Goal: Task Accomplishment & Management: Manage account settings

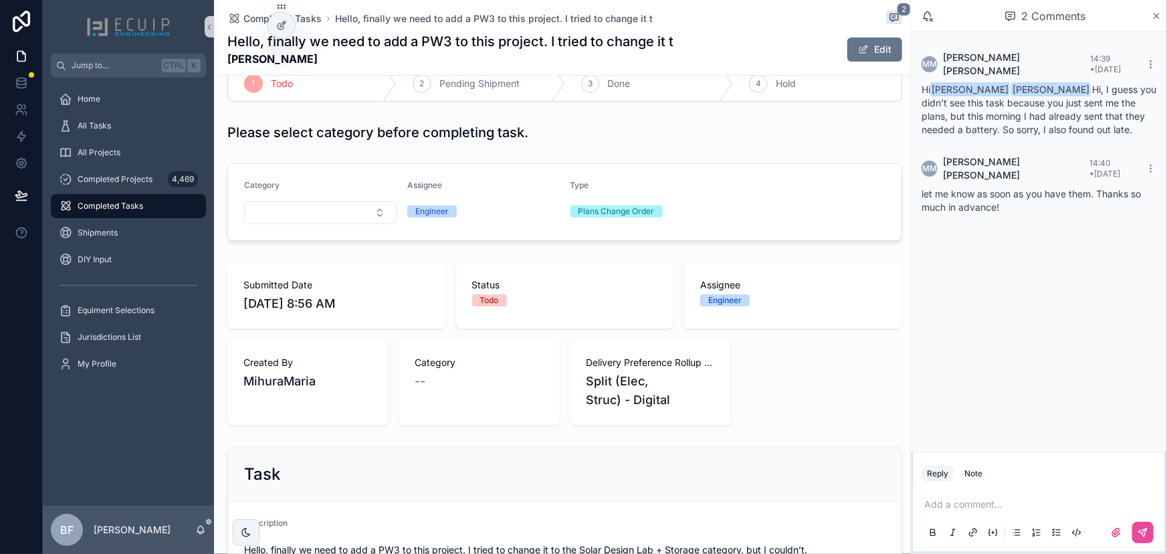
scroll to position [121, 0]
click at [307, 222] on form "Category Assignee Engineer Type Plans Change Order" at bounding box center [564, 200] width 673 height 76
click at [315, 220] on button "Select Button" at bounding box center [320, 211] width 152 height 23
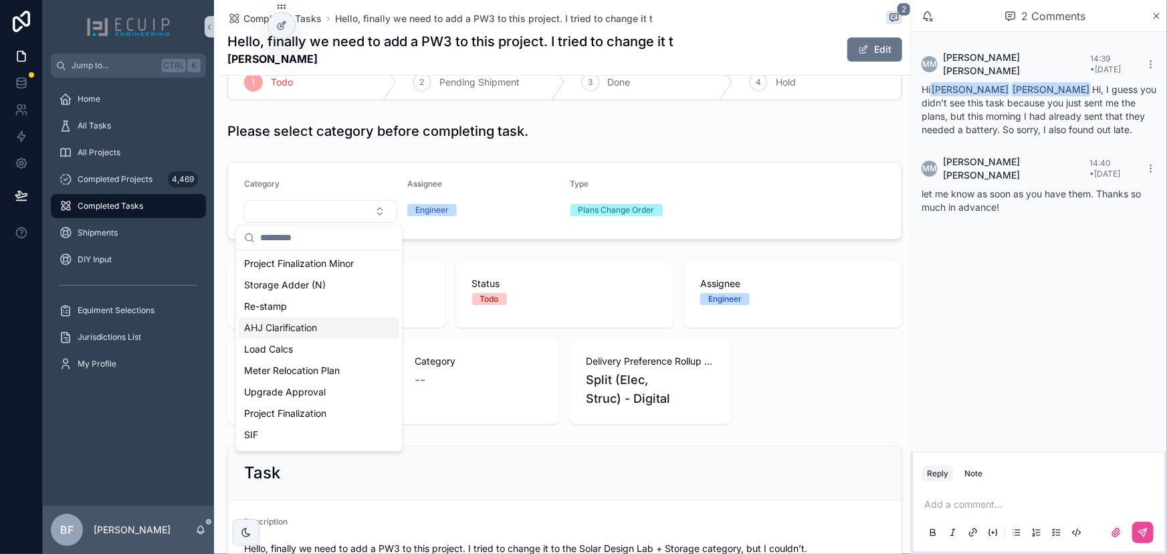
click at [725, 169] on form "Category Assignee Engineer Type Plans Change Order" at bounding box center [564, 200] width 673 height 76
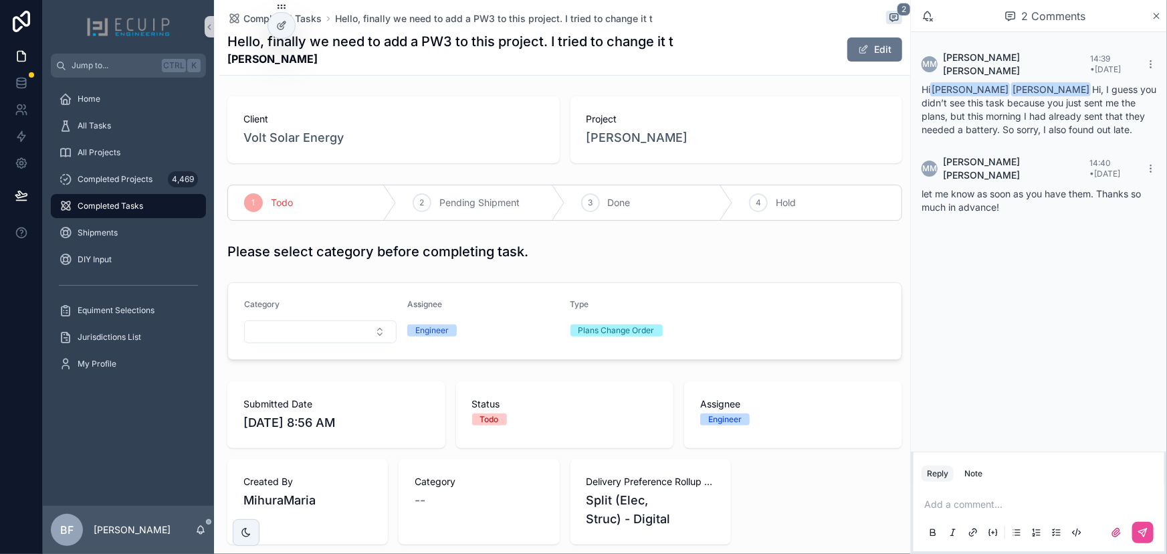
scroll to position [0, 0]
click at [618, 140] on span "Jhomar Soto" at bounding box center [637, 138] width 102 height 19
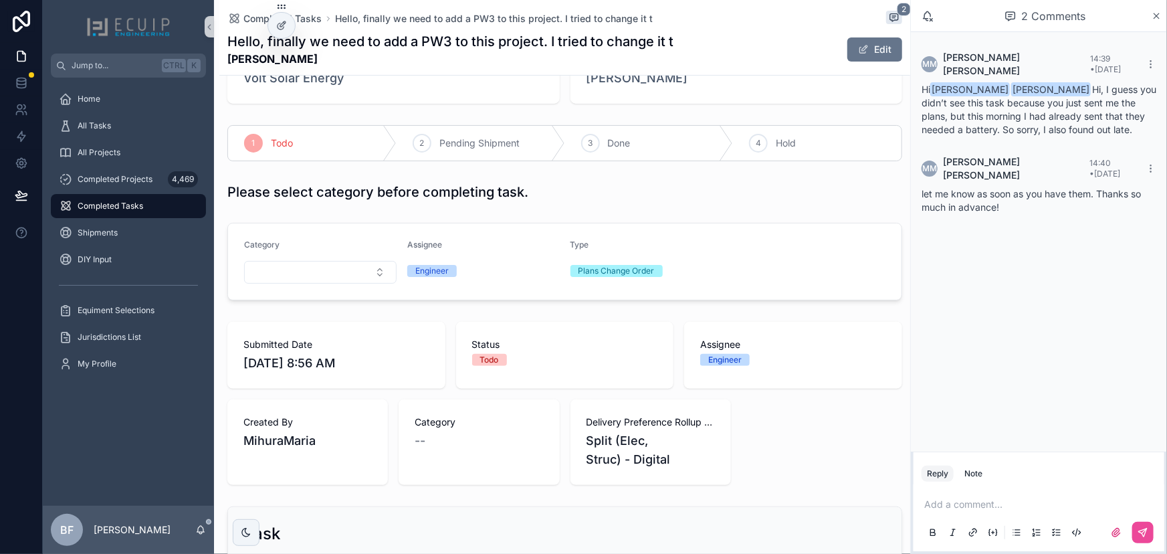
scroll to position [60, 0]
click at [297, 269] on button "Select Button" at bounding box center [320, 272] width 152 height 23
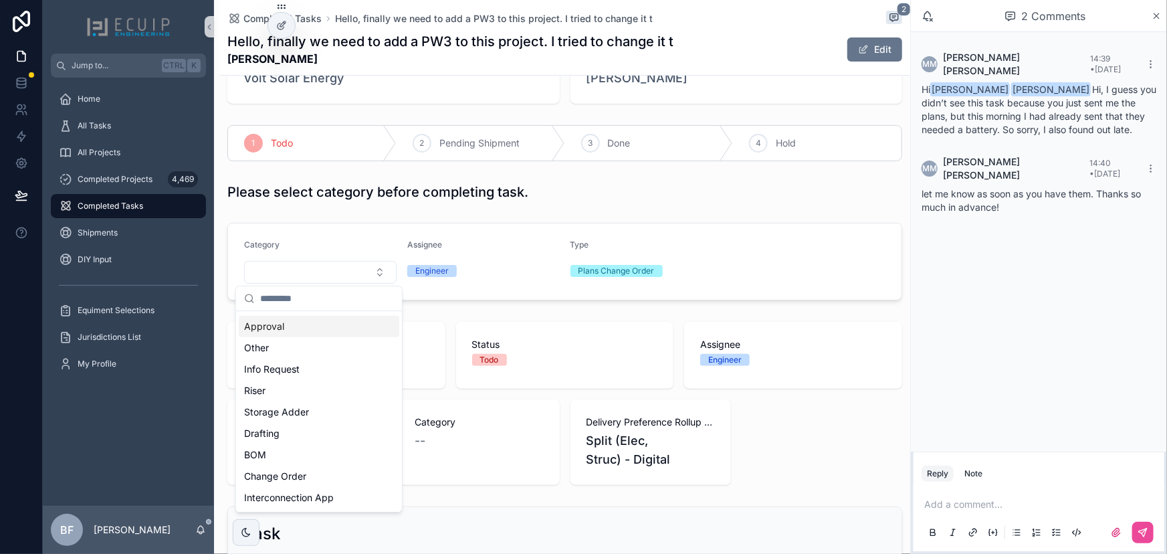
scroll to position [364, 0]
click at [287, 426] on div "Drafting" at bounding box center [319, 430] width 160 height 21
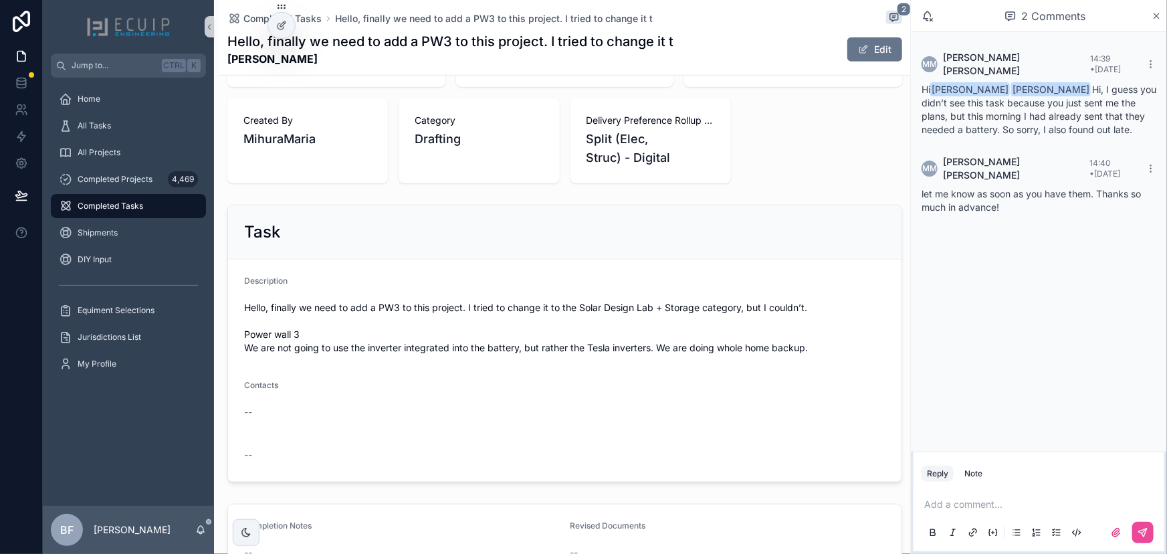
click at [1035, 507] on p "scrollable content" at bounding box center [1041, 503] width 235 height 13
drag, startPoint x: 1017, startPoint y: 464, endPoint x: 1023, endPoint y: 481, distance: 18.4
click at [1016, 466] on span "Maria Mihura" at bounding box center [1027, 468] width 161 height 13
click at [1025, 486] on span "**********" at bounding box center [1038, 490] width 138 height 9
click at [1029, 486] on span "**********" at bounding box center [1038, 490] width 138 height 9
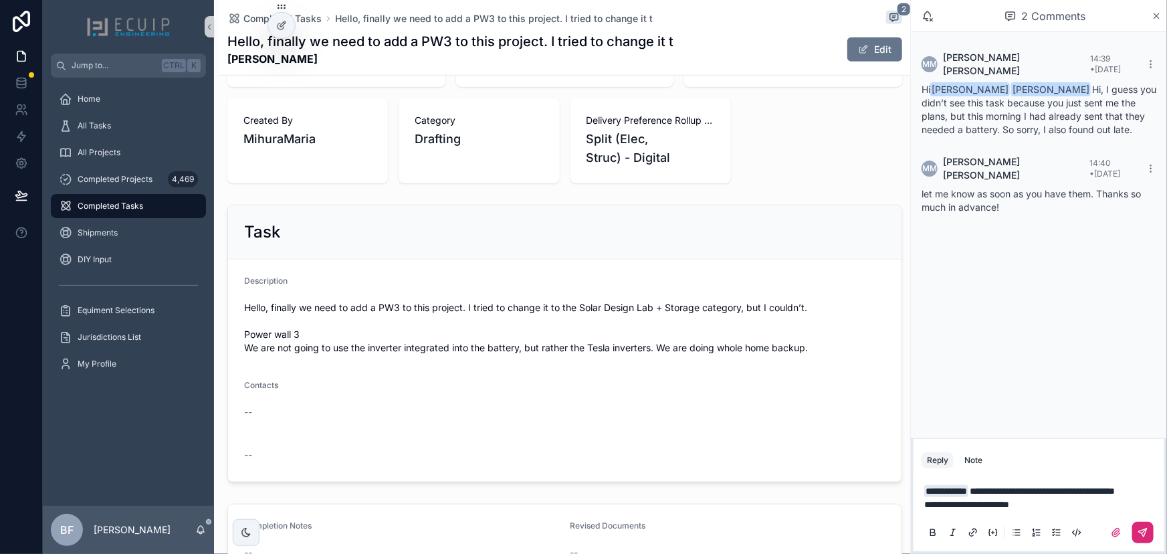
click at [1151, 527] on button "scrollable content" at bounding box center [1142, 531] width 21 height 21
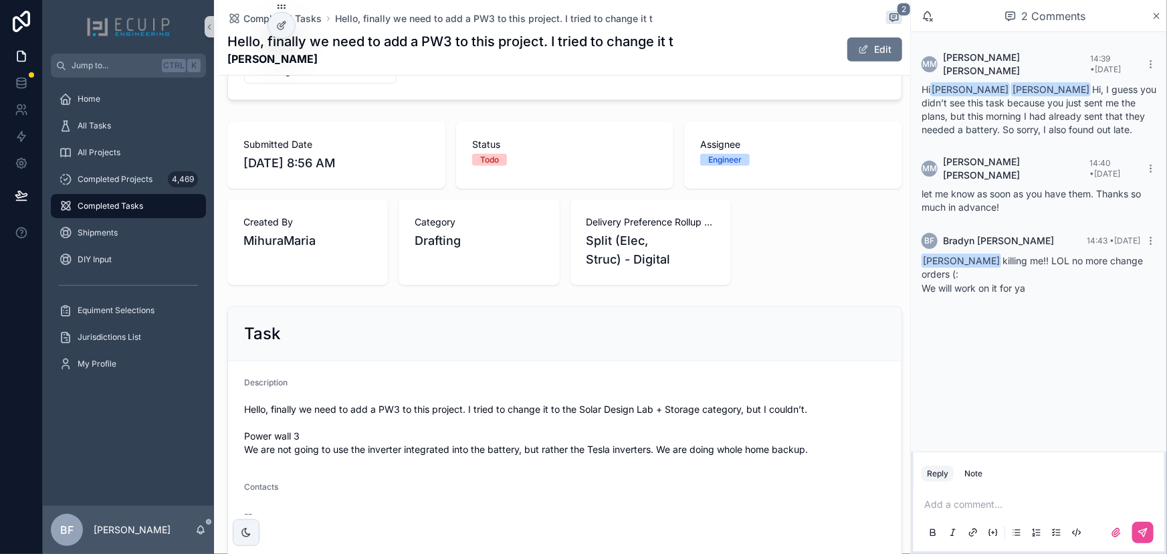
scroll to position [60, 0]
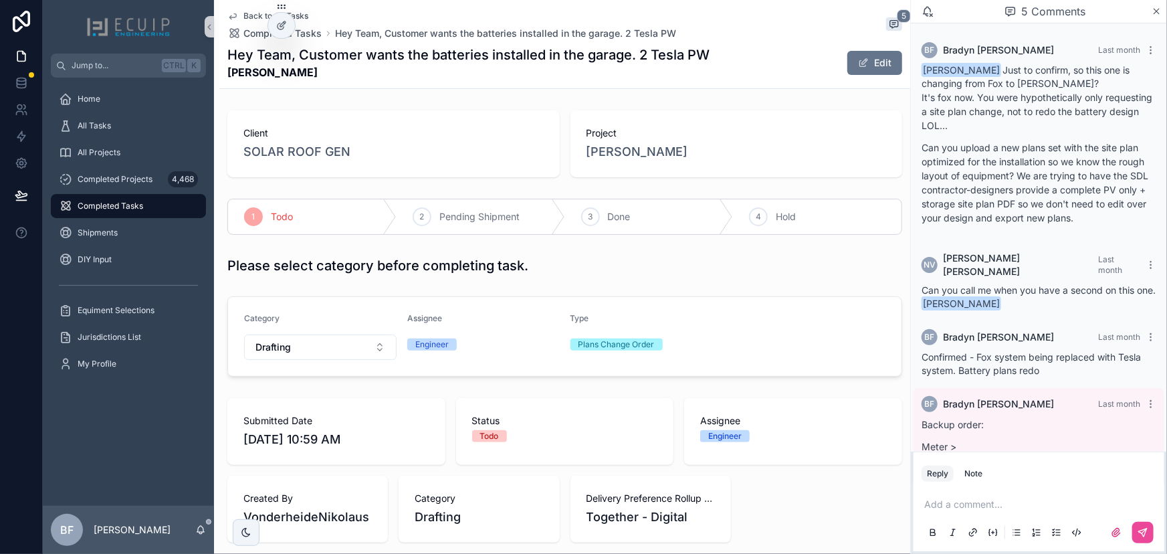
scroll to position [281, 0]
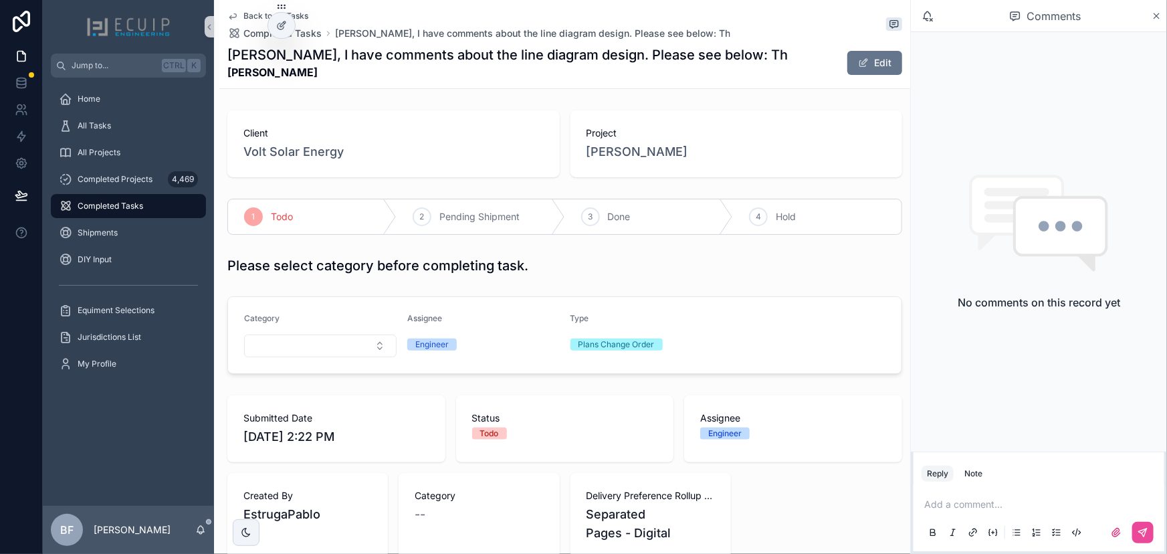
scroll to position [486, 0]
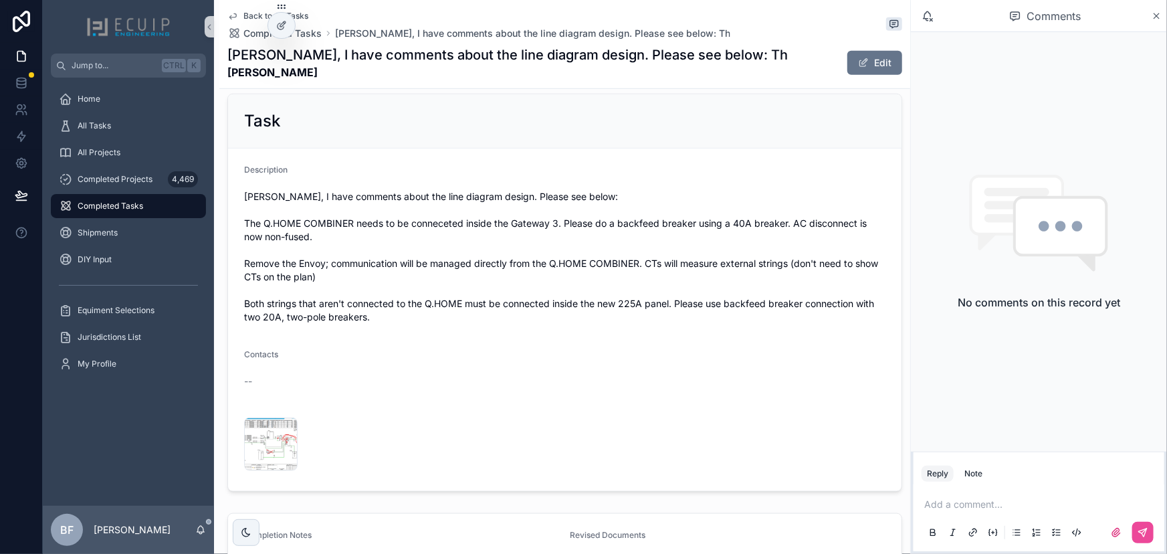
drag, startPoint x: 312, startPoint y: 67, endPoint x: 227, endPoint y: 70, distance: 84.3
click at [227, 70] on strong "[PERSON_NAME]" at bounding box center [507, 72] width 560 height 16
copy strong "[PERSON_NAME]"
click at [535, 170] on div "Description" at bounding box center [564, 172] width 641 height 16
drag, startPoint x: 307, startPoint y: 72, endPoint x: 267, endPoint y: 75, distance: 40.2
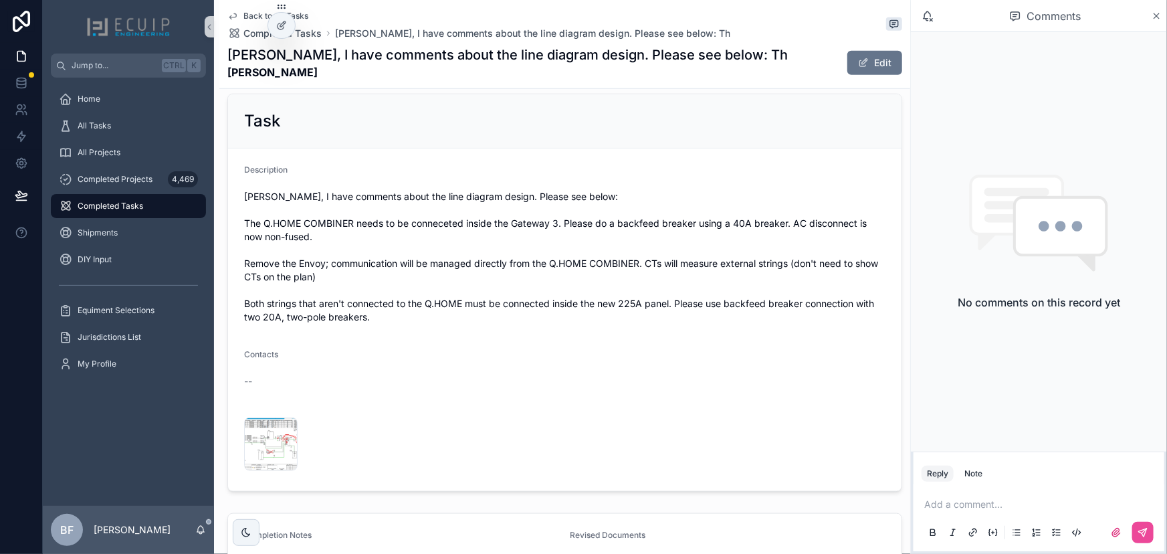
click at [267, 75] on strong "Carlos Castellon" at bounding box center [507, 72] width 560 height 16
copy strong "Castellon"
click at [344, 74] on strong "Carlos Castellon" at bounding box center [507, 72] width 560 height 16
drag, startPoint x: 317, startPoint y: 71, endPoint x: 226, endPoint y: 72, distance: 90.9
click at [226, 72] on div "Back to All Tasks Completed Tasks Ryan, I have comments about the line diagram …" at bounding box center [564, 44] width 691 height 89
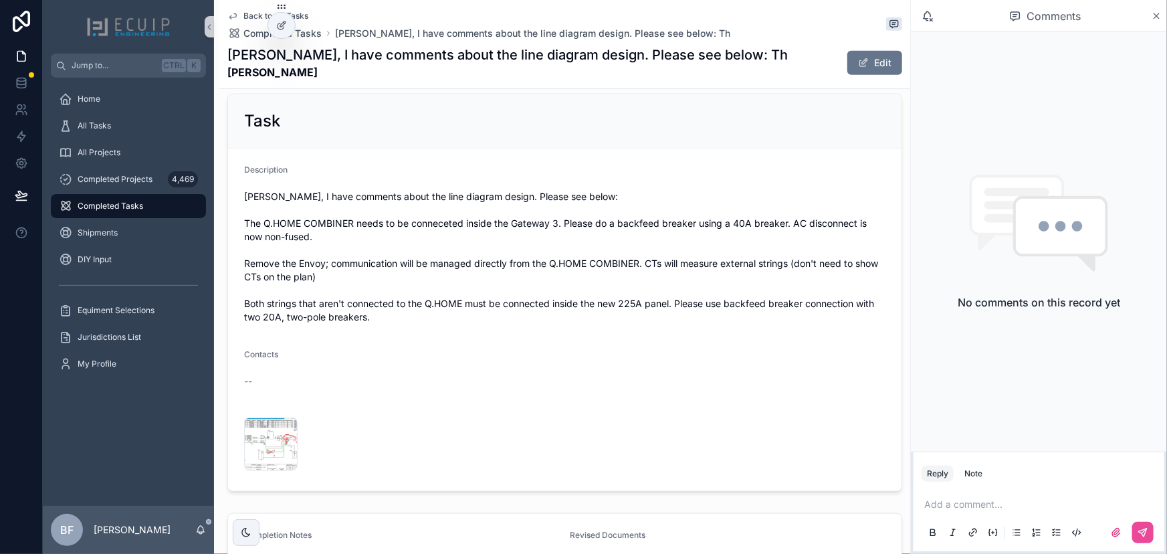
copy strong "Carlos Castellon"
click at [424, 114] on div "Task" at bounding box center [564, 120] width 641 height 21
click at [146, 134] on div "All Tasks" at bounding box center [128, 125] width 139 height 21
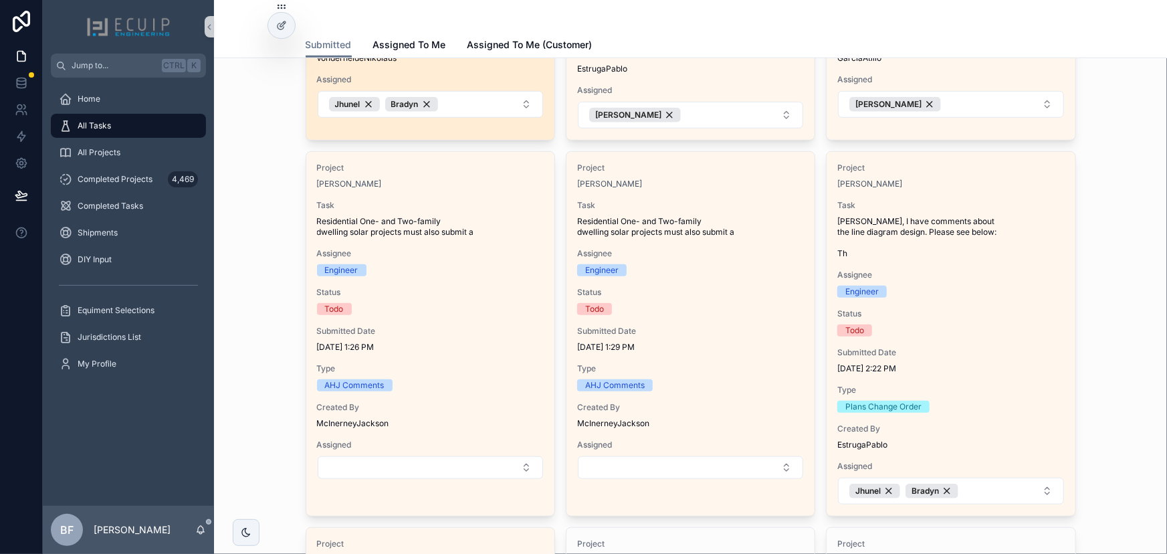
scroll to position [364, 0]
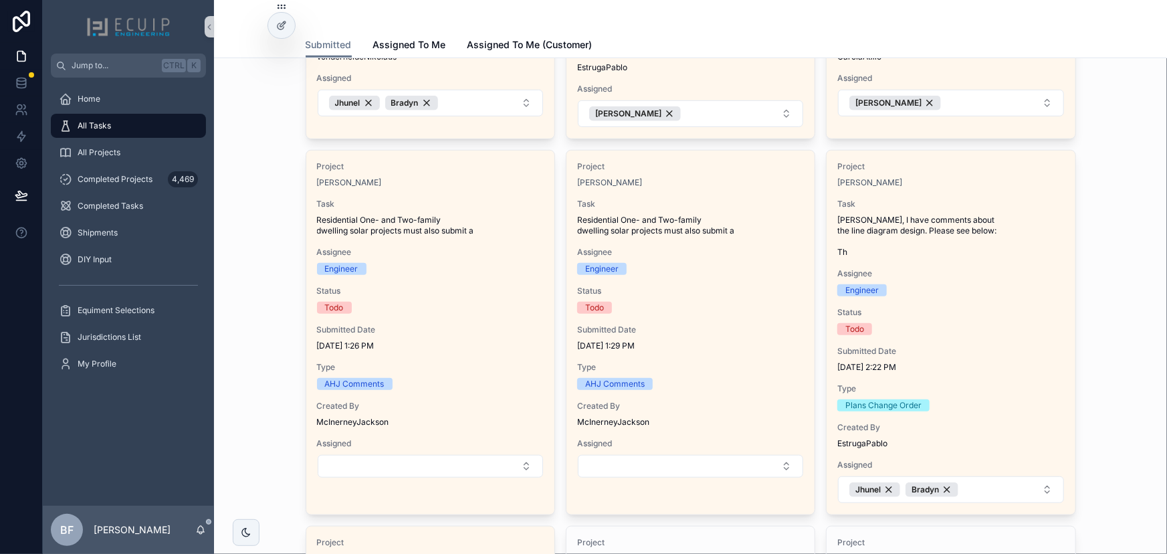
click at [914, 188] on div "Project Carlos Castellon Task Ryan, I have comments about the line diagram desi…" at bounding box center [950, 332] width 248 height 364
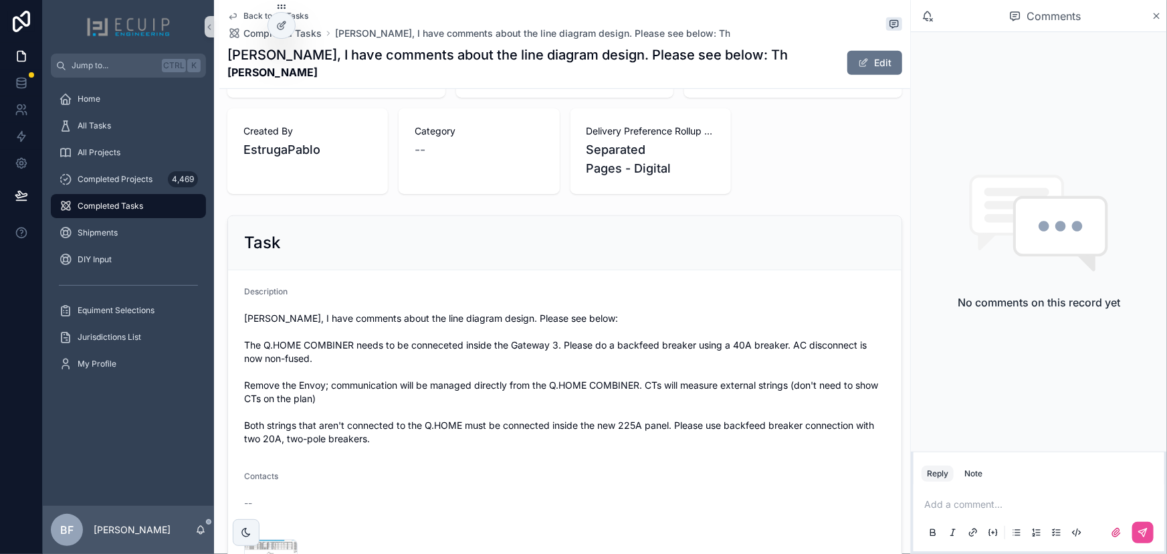
drag, startPoint x: 325, startPoint y: 74, endPoint x: 226, endPoint y: 80, distance: 99.1
click at [226, 80] on div "Back to All Tasks Completed Tasks Ryan, I have comments about the line diagram …" at bounding box center [564, 44] width 691 height 89
copy strong "Carlos Castellon"
drag, startPoint x: 135, startPoint y: 126, endPoint x: 142, endPoint y: 127, distance: 6.8
click at [135, 126] on div "All Tasks" at bounding box center [128, 125] width 139 height 21
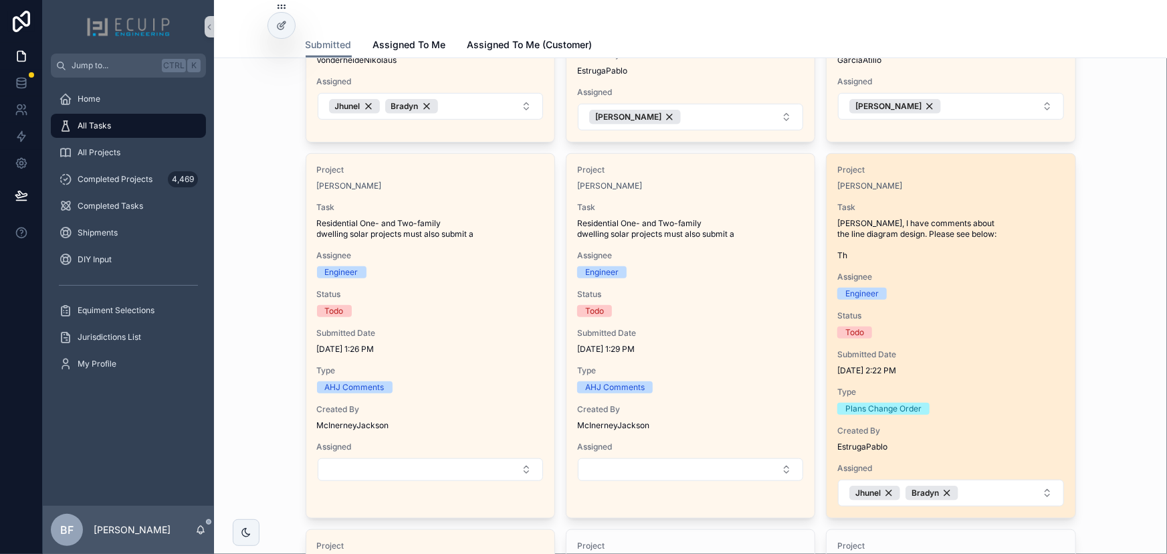
scroll to position [425, 0]
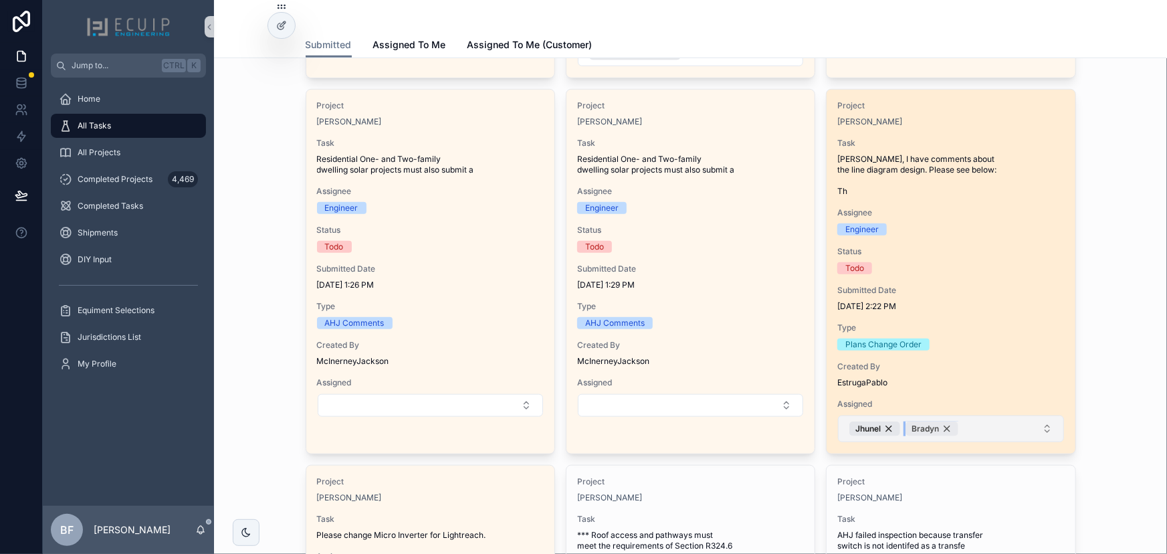
click at [942, 427] on div "Bradyn" at bounding box center [931, 428] width 53 height 15
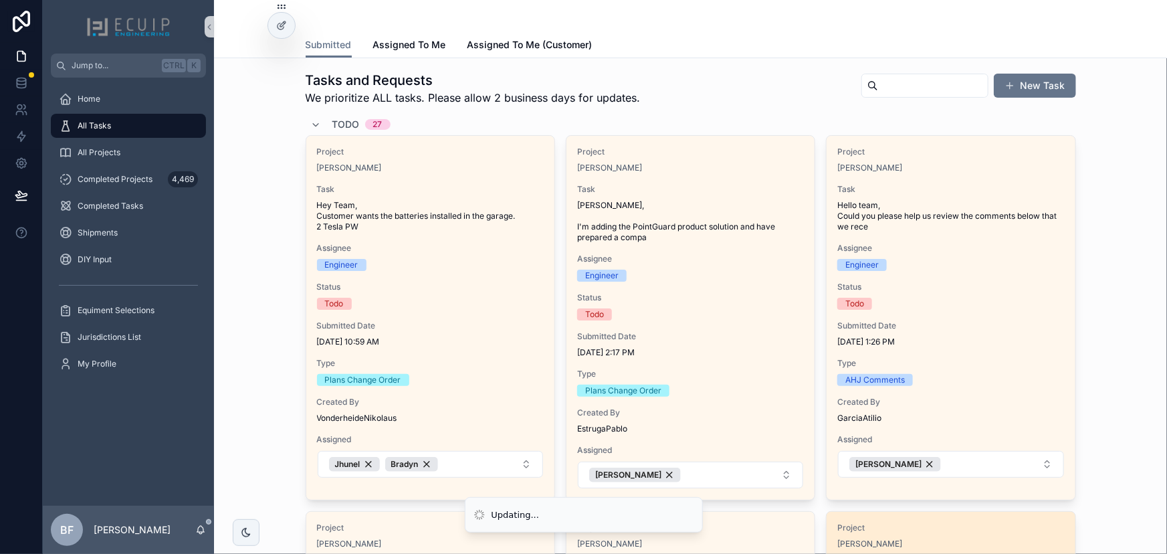
scroll to position [0, 0]
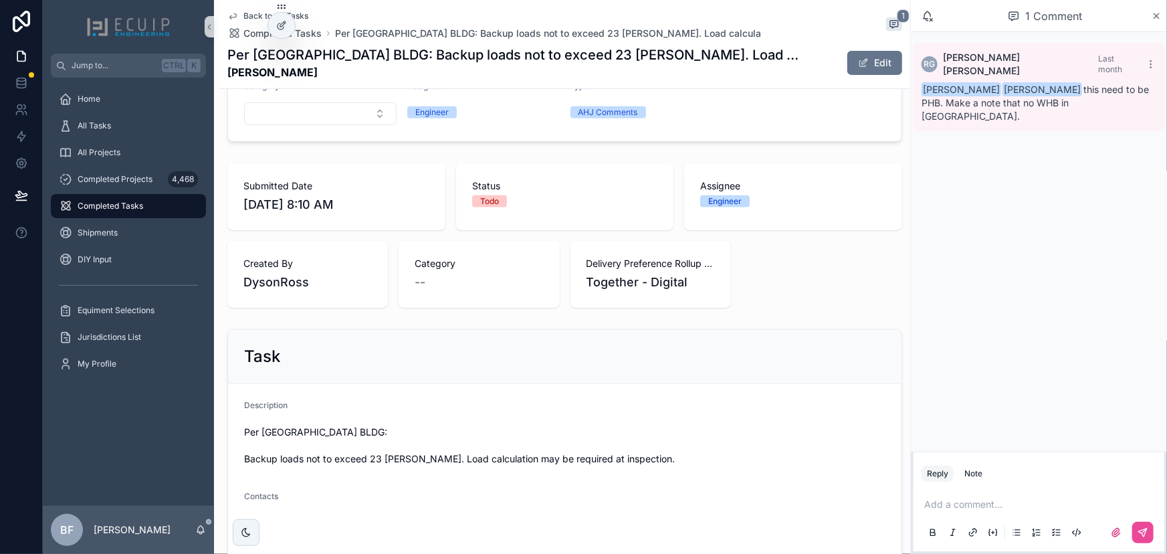
scroll to position [243, 0]
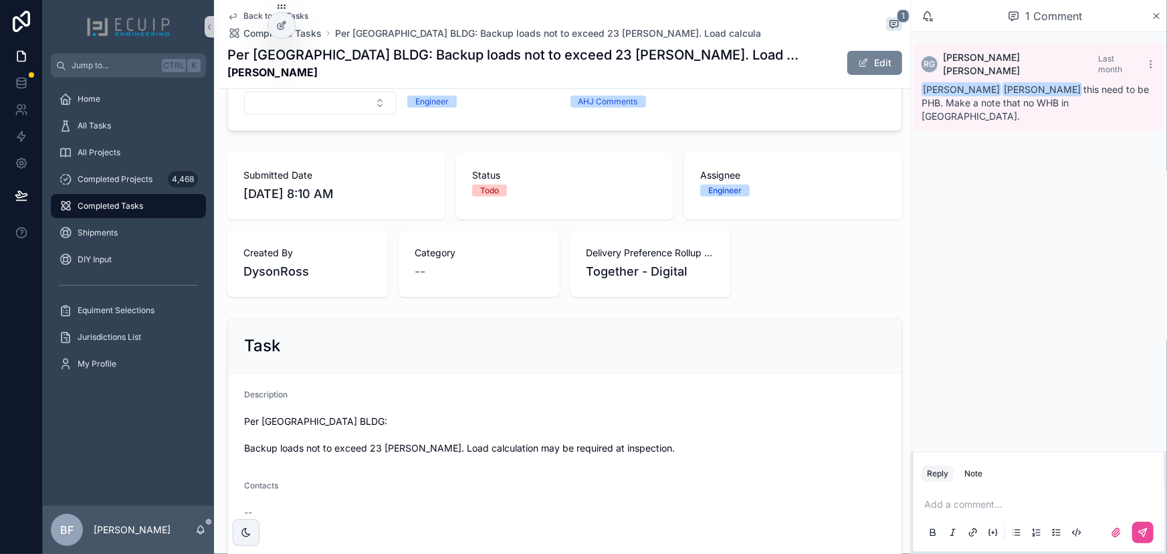
click at [847, 66] on button "Edit" at bounding box center [874, 63] width 55 height 24
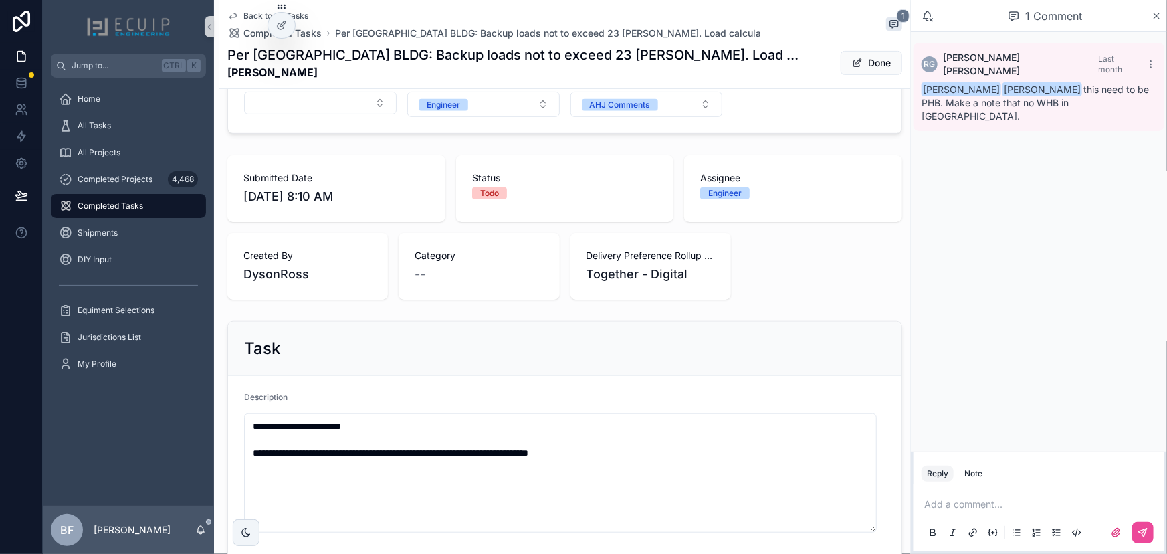
scroll to position [615, 0]
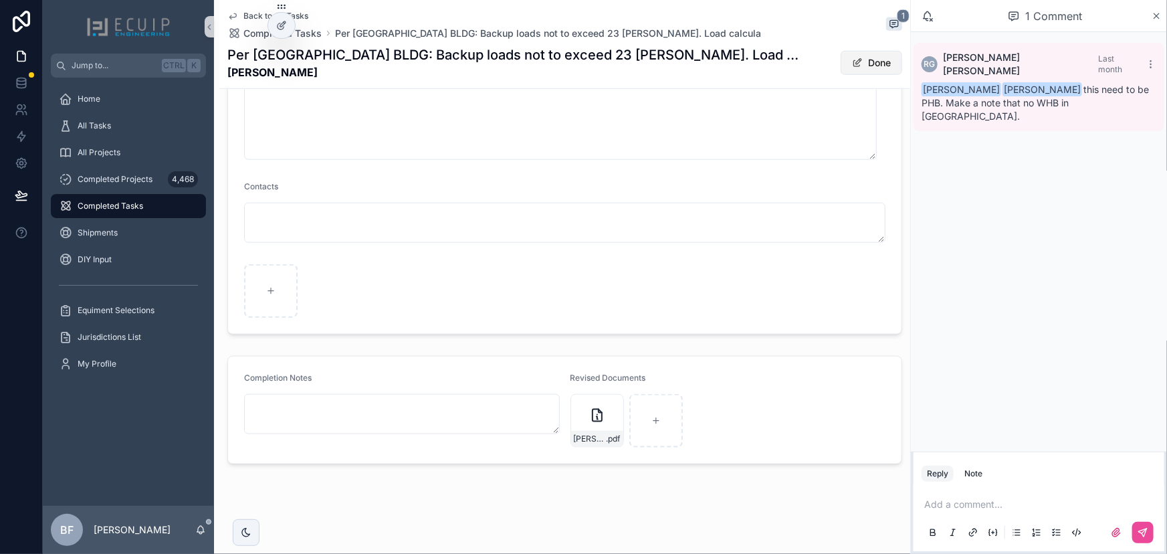
click at [853, 58] on button "Done" at bounding box center [871, 63] width 62 height 24
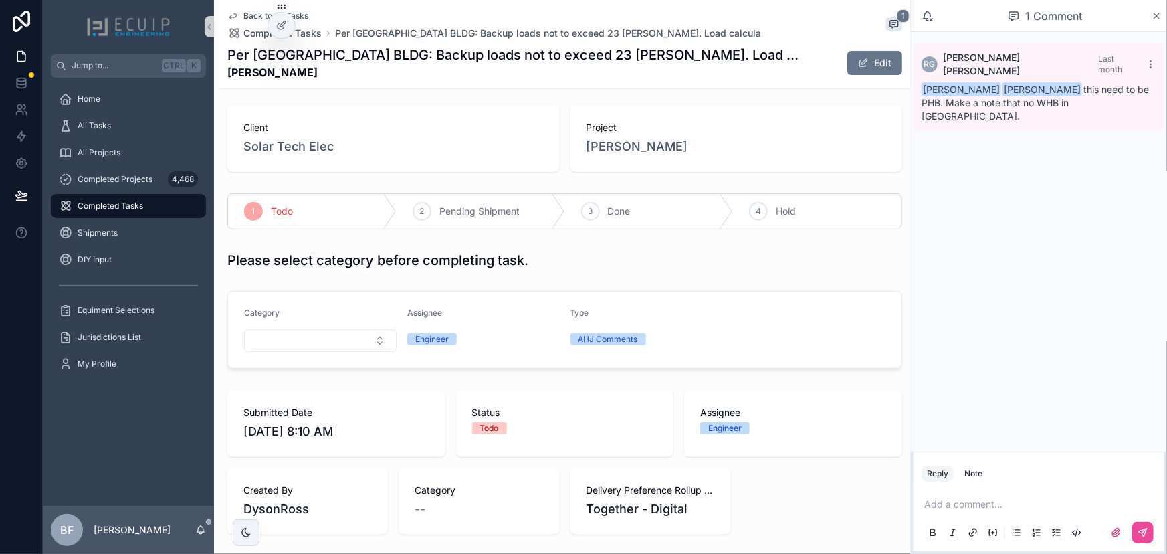
scroll to position [0, 0]
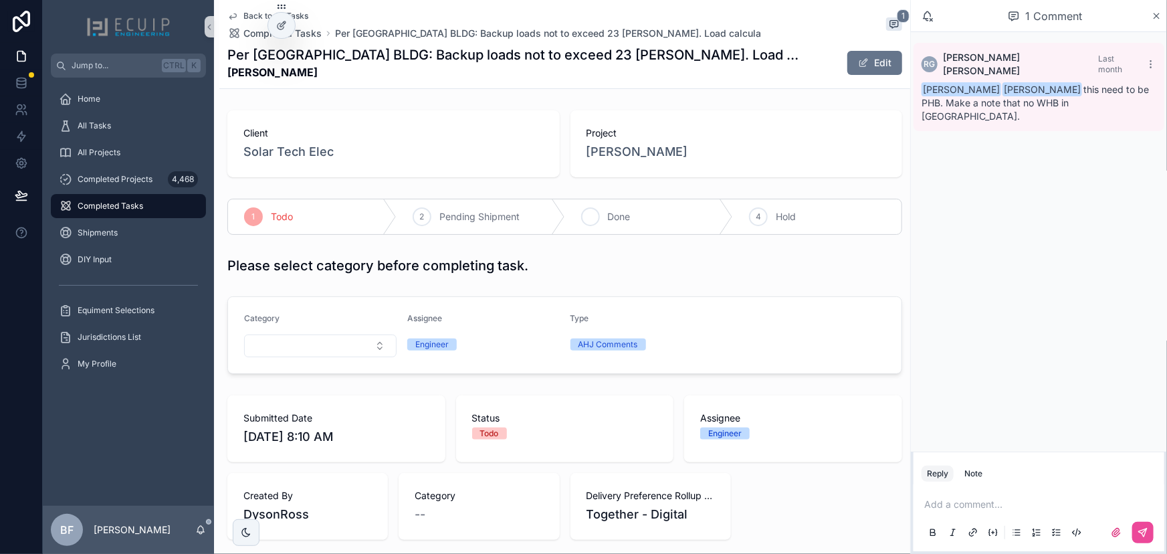
click at [604, 225] on div "3 Done" at bounding box center [649, 216] width 168 height 35
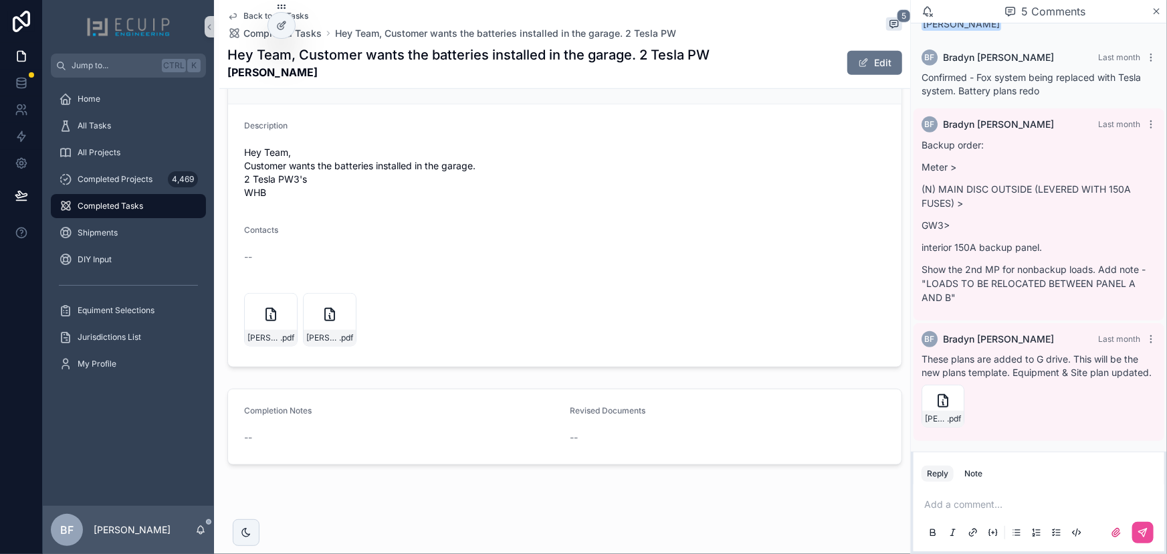
scroll to position [515, 0]
click at [862, 59] on button "Edit" at bounding box center [874, 63] width 55 height 24
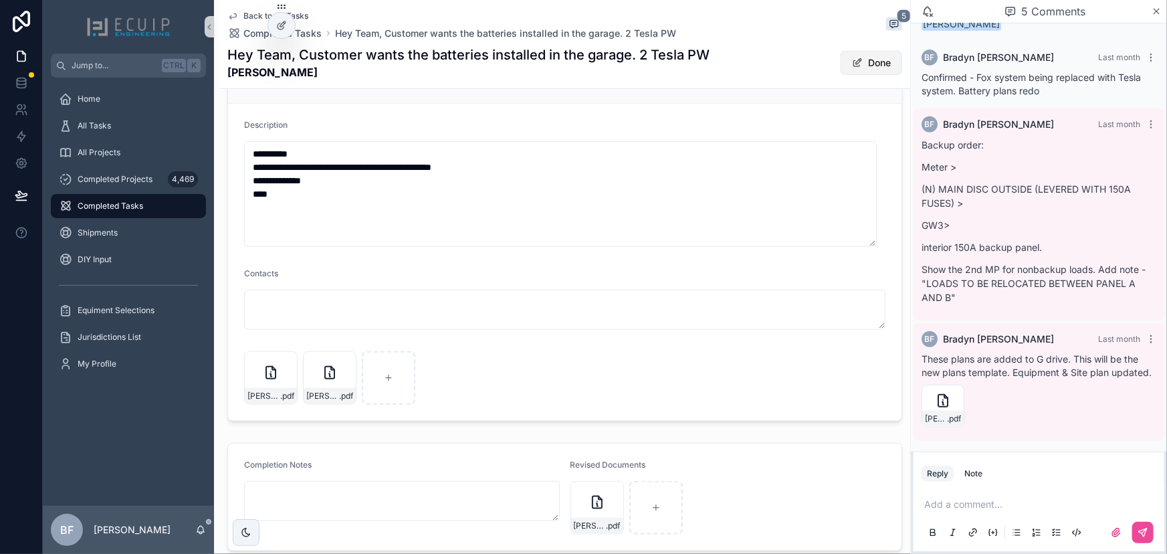
click at [852, 62] on span "scrollable content" at bounding box center [857, 62] width 11 height 11
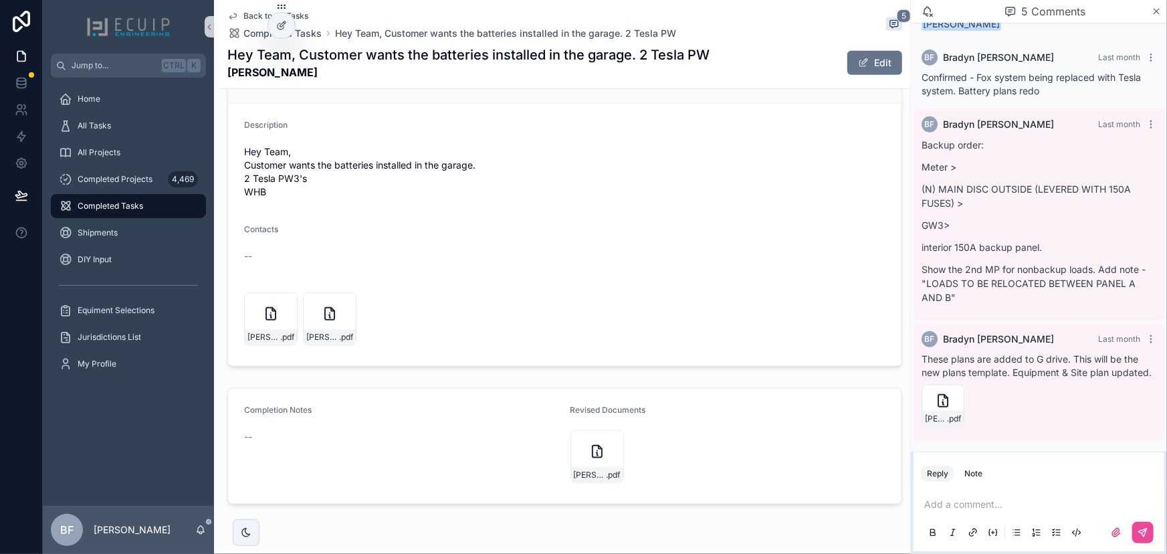
scroll to position [89, 0]
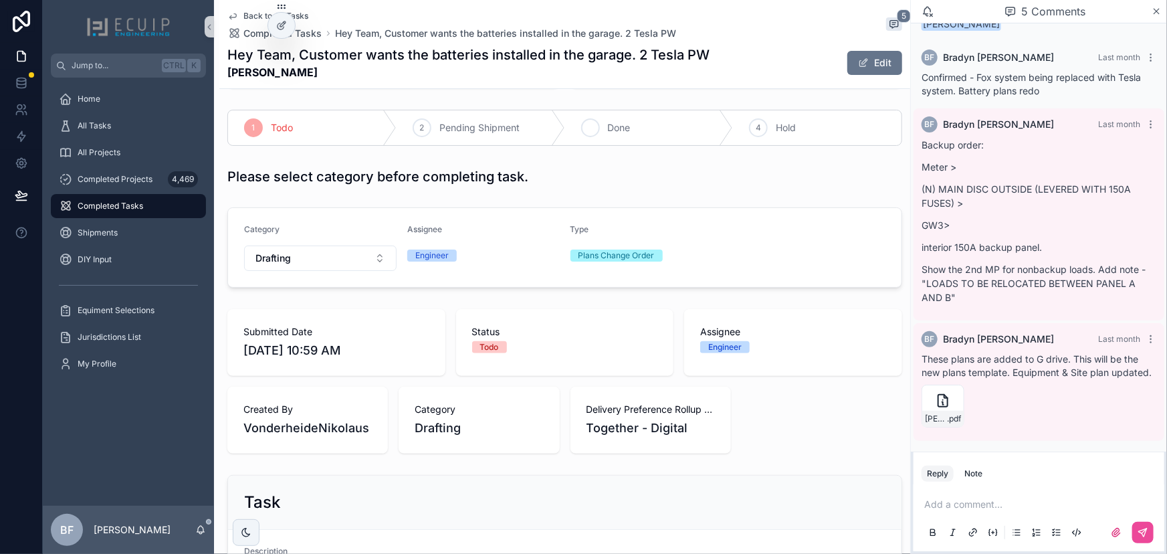
click at [636, 133] on div "3 Done" at bounding box center [649, 127] width 168 height 35
click at [122, 123] on div "All Tasks" at bounding box center [128, 125] width 139 height 21
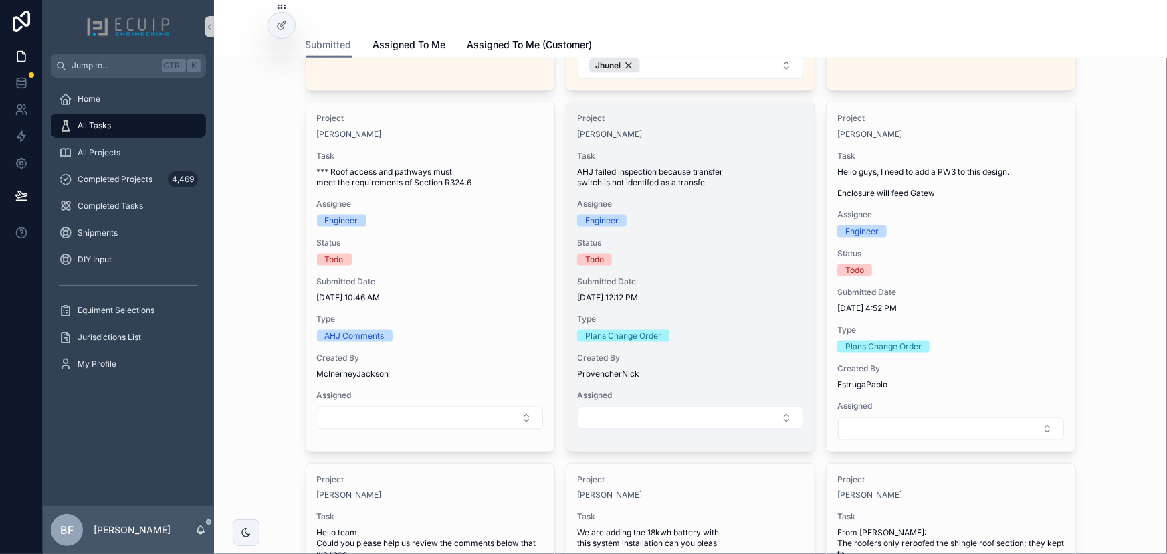
scroll to position [789, 0]
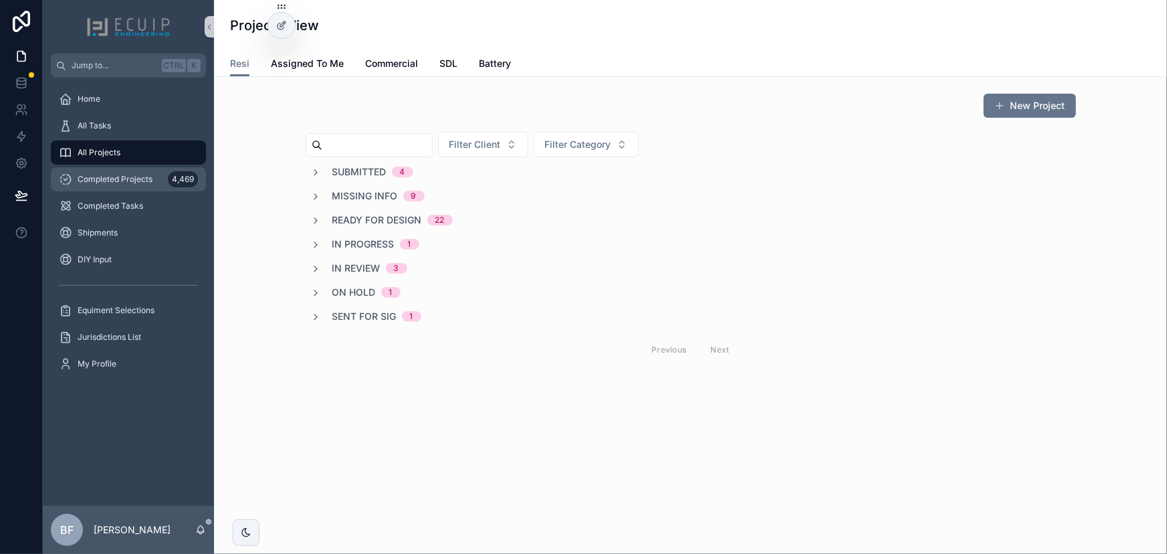
click at [146, 172] on div "Completed Projects 4,469" at bounding box center [128, 178] width 139 height 21
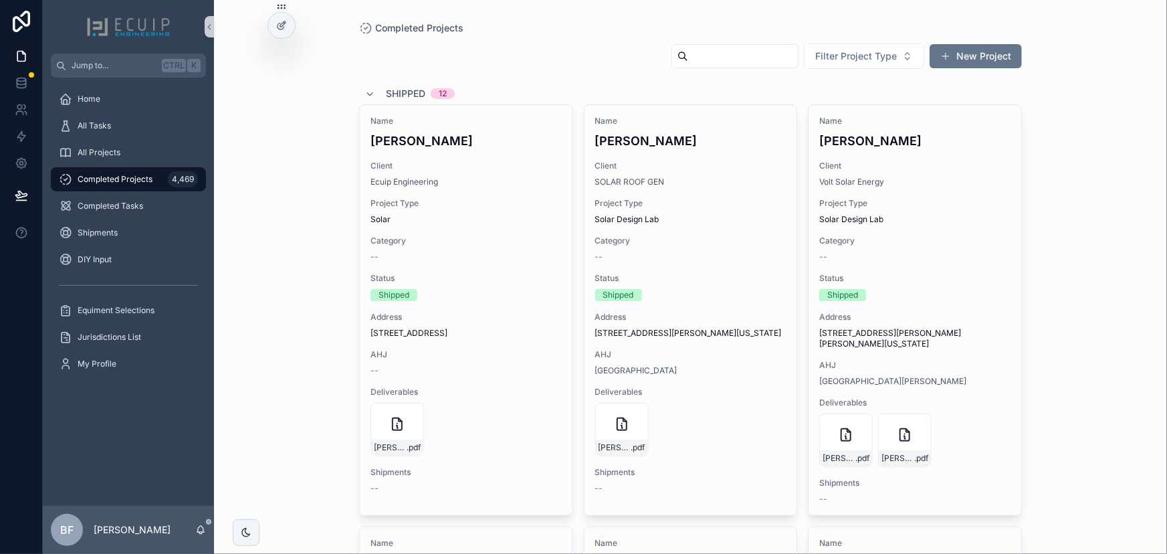
click at [709, 60] on input "scrollable content" at bounding box center [743, 56] width 110 height 19
paste input "**********"
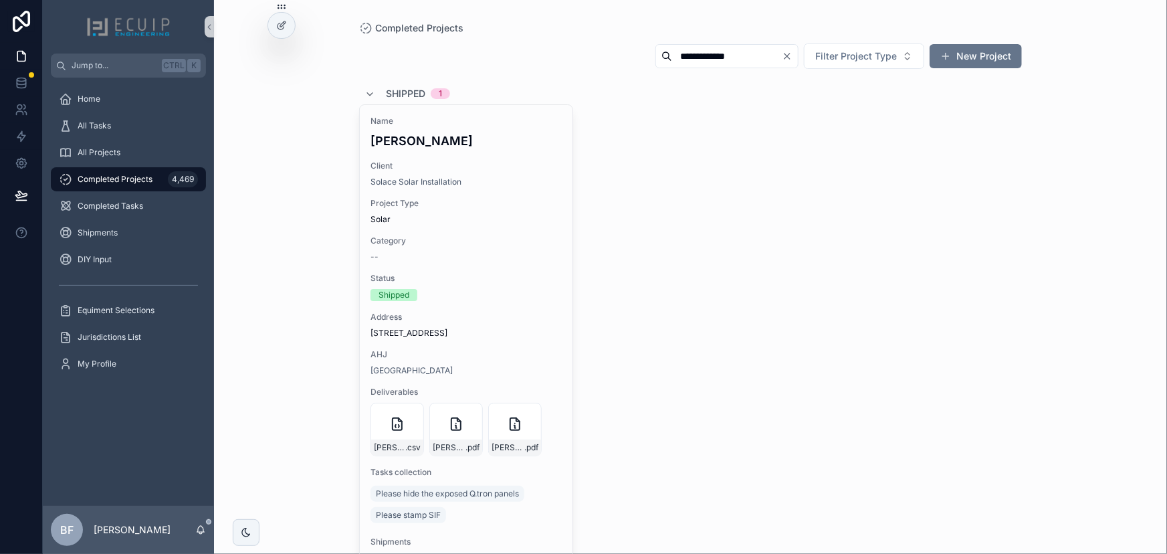
type input "**********"
click at [523, 150] on div "Name Kevin Delgado Client Solace Solar Installation Project Type Solar Category…" at bounding box center [466, 344] width 213 height 479
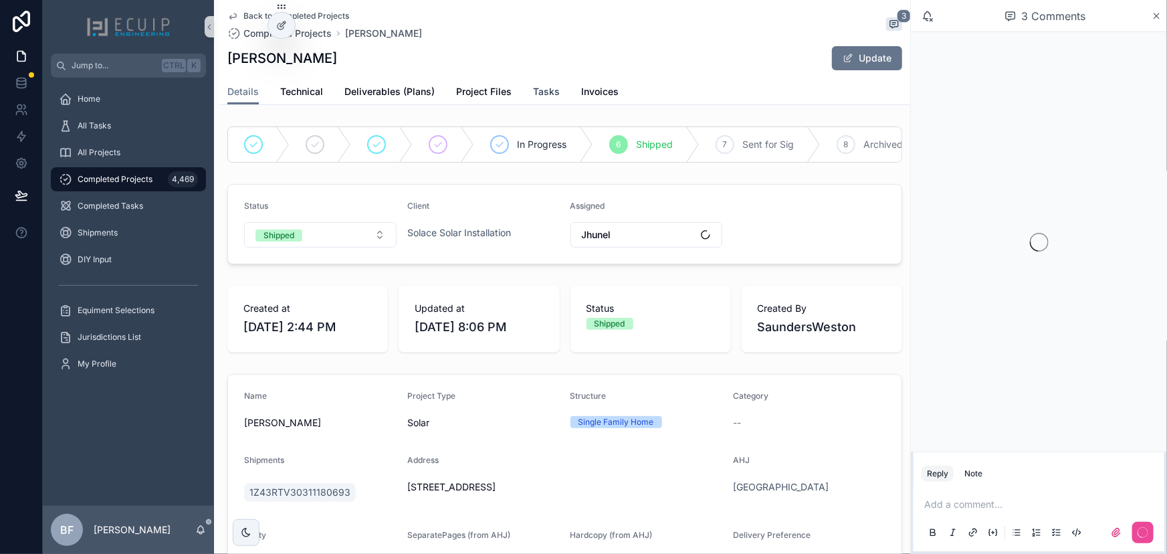
click at [554, 97] on span "Tasks" at bounding box center [546, 91] width 27 height 13
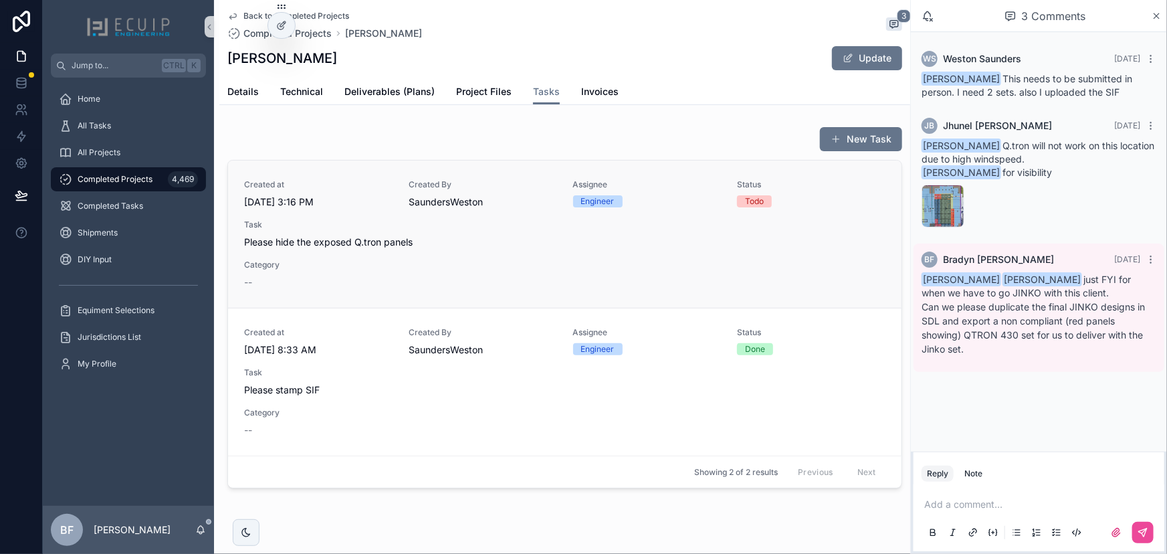
click at [497, 246] on span "Please hide the exposed Q.tron panels" at bounding box center [564, 241] width 641 height 13
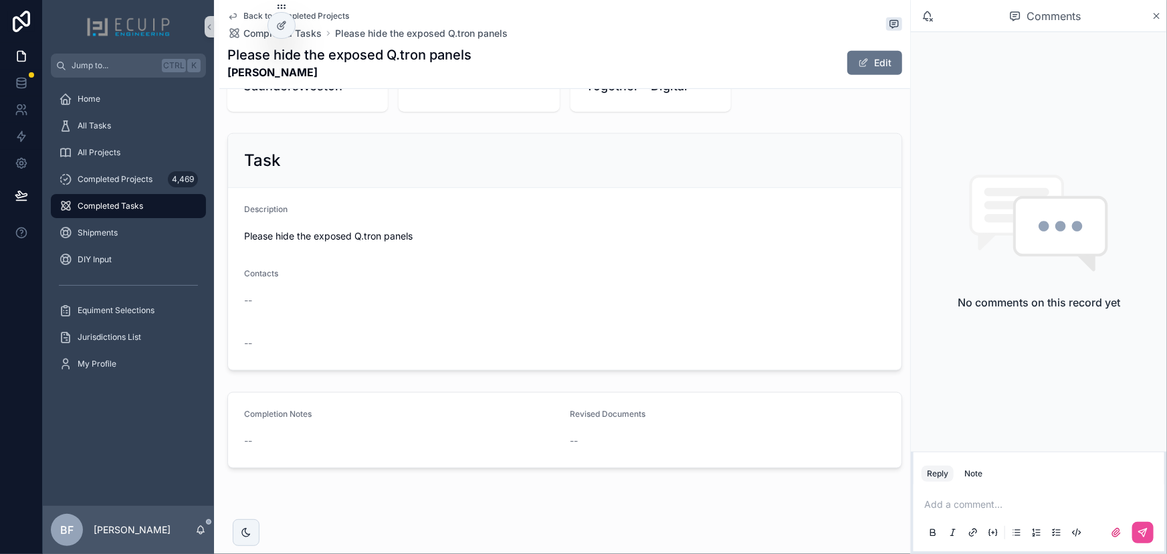
scroll to position [432, 0]
click at [858, 66] on span "scrollable content" at bounding box center [863, 62] width 11 height 11
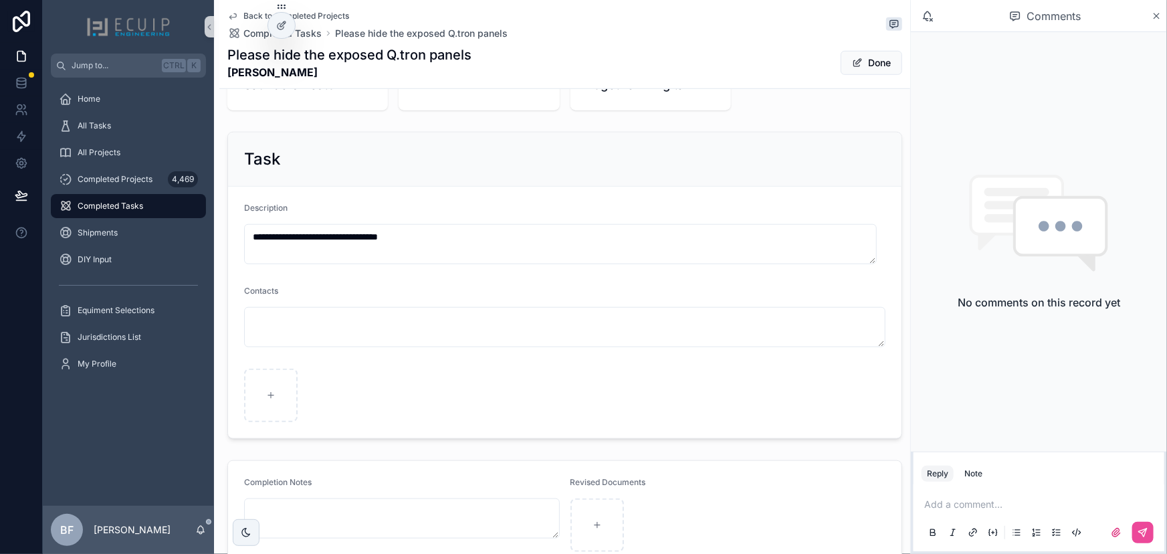
scroll to position [435, 0]
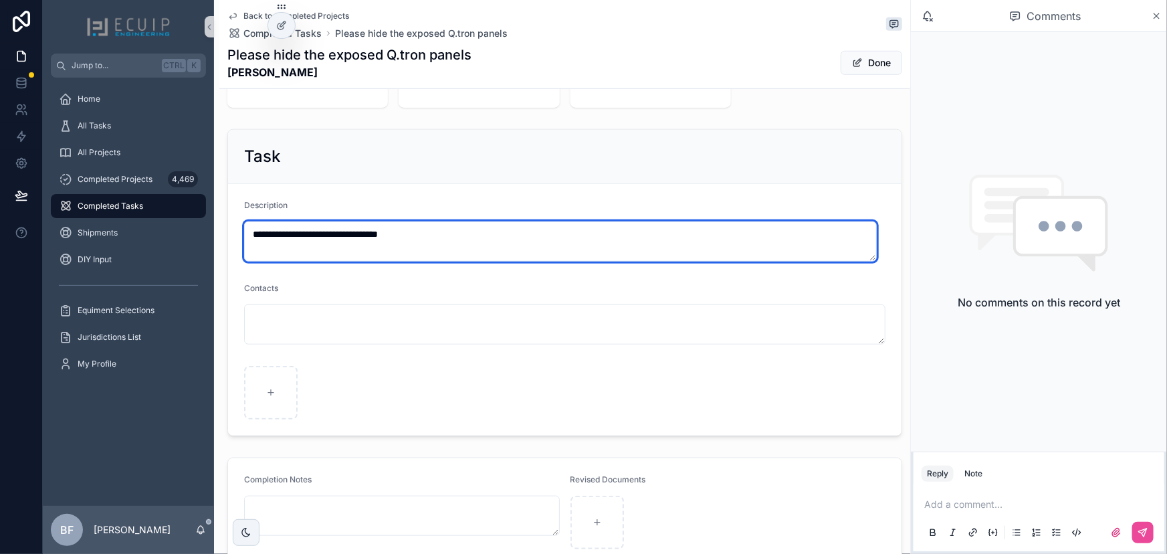
click at [518, 239] on textarea "**********" at bounding box center [560, 241] width 632 height 40
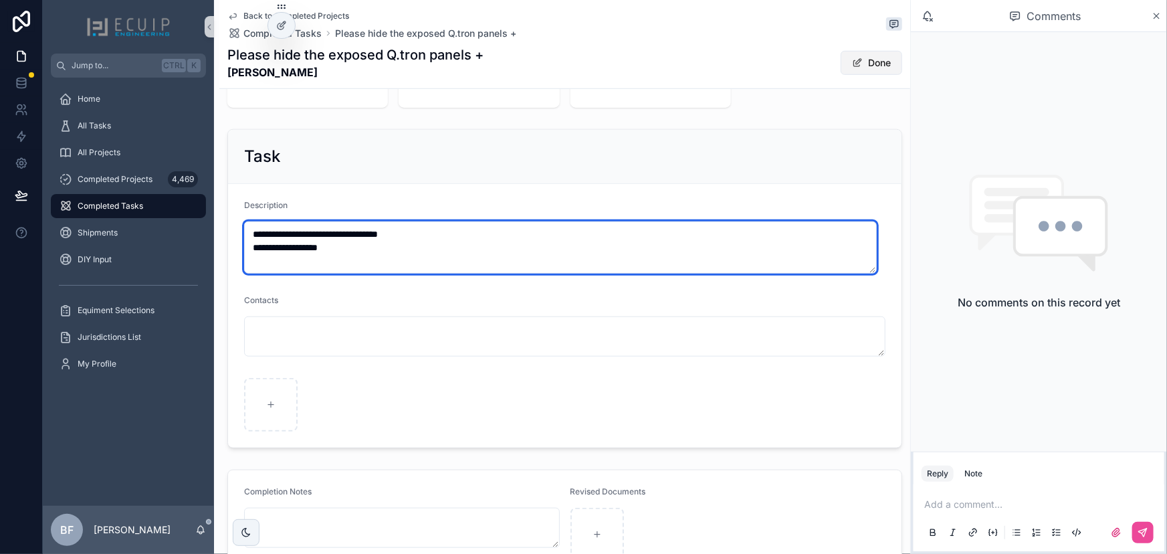
type textarea "**********"
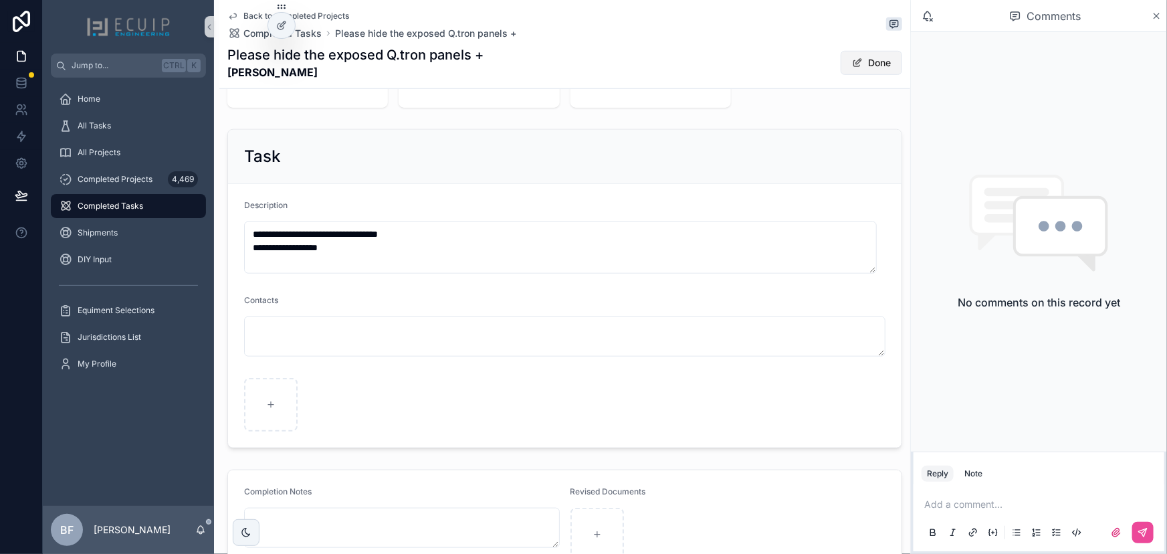
click at [852, 65] on span "scrollable content" at bounding box center [857, 62] width 11 height 11
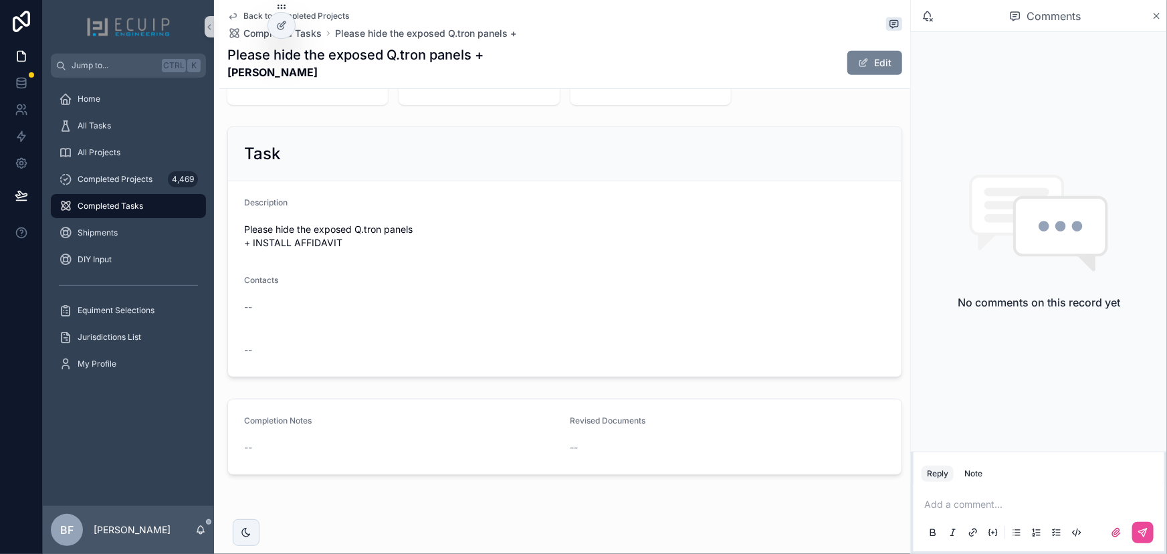
scroll to position [432, 0]
click at [852, 53] on button "Edit" at bounding box center [874, 63] width 55 height 24
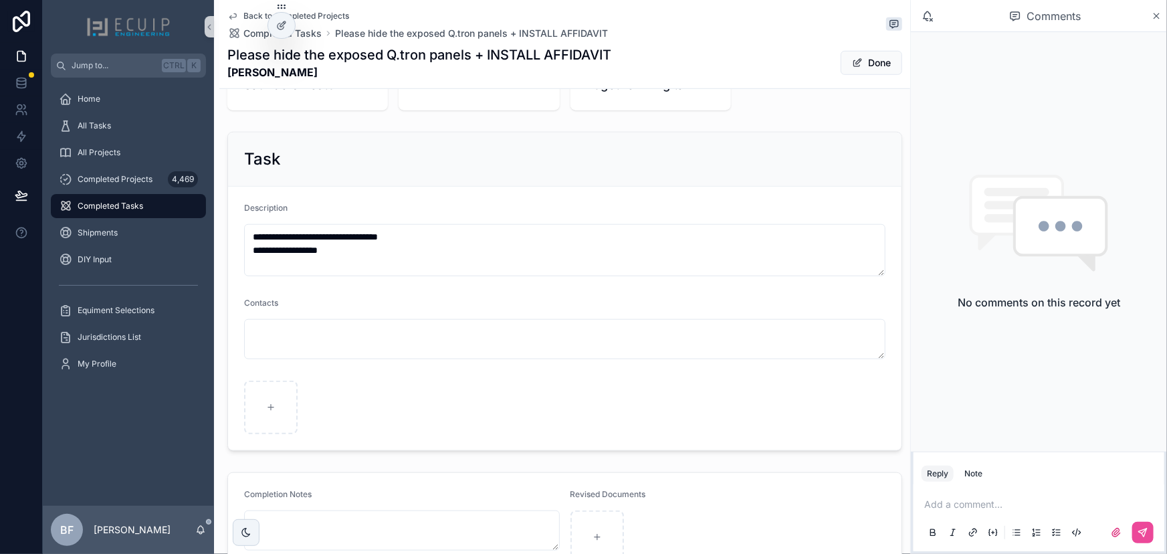
scroll to position [435, 0]
click at [592, 533] on icon "scrollable content" at bounding box center [596, 533] width 9 height 9
type input "**********"
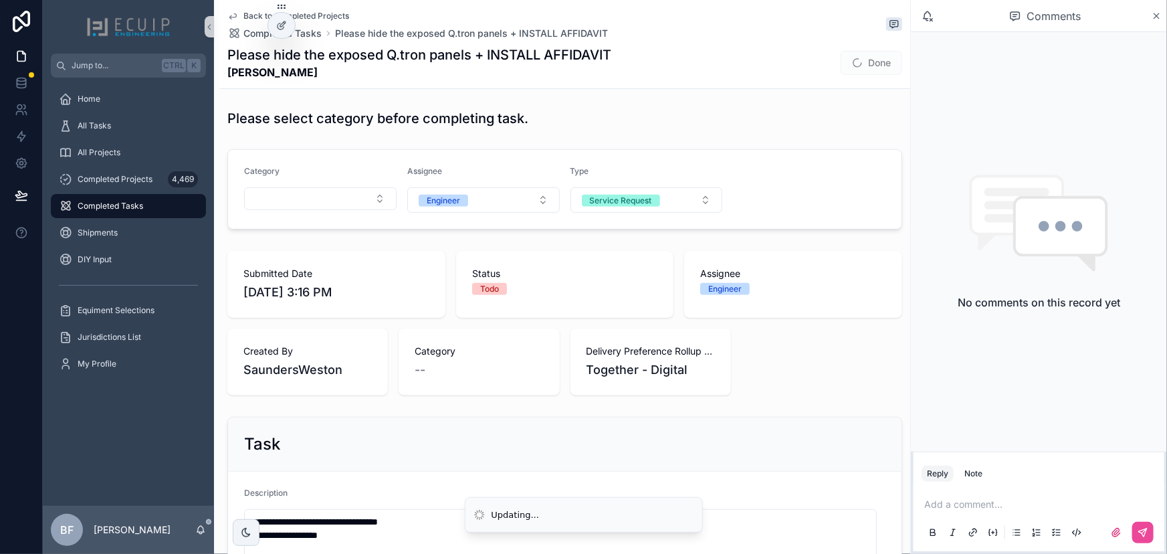
scroll to position [130, 0]
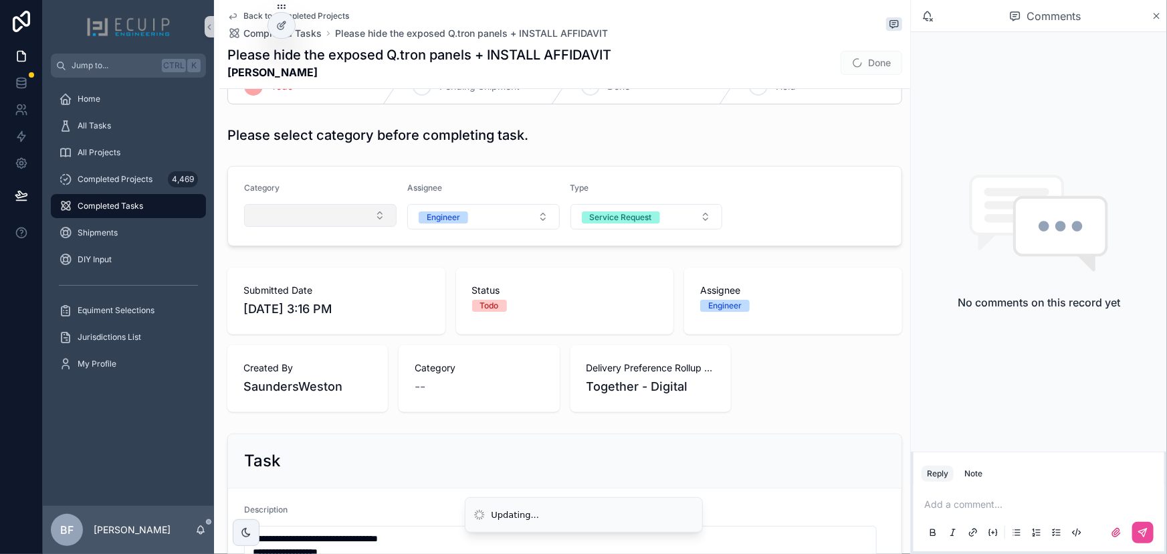
click at [306, 205] on button "Select Button" at bounding box center [320, 215] width 152 height 23
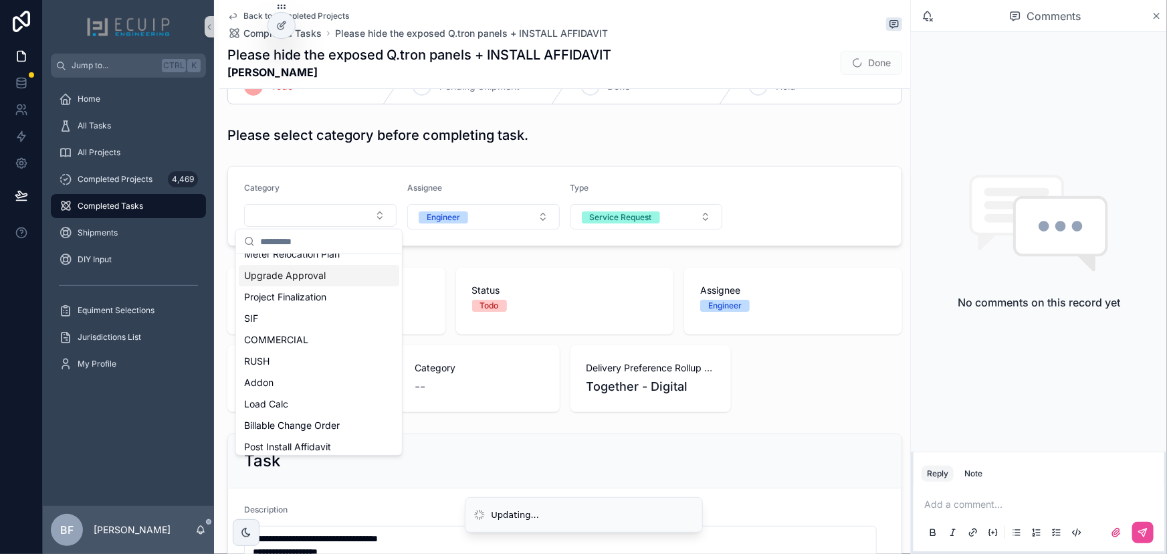
scroll to position [121, 0]
click at [313, 442] on span "Post Install Affidavit" at bounding box center [287, 445] width 87 height 13
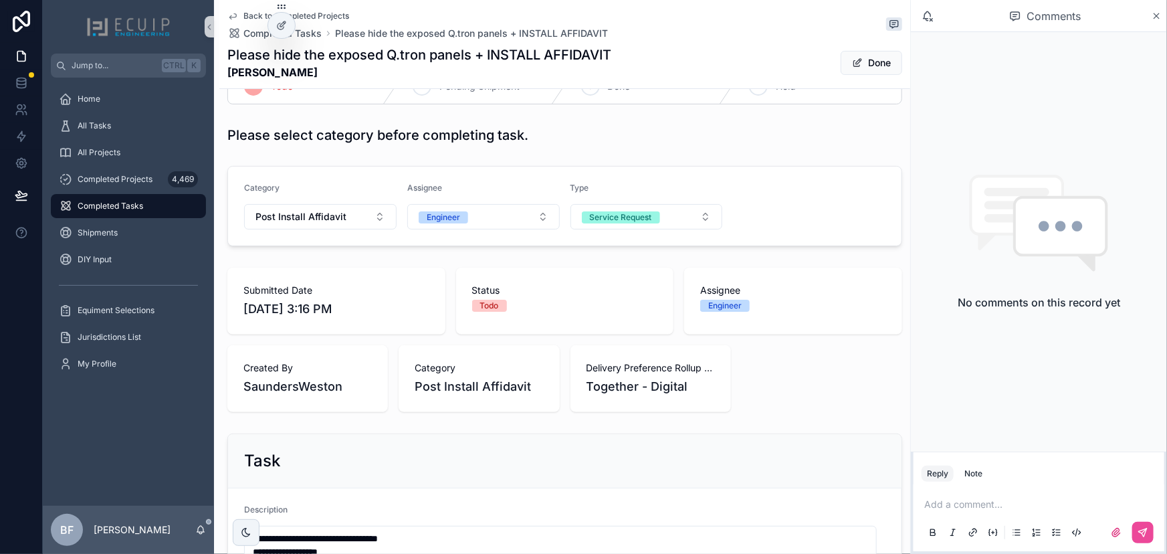
scroll to position [548, 0]
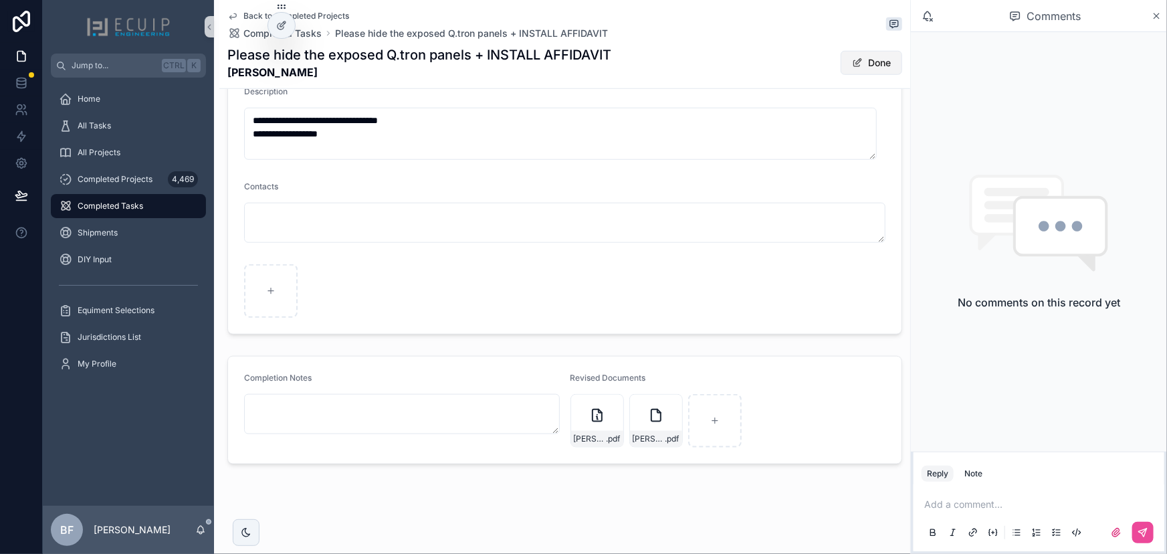
click at [882, 60] on button "Done" at bounding box center [871, 63] width 62 height 24
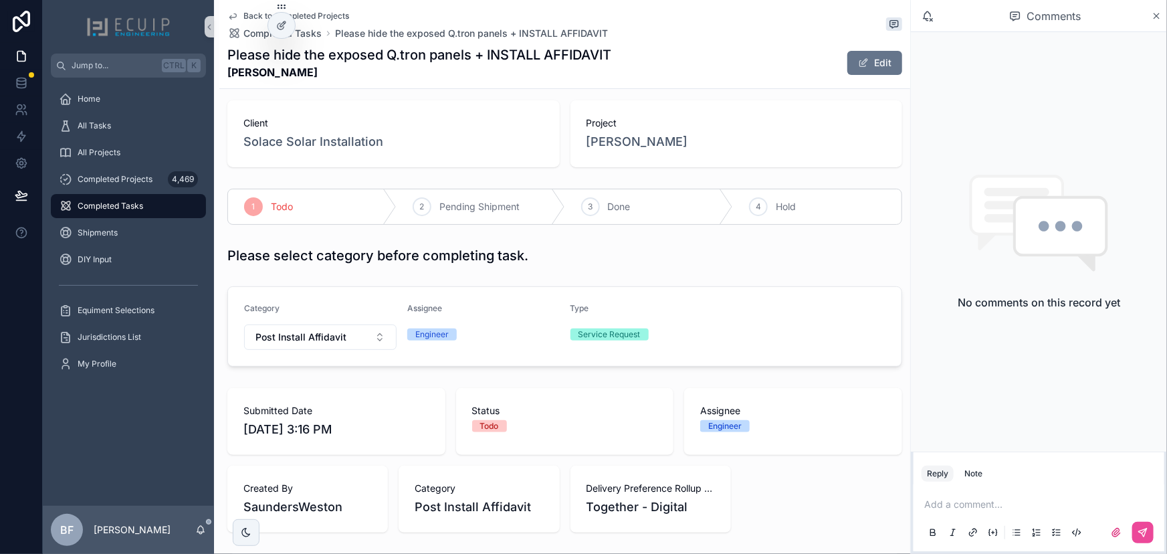
scroll to position [0, 0]
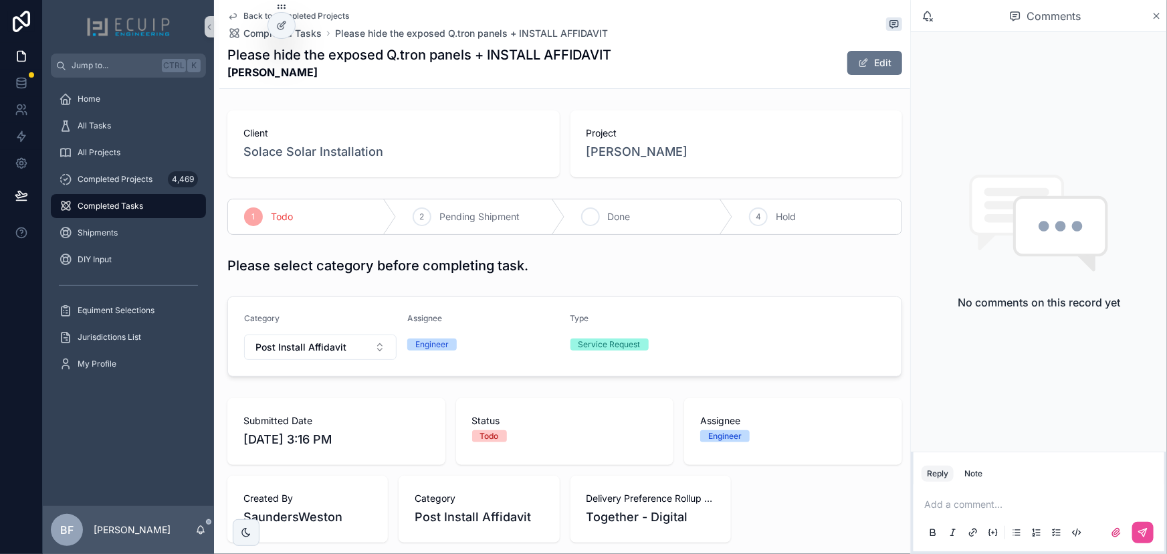
click at [621, 217] on span "Done" at bounding box center [619, 216] width 23 height 13
click at [622, 156] on span "Kevin Delgado" at bounding box center [637, 151] width 102 height 19
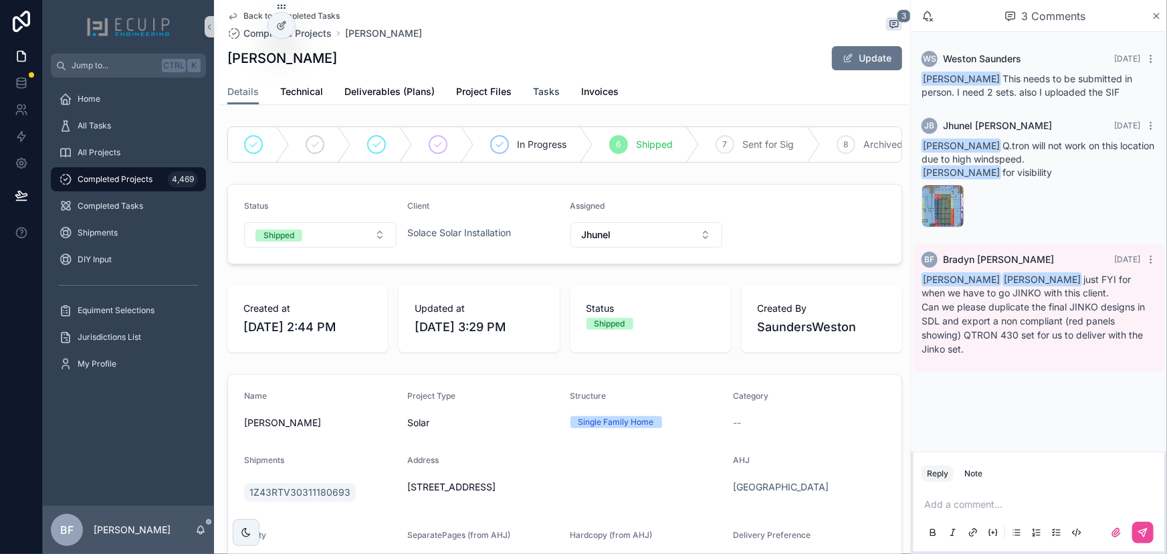
click at [554, 99] on link "Tasks" at bounding box center [546, 93] width 27 height 27
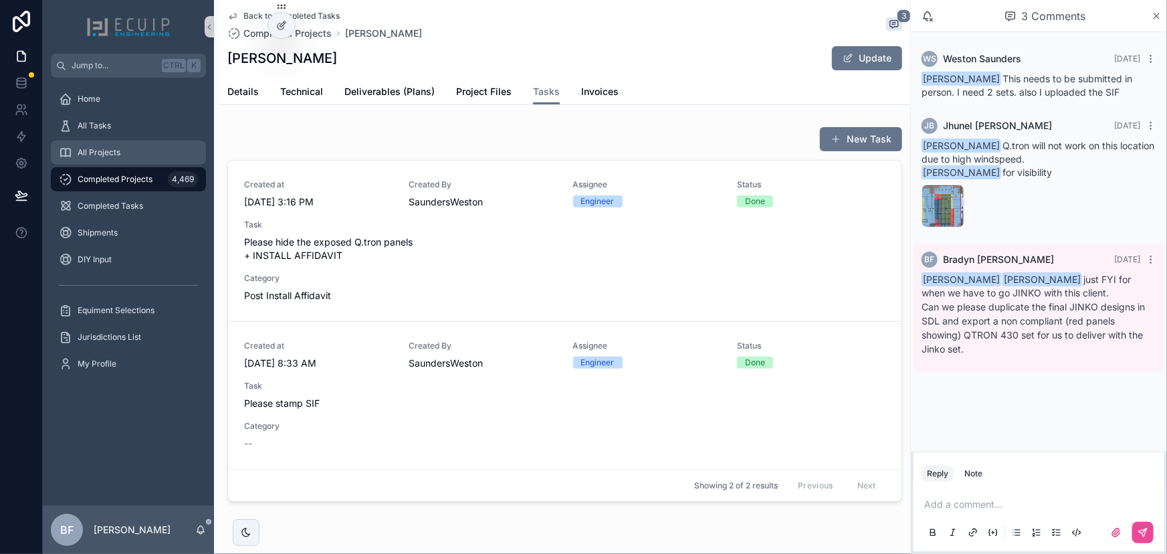
click at [112, 144] on div "All Projects" at bounding box center [128, 152] width 139 height 21
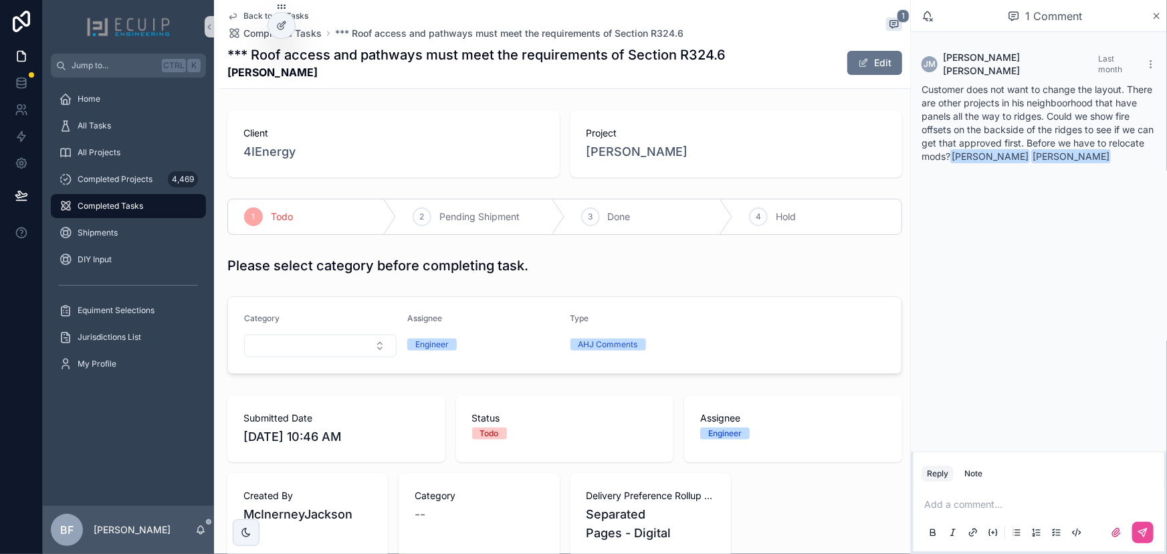
drag, startPoint x: 291, startPoint y: 70, endPoint x: 227, endPoint y: 70, distance: 64.2
click at [227, 70] on strong "[PERSON_NAME]" at bounding box center [476, 72] width 498 height 16
copy strong "[PERSON_NAME]"
click at [640, 149] on span "[PERSON_NAME]" at bounding box center [637, 151] width 102 height 19
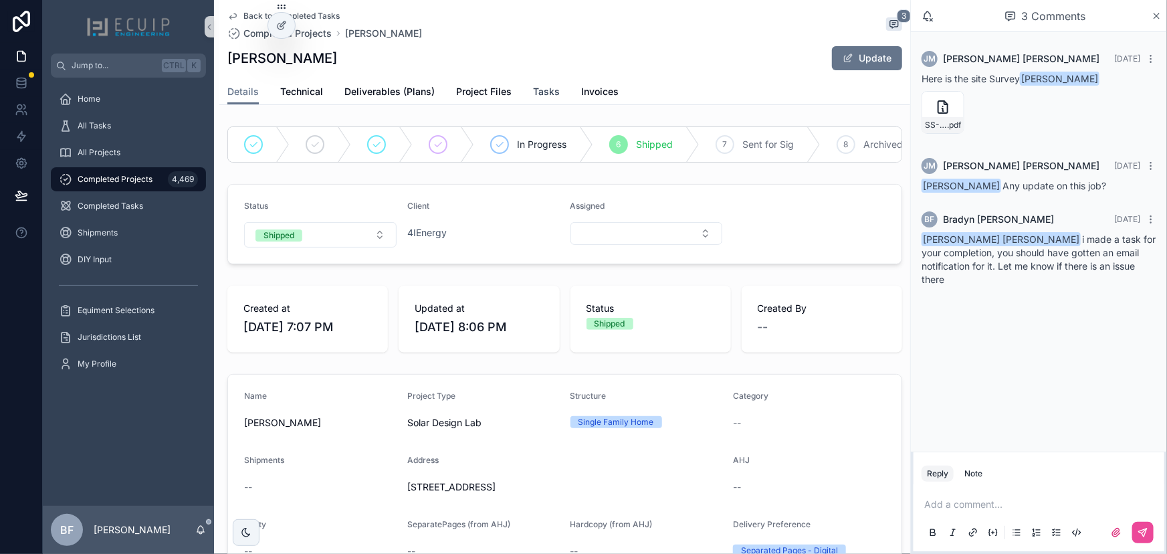
click at [537, 86] on span "Tasks" at bounding box center [546, 91] width 27 height 13
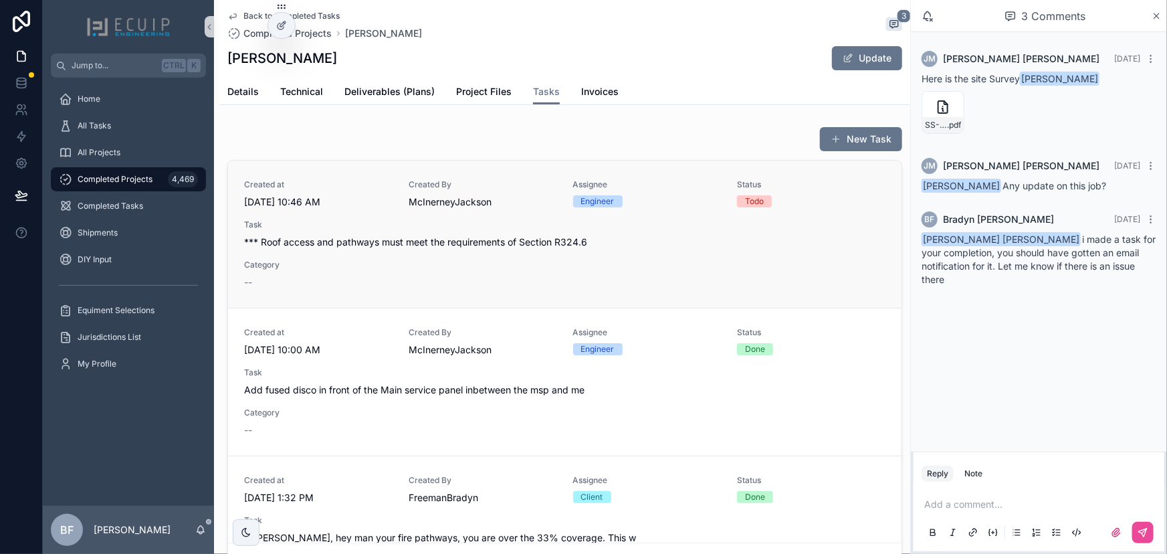
click at [569, 249] on span "*** Roof access and pathways must meet the requirements of Section R324.6" at bounding box center [564, 241] width 641 height 13
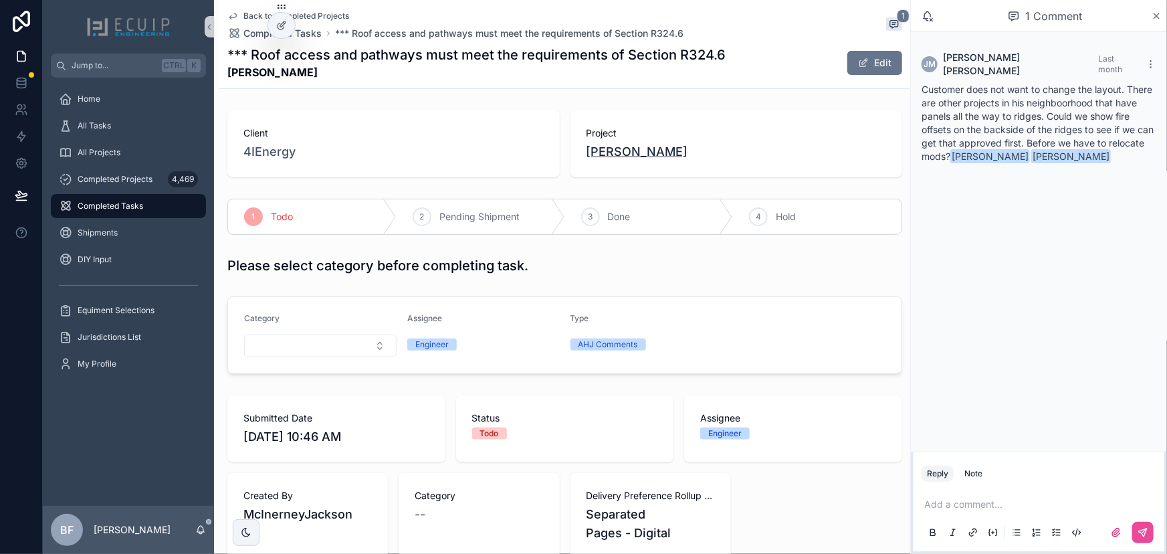
click at [622, 152] on span "Patrick McCarty" at bounding box center [637, 151] width 102 height 19
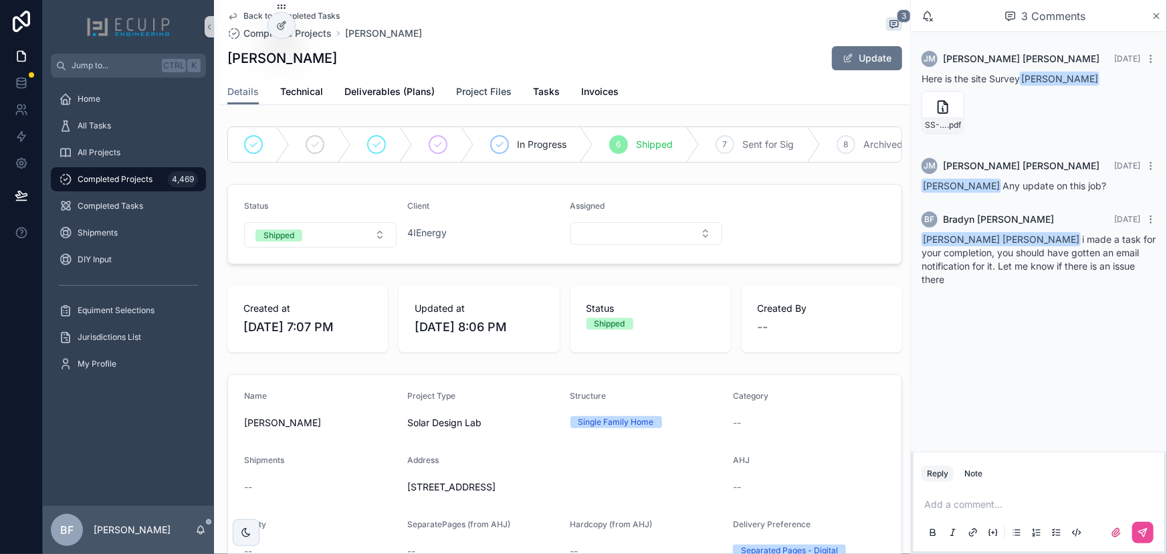
click at [472, 87] on span "Project Files" at bounding box center [483, 91] width 55 height 13
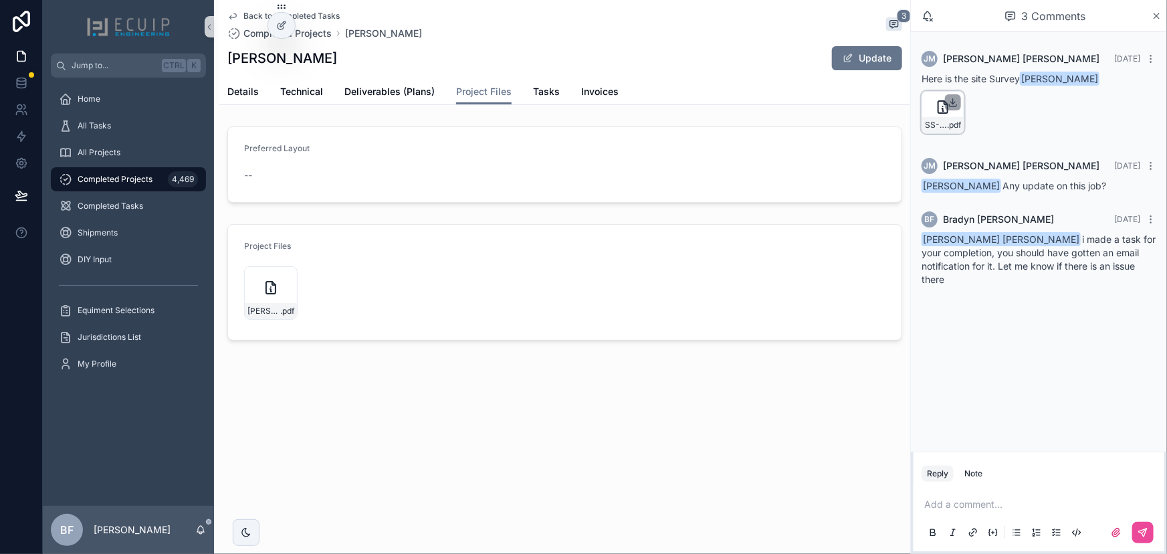
click at [950, 99] on icon "scrollable content" at bounding box center [952, 102] width 11 height 11
click at [547, 87] on span "Tasks" at bounding box center [546, 91] width 27 height 13
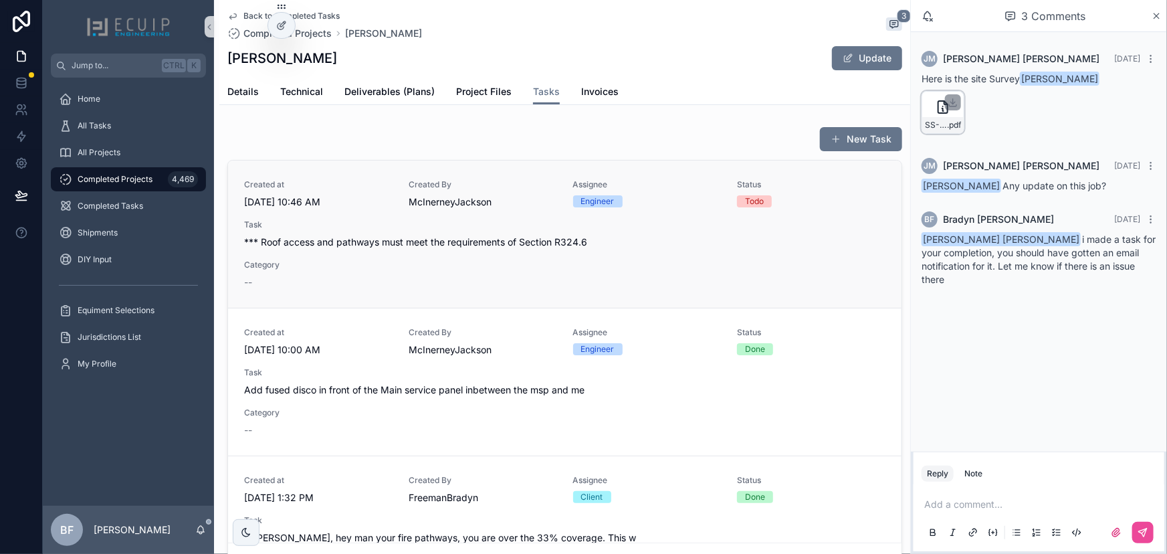
click at [517, 245] on span "*** Roof access and pathways must meet the requirements of Section R324.6" at bounding box center [564, 241] width 641 height 13
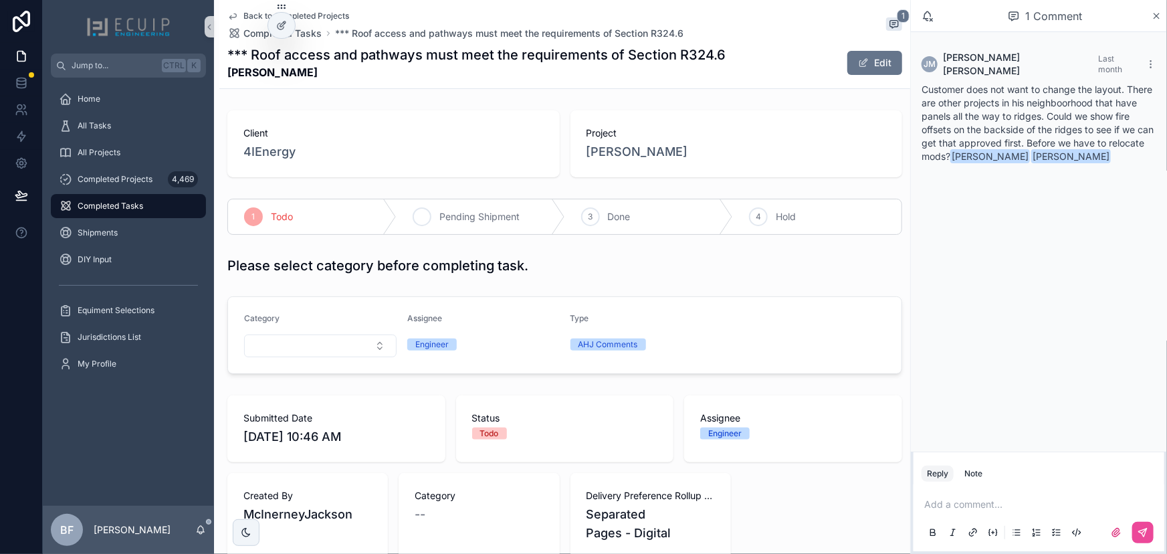
click at [462, 218] on span "Pending Shipment" at bounding box center [479, 216] width 80 height 13
click at [120, 125] on div "All Tasks" at bounding box center [128, 125] width 139 height 21
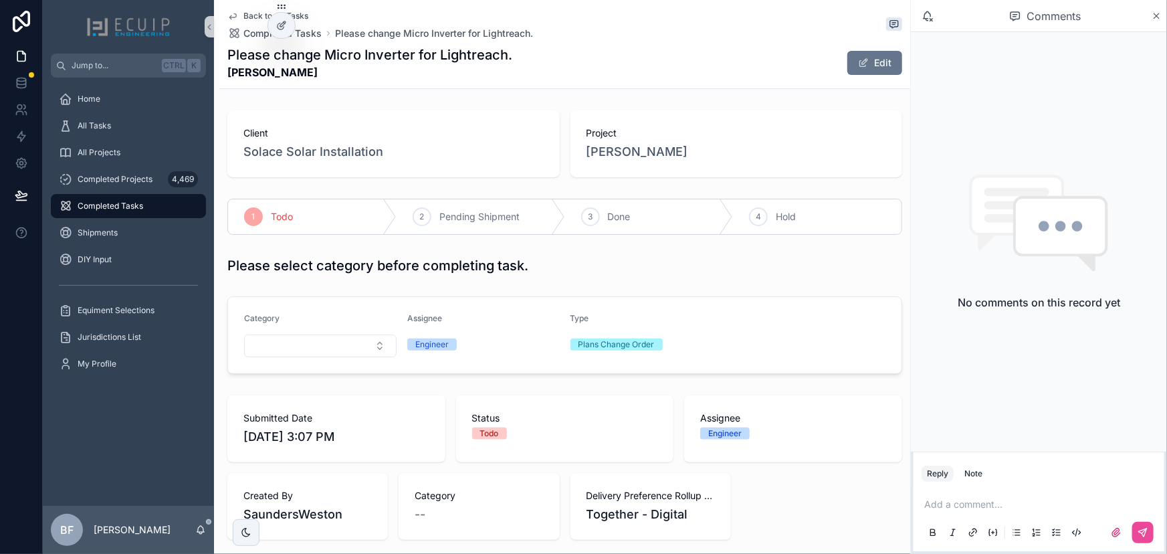
drag, startPoint x: 314, startPoint y: 71, endPoint x: 218, endPoint y: 68, distance: 95.6
click at [218, 68] on div "Back to All Tasks Completed Tasks Please change Micro Inverter for Lightreach. …" at bounding box center [562, 513] width 696 height 1027
copy strong "[PERSON_NAME]"
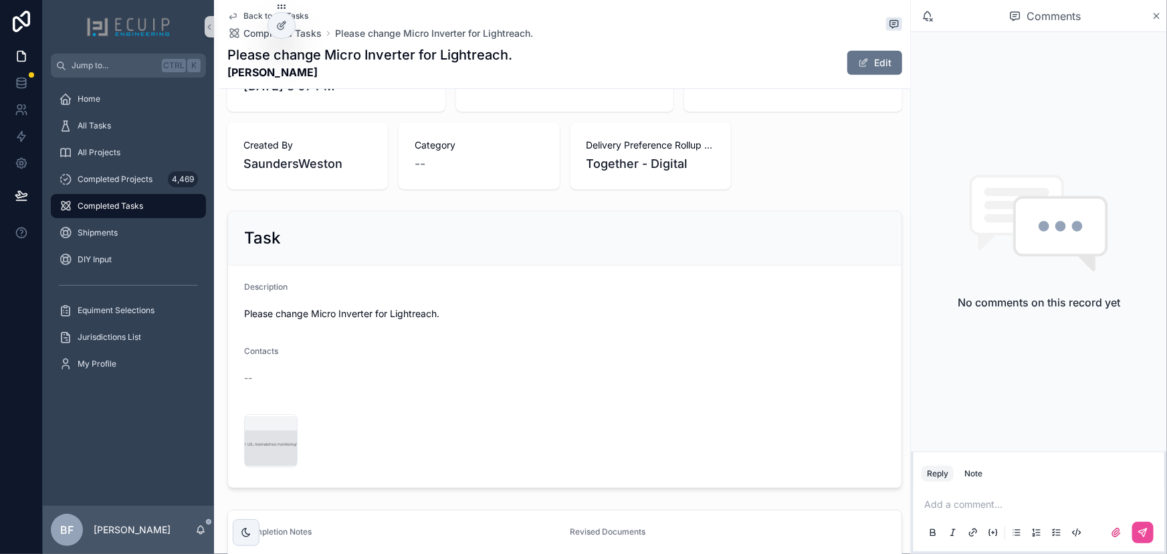
scroll to position [472, 0]
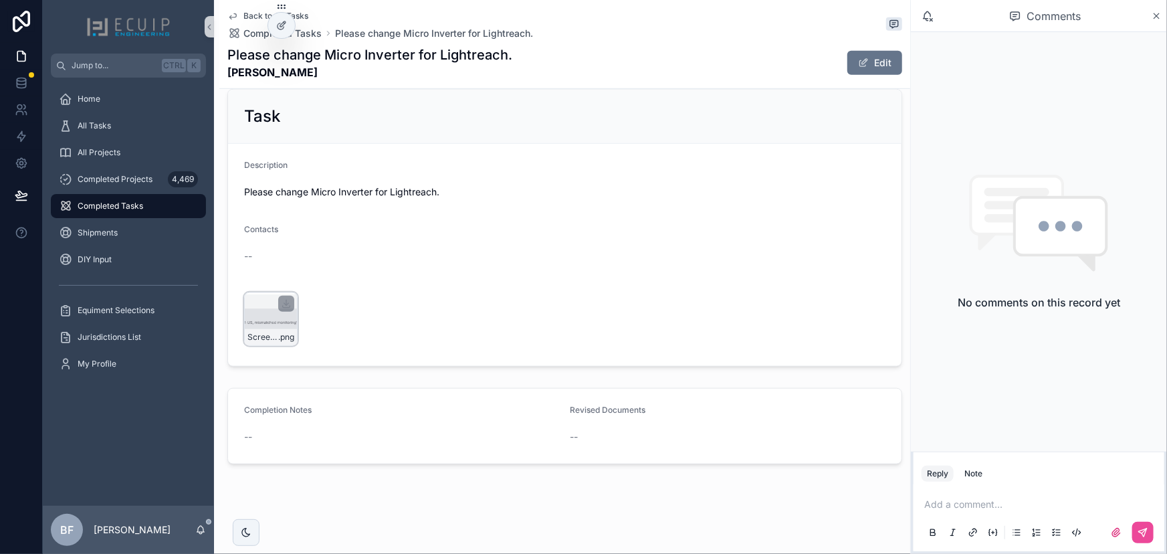
click at [257, 310] on div "Screenshot-2025-09-28-at-3.06.31-PM .png" at bounding box center [270, 318] width 53 height 53
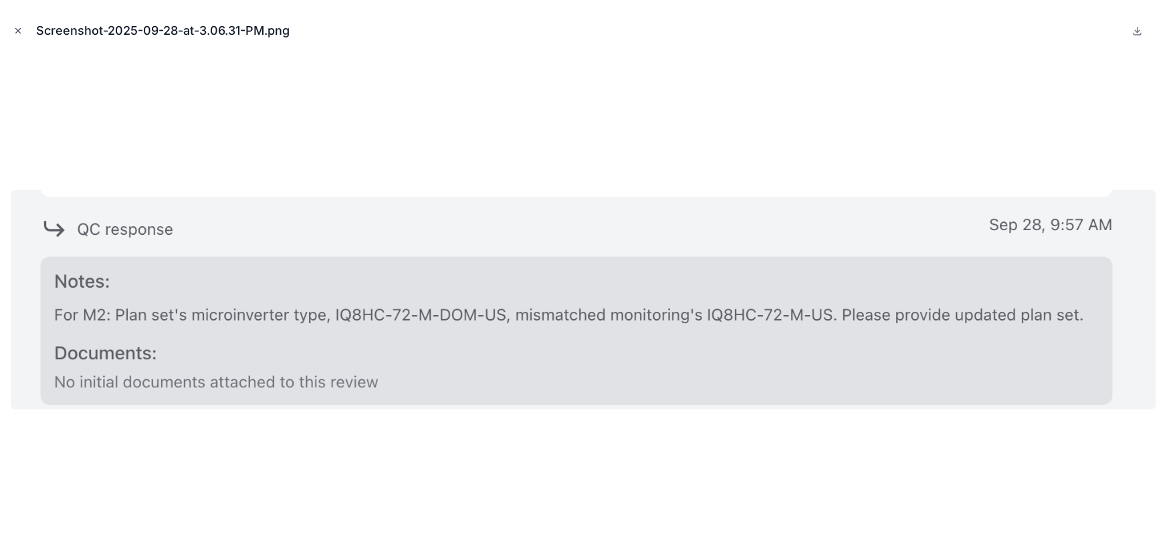
click at [17, 32] on icon "Close modal" at bounding box center [18, 31] width 5 height 5
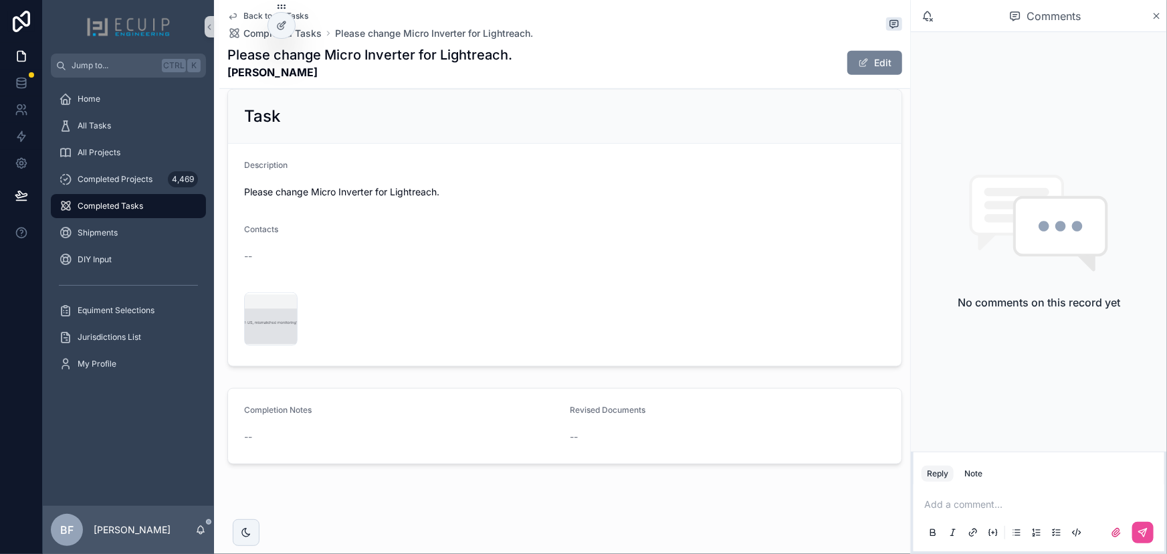
click at [847, 56] on button "Edit" at bounding box center [874, 63] width 55 height 24
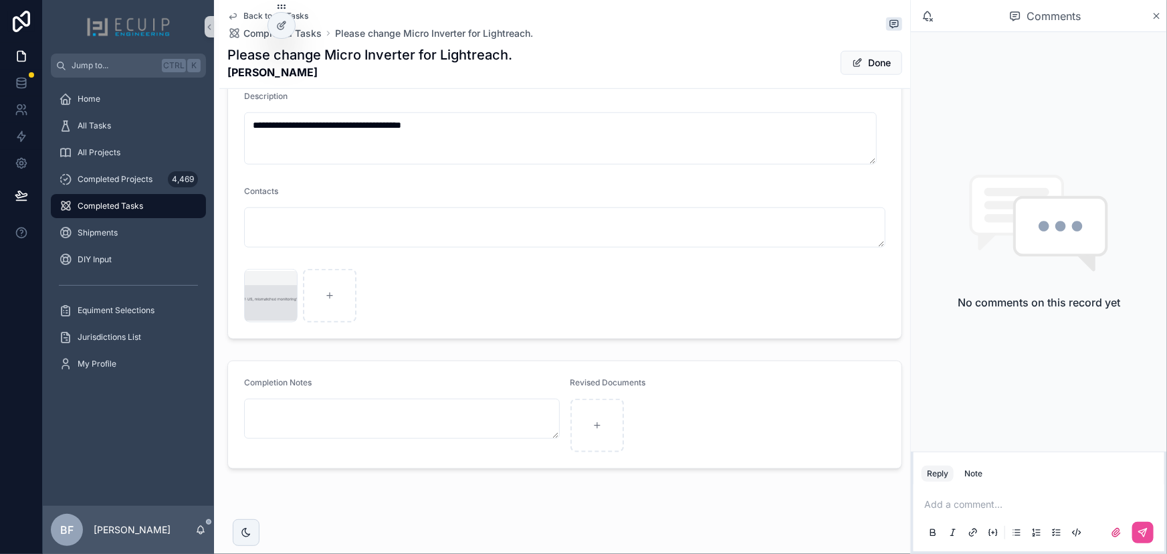
scroll to position [548, 0]
click at [852, 60] on span "scrollable content" at bounding box center [857, 62] width 11 height 11
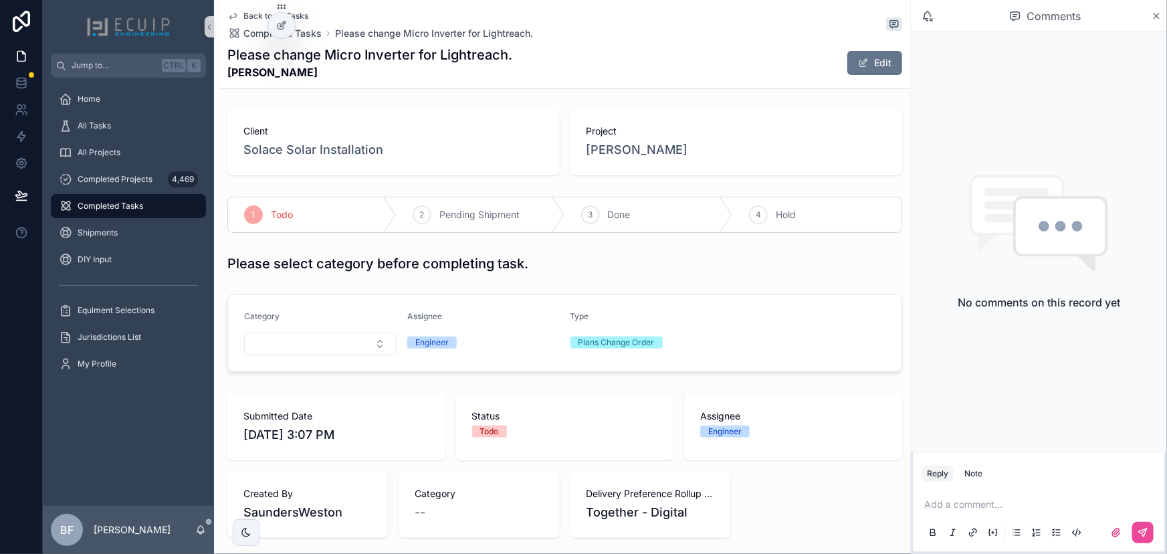
scroll to position [0, 0]
click at [603, 225] on div "3 Done" at bounding box center [649, 216] width 168 height 35
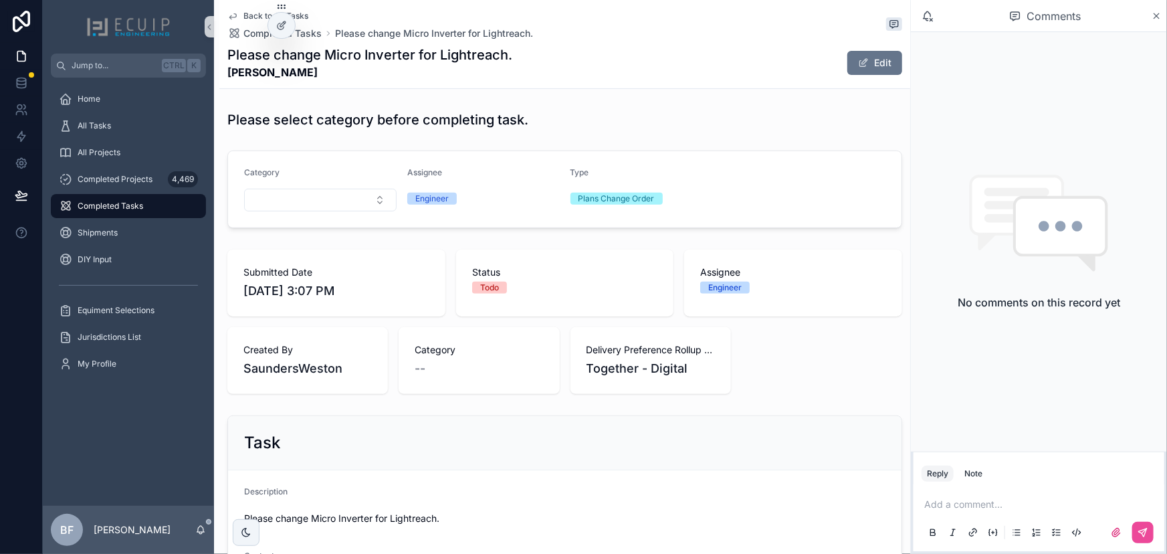
scroll to position [486, 0]
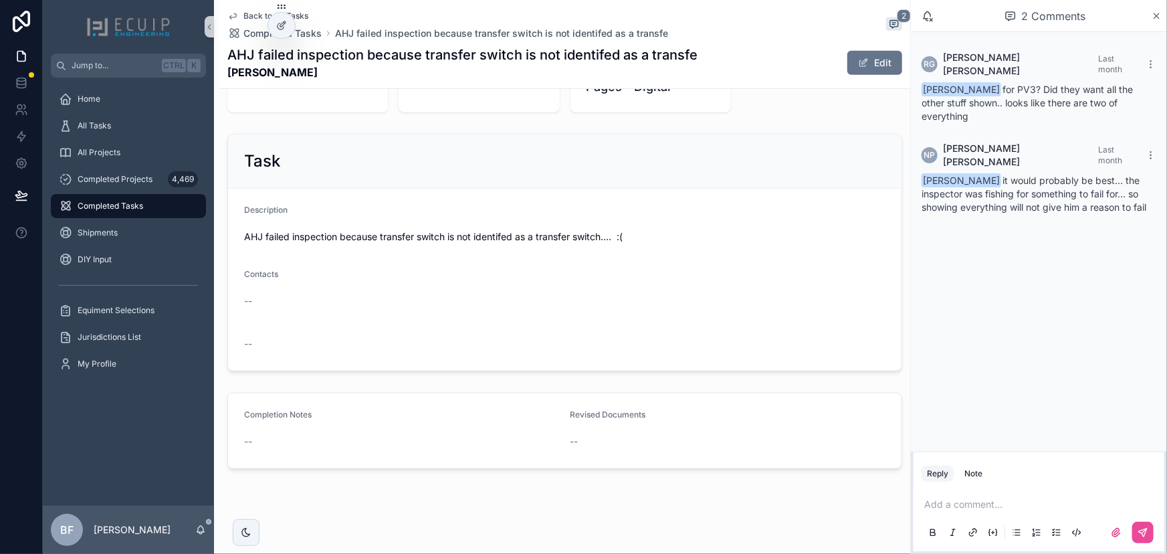
scroll to position [451, 0]
drag, startPoint x: 326, startPoint y: 75, endPoint x: 226, endPoint y: 72, distance: 99.6
click at [226, 72] on div "Back to All Tasks Completed Tasks AHJ failed inspection because transfer switch…" at bounding box center [564, 44] width 691 height 89
copy strong "Steven J Amrhein"
click at [575, 160] on div "Task" at bounding box center [564, 156] width 641 height 21
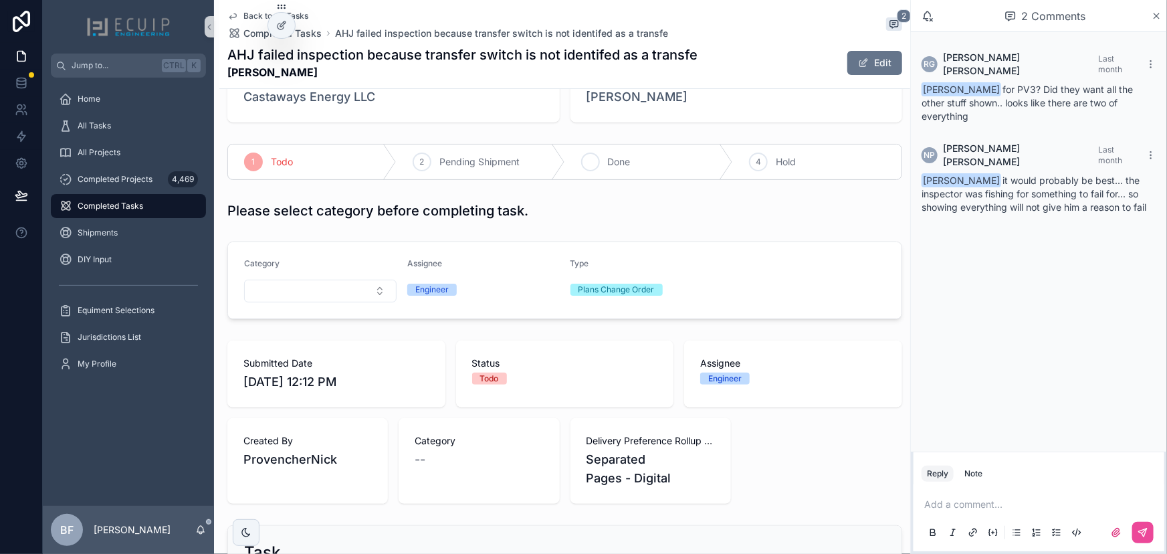
scroll to position [0, 0]
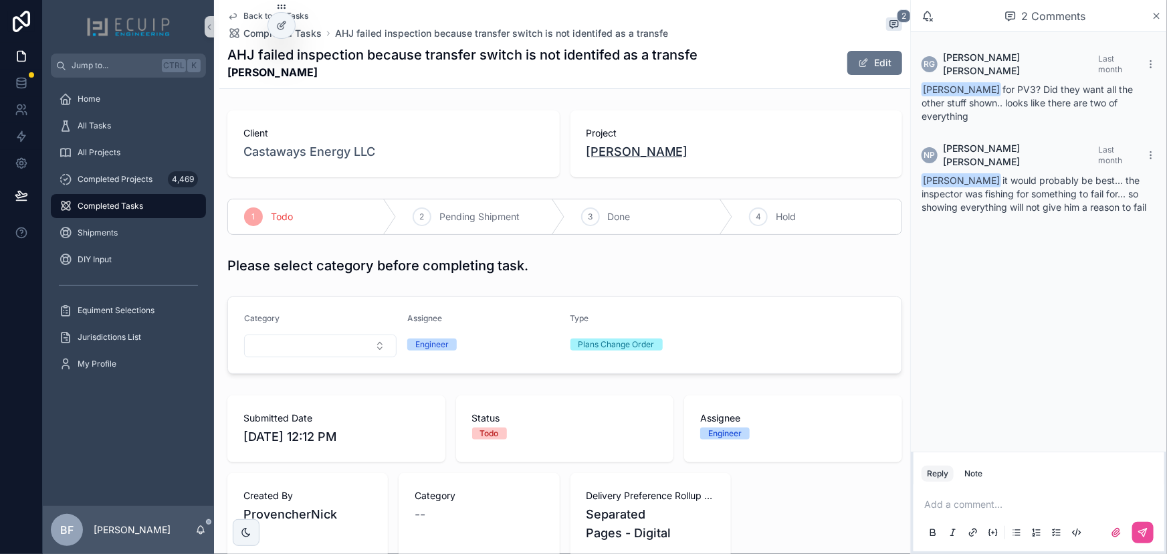
click at [617, 144] on span "Steven J Amrhein" at bounding box center [637, 151] width 102 height 19
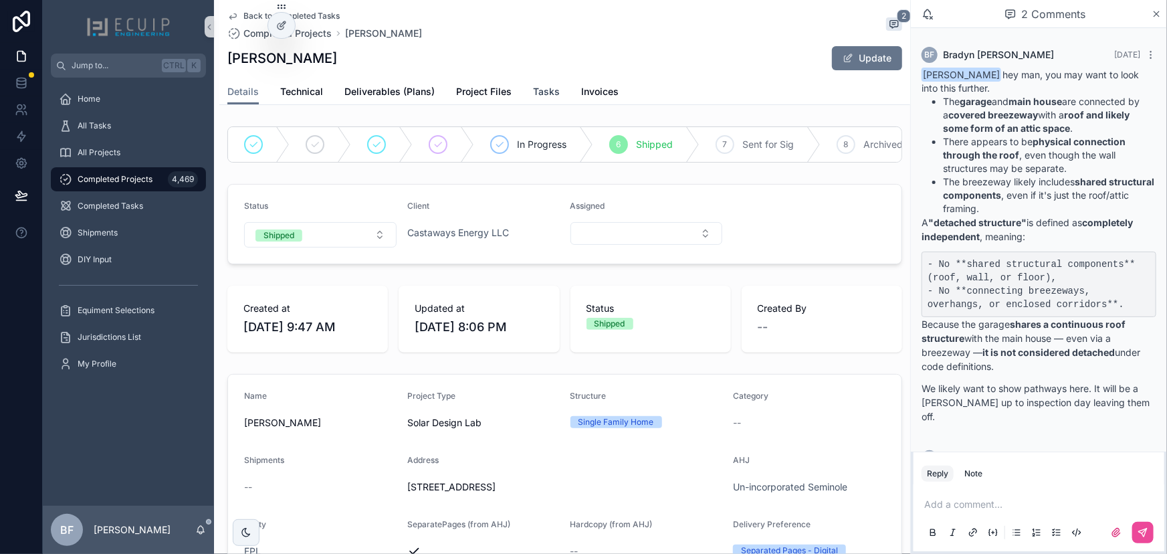
click at [533, 90] on span "Tasks" at bounding box center [546, 91] width 27 height 13
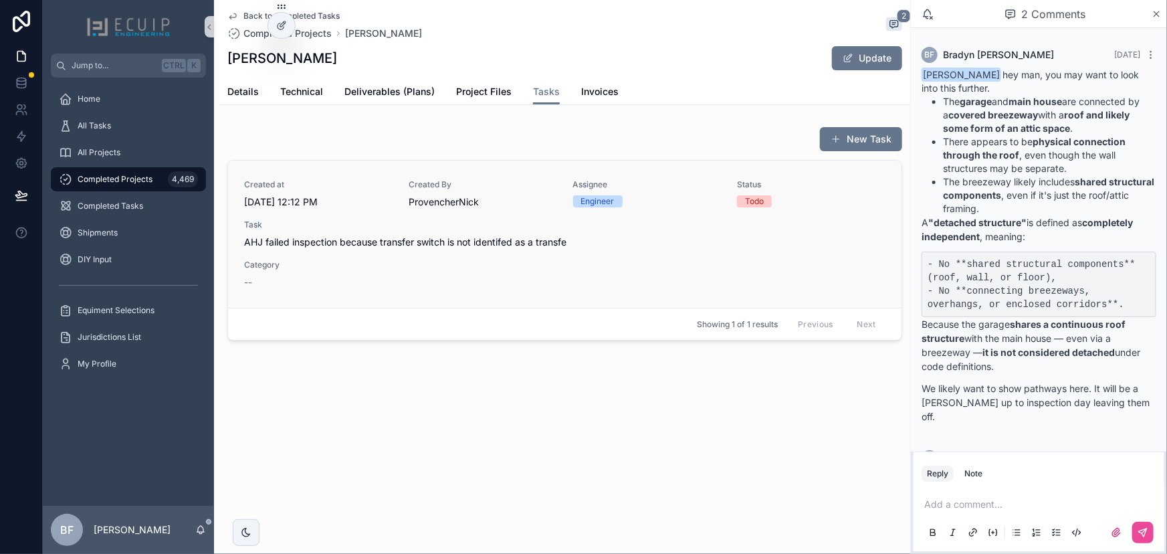
click at [744, 265] on div "Created at 9/29/2025 12:12 PM Created By ProvencherNick Assignee Engineer Statu…" at bounding box center [564, 234] width 641 height 110
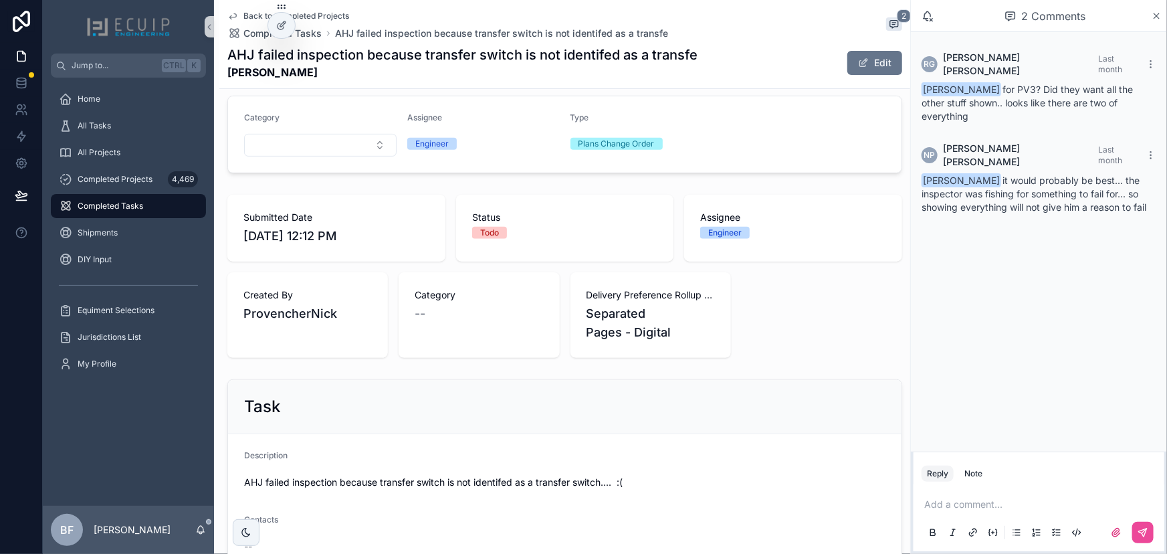
scroll to position [364, 0]
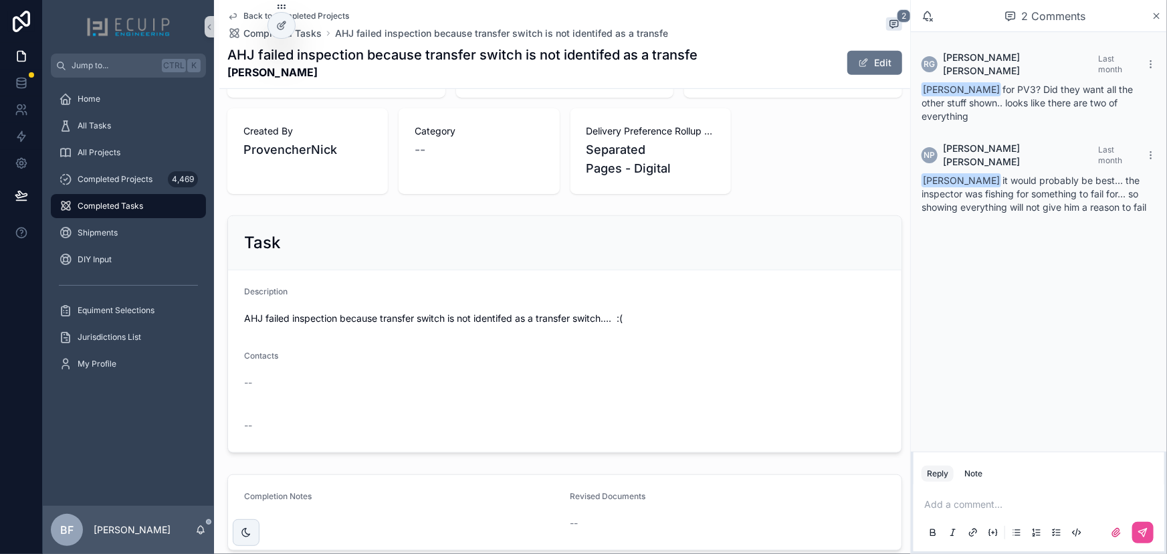
click at [947, 502] on p "scrollable content" at bounding box center [1041, 503] width 235 height 13
click at [995, 472] on span "Nick Provencher" at bounding box center [1027, 468] width 161 height 13
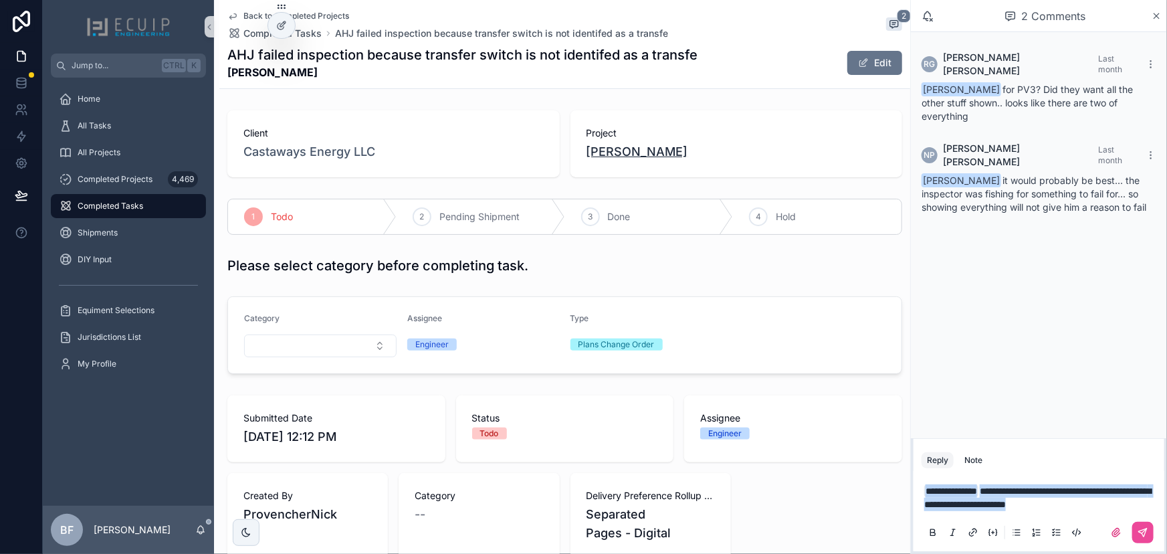
click at [640, 146] on span "Steven J Amrhein" at bounding box center [637, 151] width 102 height 19
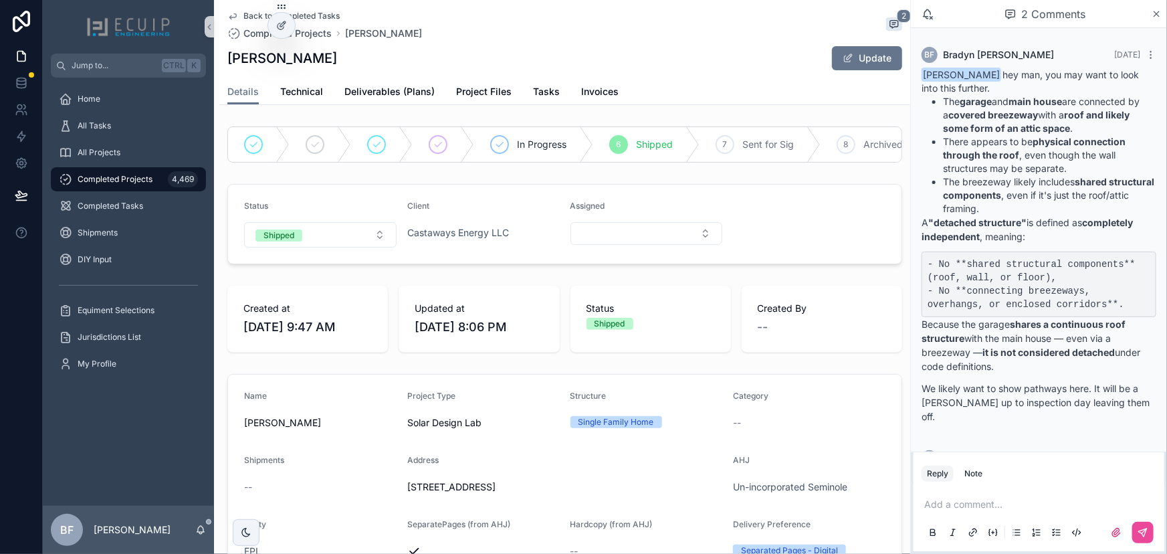
scroll to position [39, 0]
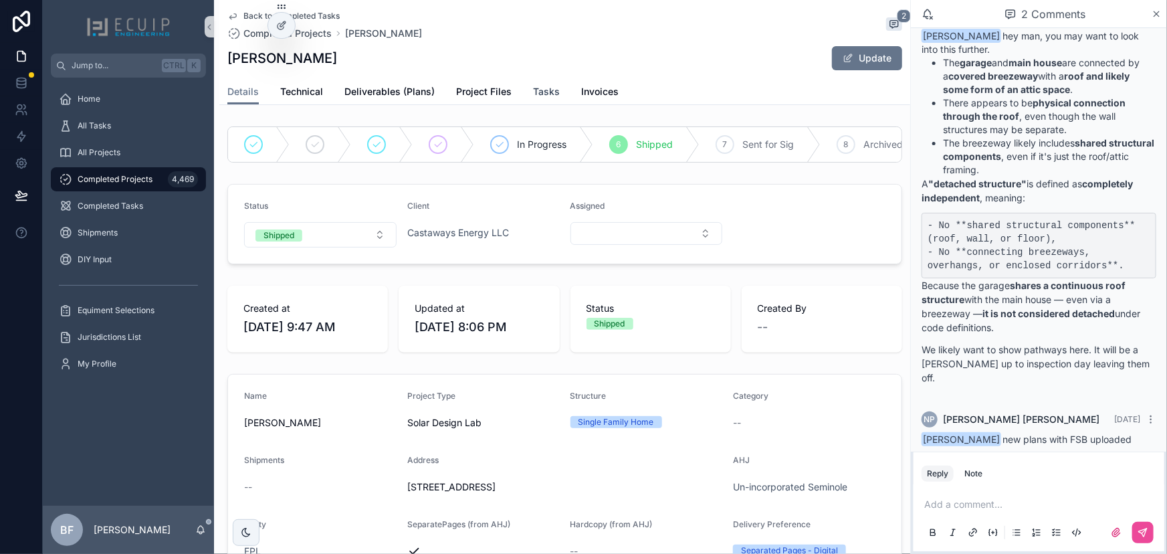
click at [545, 92] on span "Tasks" at bounding box center [546, 91] width 27 height 13
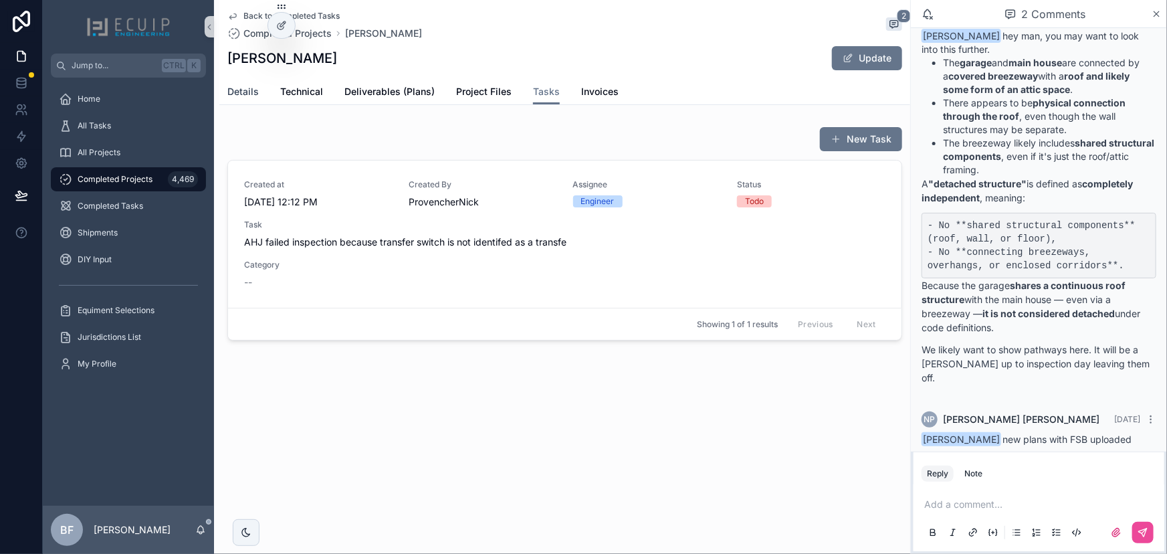
click at [247, 94] on span "Details" at bounding box center [242, 91] width 31 height 13
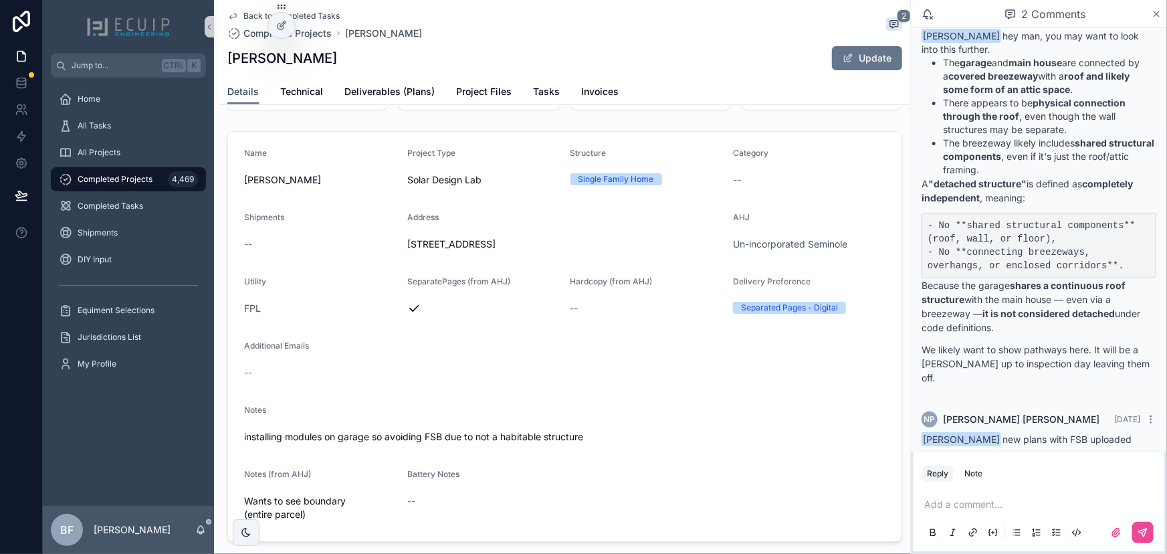
scroll to position [486, 0]
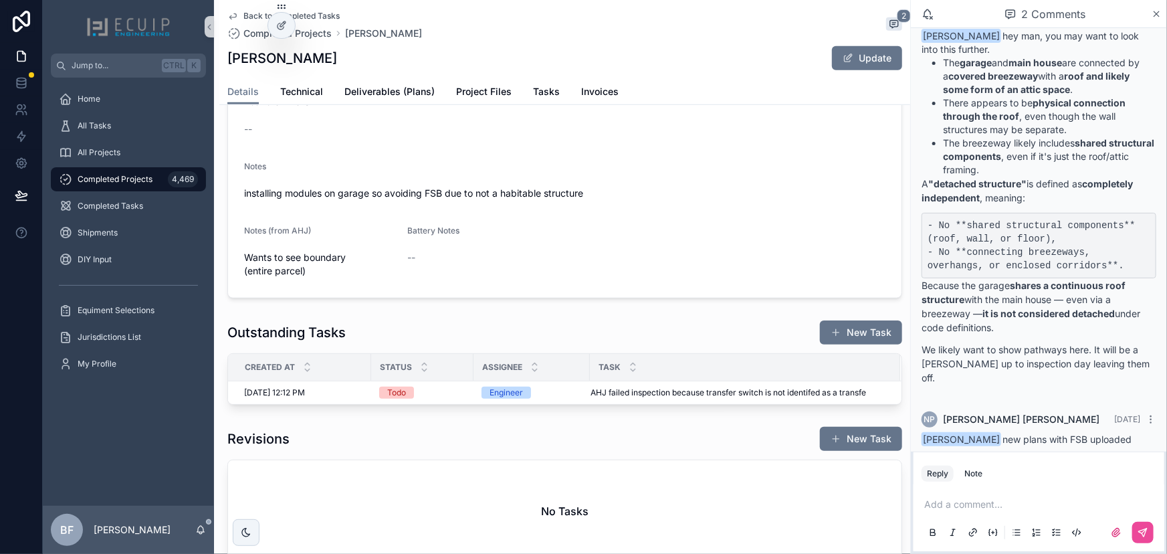
click at [539, 107] on form "Name Steven J Amrhein Project Type Solar Design Lab Structure Single Family Hom…" at bounding box center [564, 92] width 673 height 409
click at [541, 94] on span "Tasks" at bounding box center [546, 91] width 27 height 13
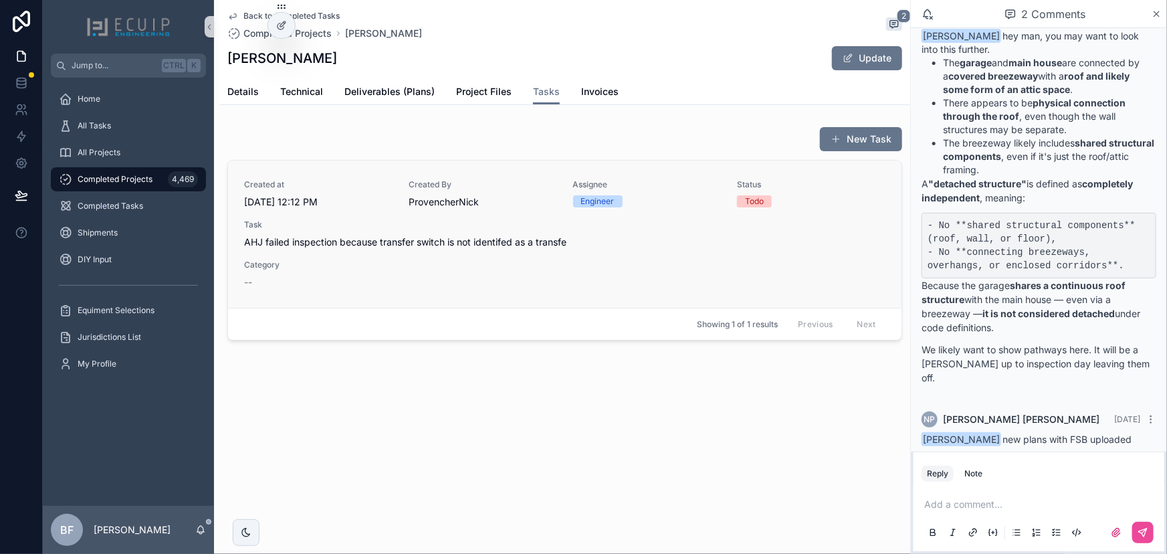
click at [470, 245] on span "AHJ failed inspection because transfer switch is not identifed as a transfe" at bounding box center [564, 241] width 641 height 13
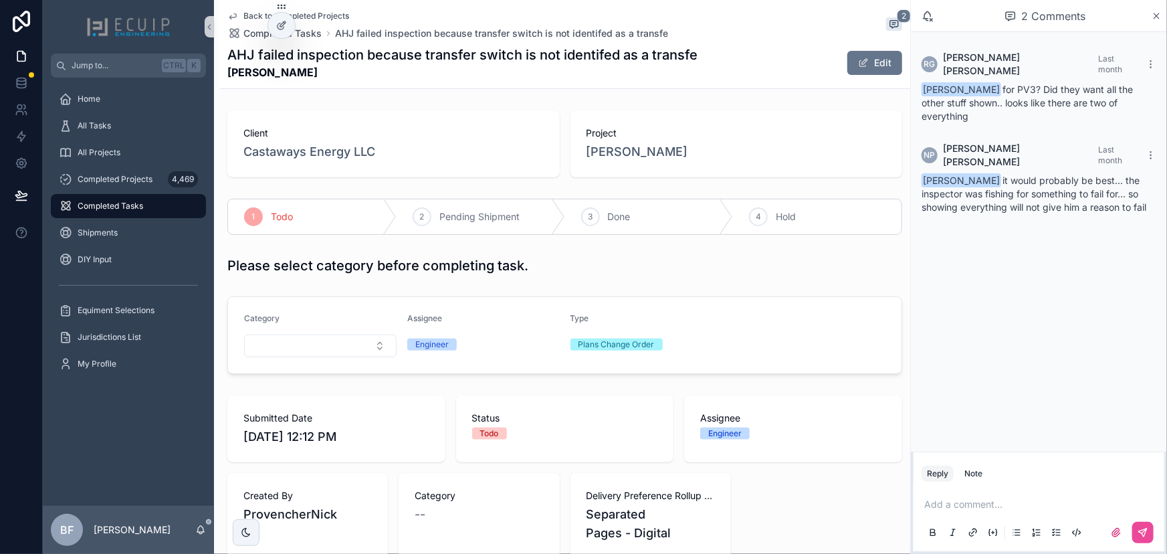
click at [1025, 501] on p "scrollable content" at bounding box center [1041, 503] width 235 height 13
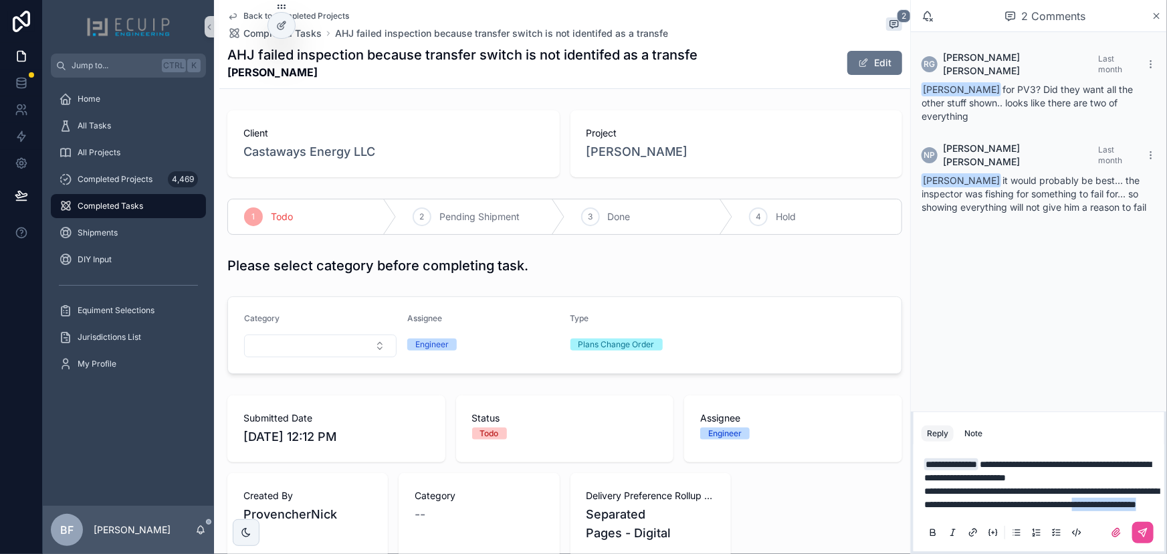
drag, startPoint x: 1102, startPoint y: 508, endPoint x: 986, endPoint y: 512, distance: 116.4
click at [986, 512] on div "**********" at bounding box center [1038, 497] width 235 height 96
click at [1011, 459] on span "**********" at bounding box center [1037, 470] width 227 height 23
click at [1142, 527] on icon "scrollable content" at bounding box center [1142, 532] width 11 height 11
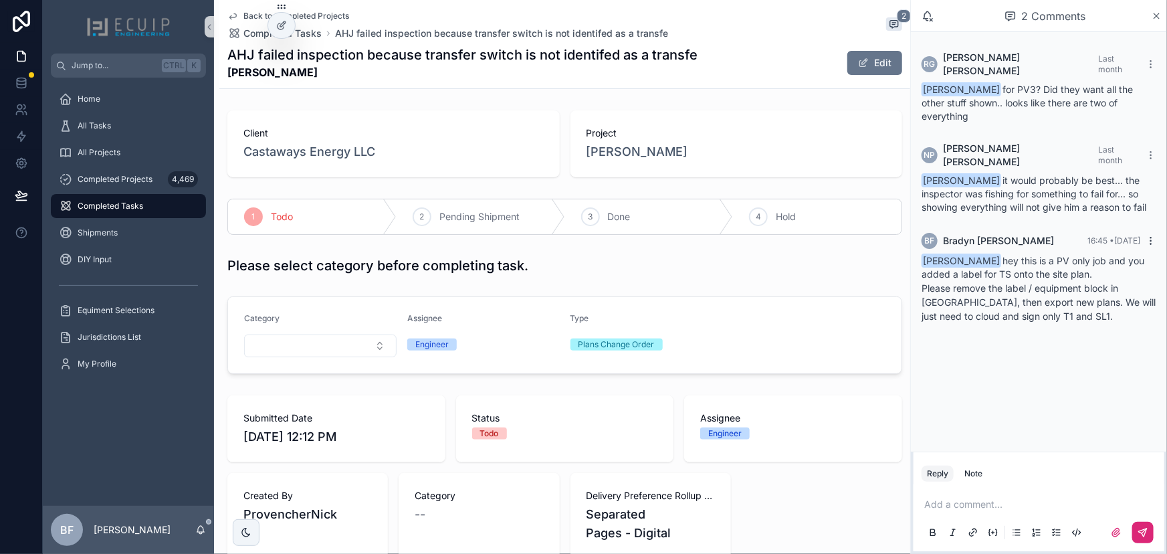
click at [1149, 235] on icon "scrollable content" at bounding box center [1150, 240] width 11 height 11
click at [634, 148] on span "Steven J Amrhein" at bounding box center [637, 151] width 102 height 19
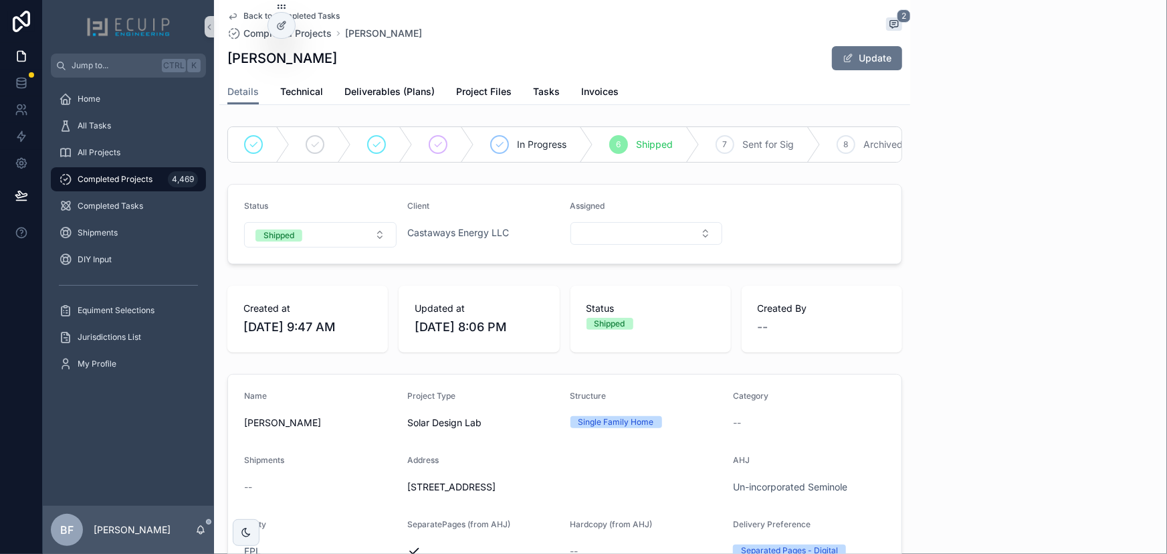
scroll to position [39, 0]
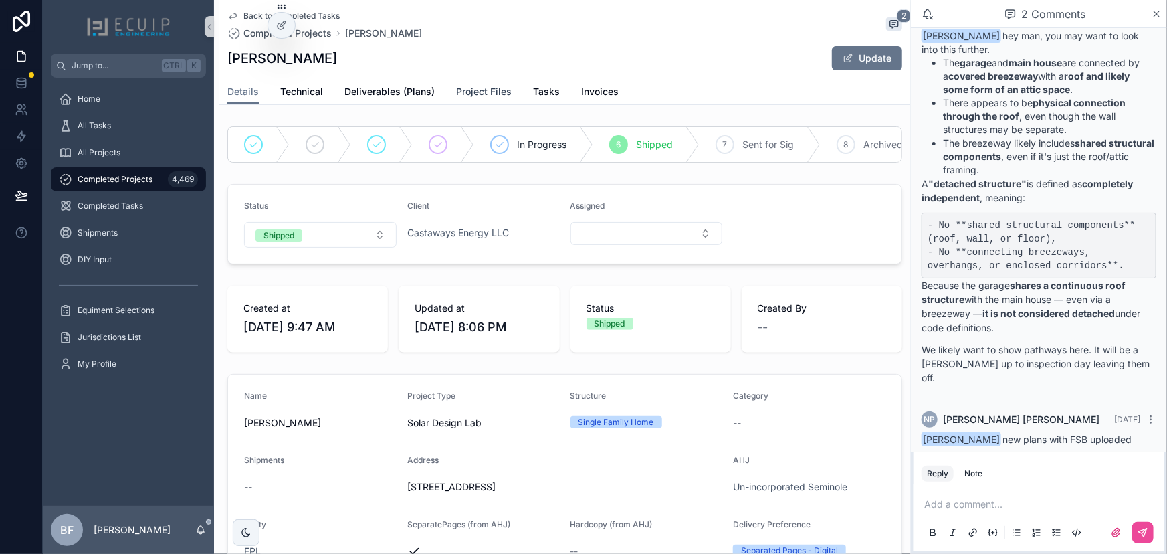
click at [497, 86] on span "Project Files" at bounding box center [483, 91] width 55 height 13
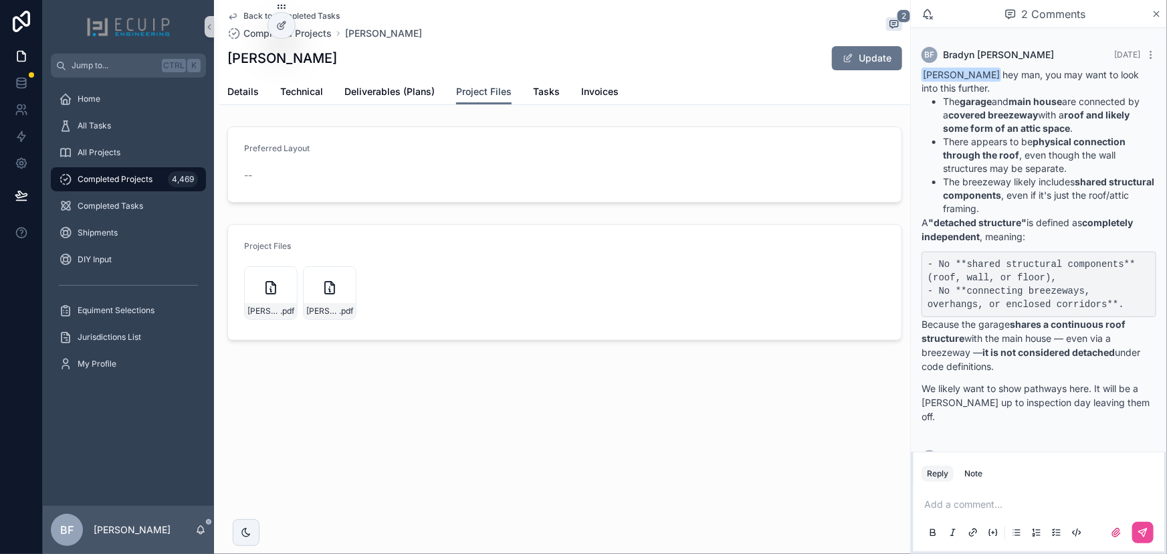
scroll to position [39, 0]
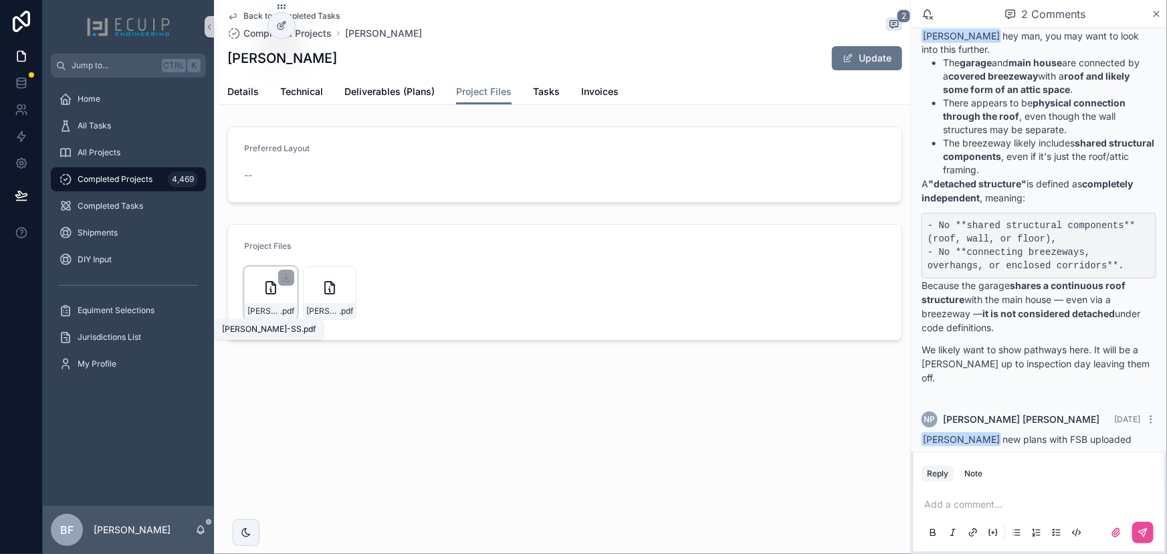
click at [280, 308] on span ".pdf" at bounding box center [287, 311] width 14 height 11
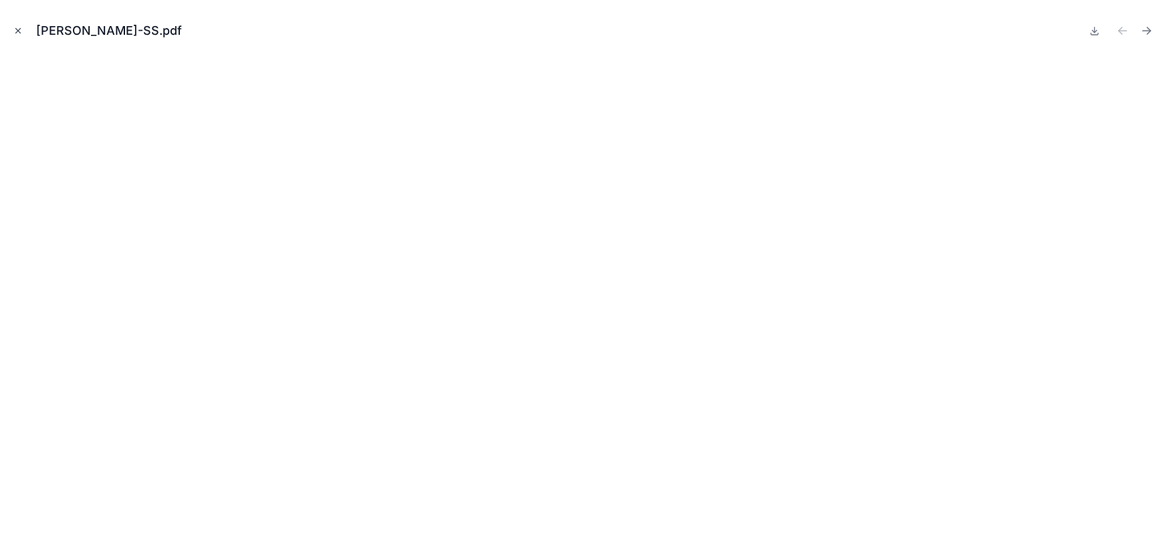
click at [14, 27] on icon "Close modal" at bounding box center [17, 30] width 9 height 9
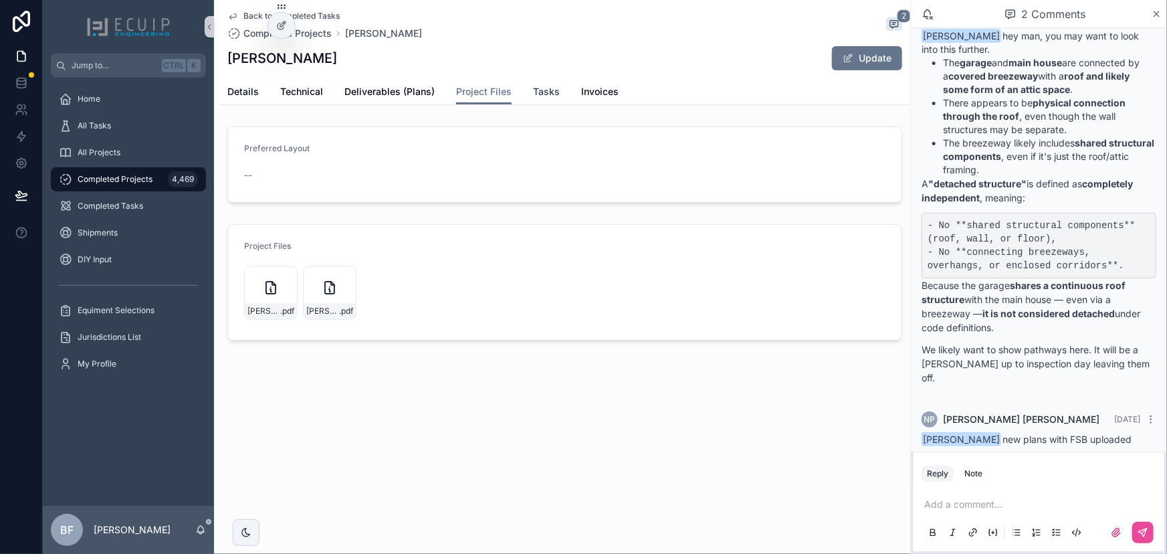
click at [533, 94] on span "Tasks" at bounding box center [546, 91] width 27 height 13
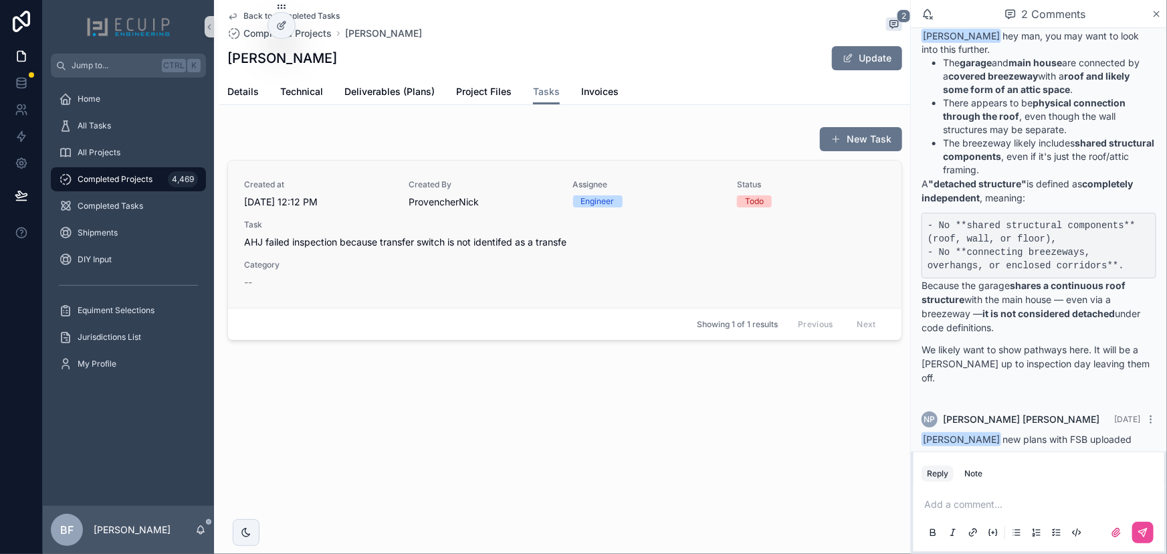
click at [612, 251] on div "Created at 9/29/2025 12:12 PM Created By ProvencherNick Assignee Engineer Statu…" at bounding box center [564, 234] width 641 height 110
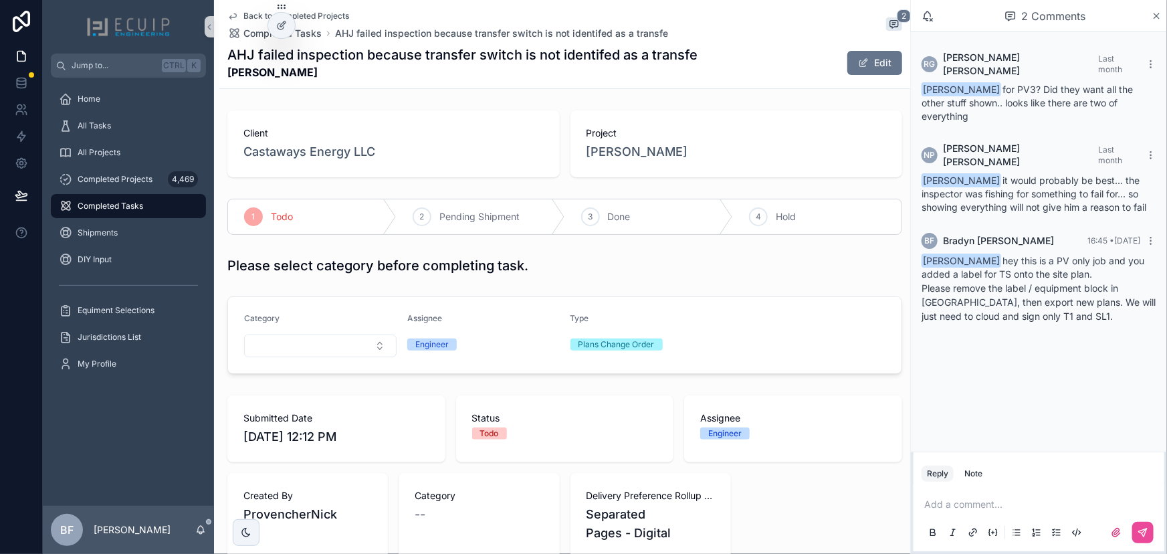
click at [968, 503] on p "scrollable content" at bounding box center [1041, 503] width 235 height 13
drag, startPoint x: 1149, startPoint y: 533, endPoint x: 1156, endPoint y: 534, distance: 7.5
click at [1149, 533] on button "scrollable content" at bounding box center [1142, 531] width 21 height 21
click at [616, 146] on span "Steven J Amrhein" at bounding box center [637, 151] width 102 height 19
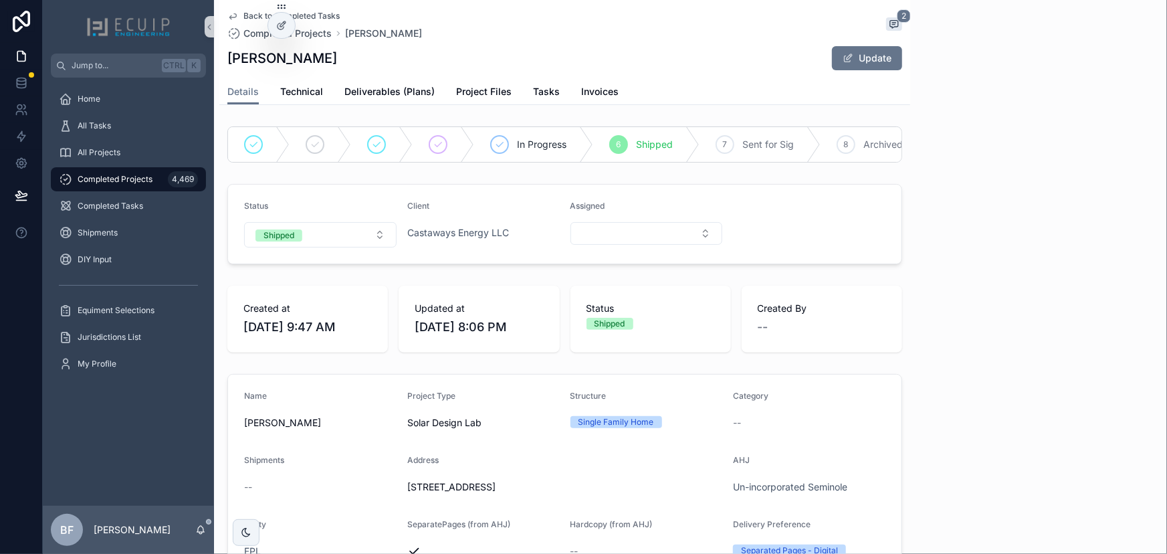
scroll to position [39, 0]
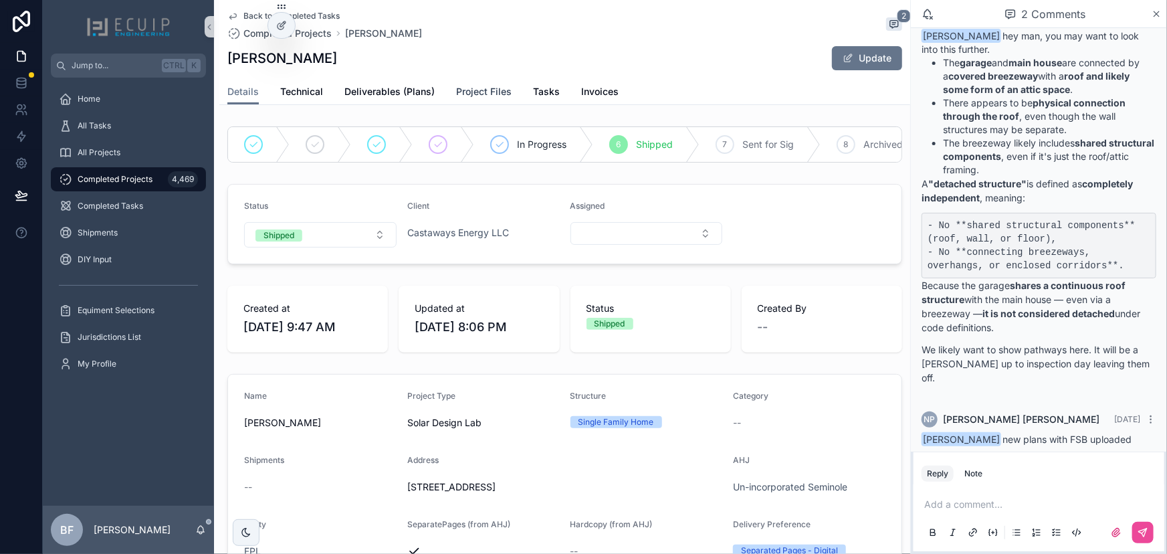
click at [491, 90] on span "Project Files" at bounding box center [483, 91] width 55 height 13
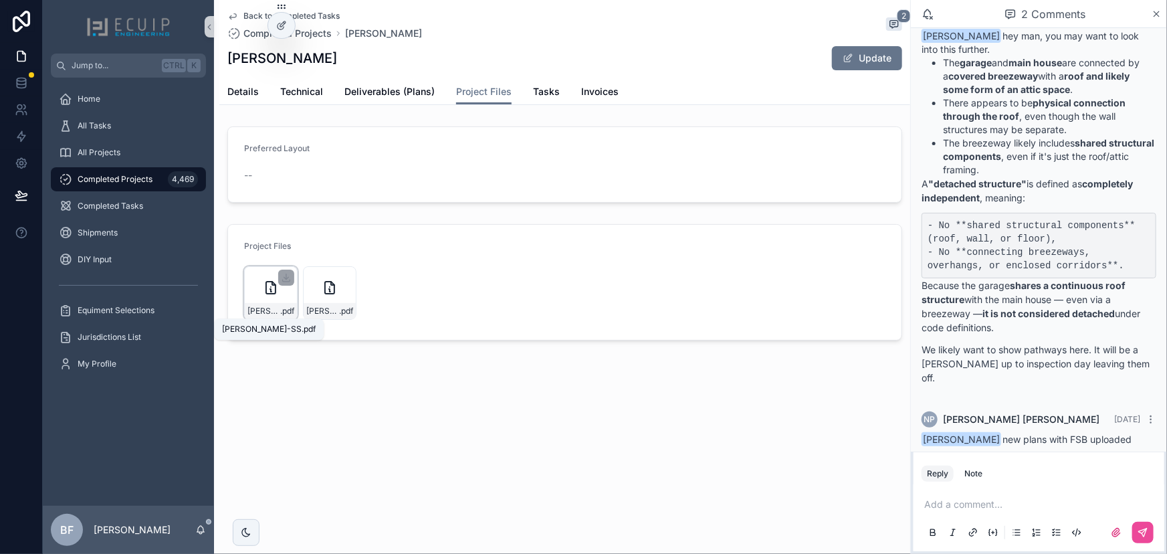
click at [270, 307] on span "Steven-Amrhein's-SS" at bounding box center [263, 311] width 33 height 11
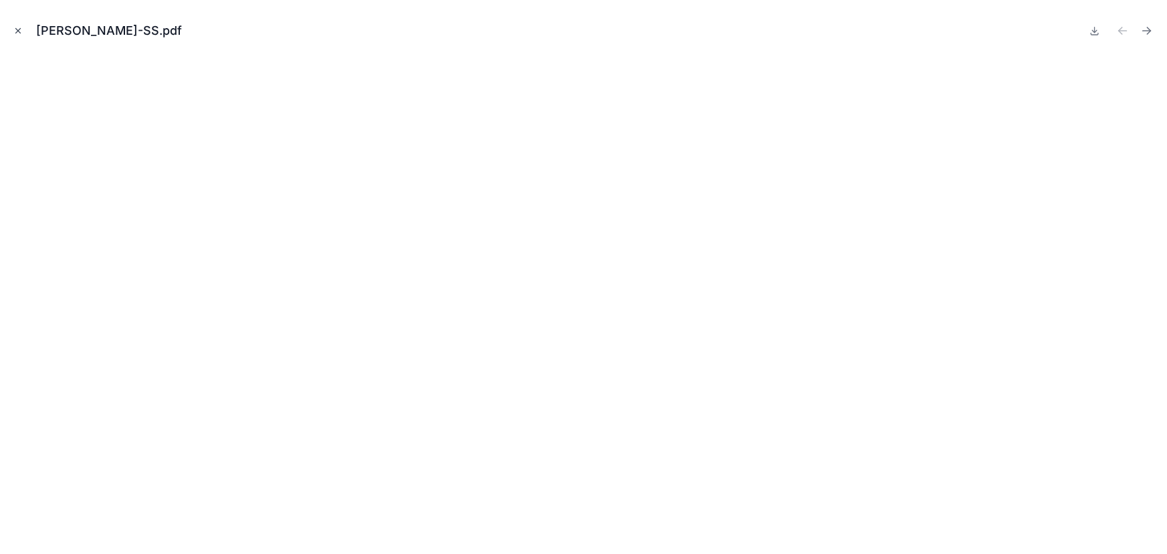
click at [11, 29] on button "Close modal" at bounding box center [18, 30] width 15 height 15
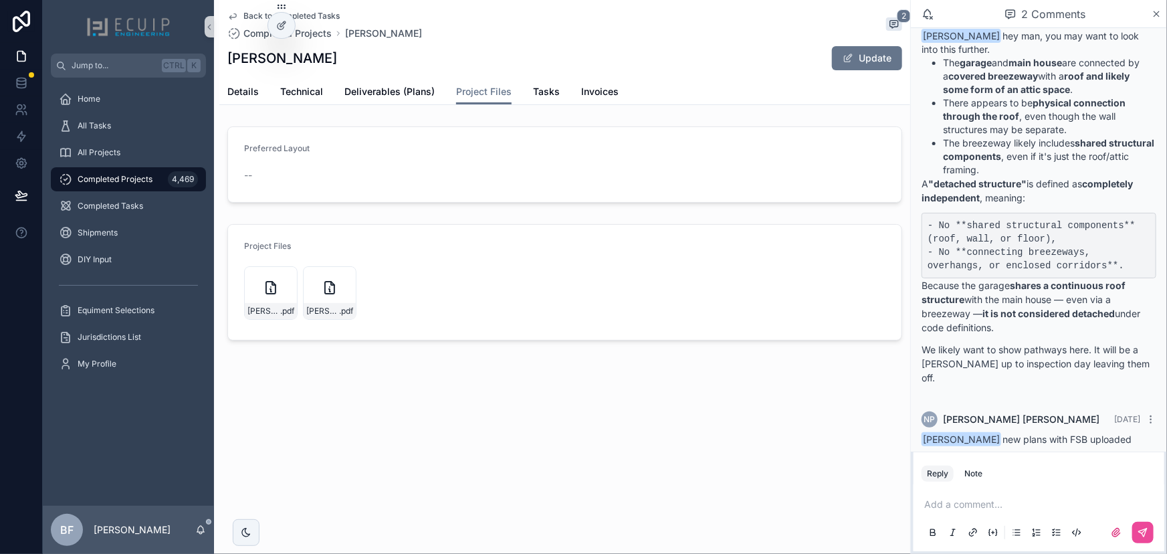
click at [593, 141] on form "Preferred Layout --" at bounding box center [564, 164] width 673 height 75
click at [551, 95] on span "Tasks" at bounding box center [546, 91] width 27 height 13
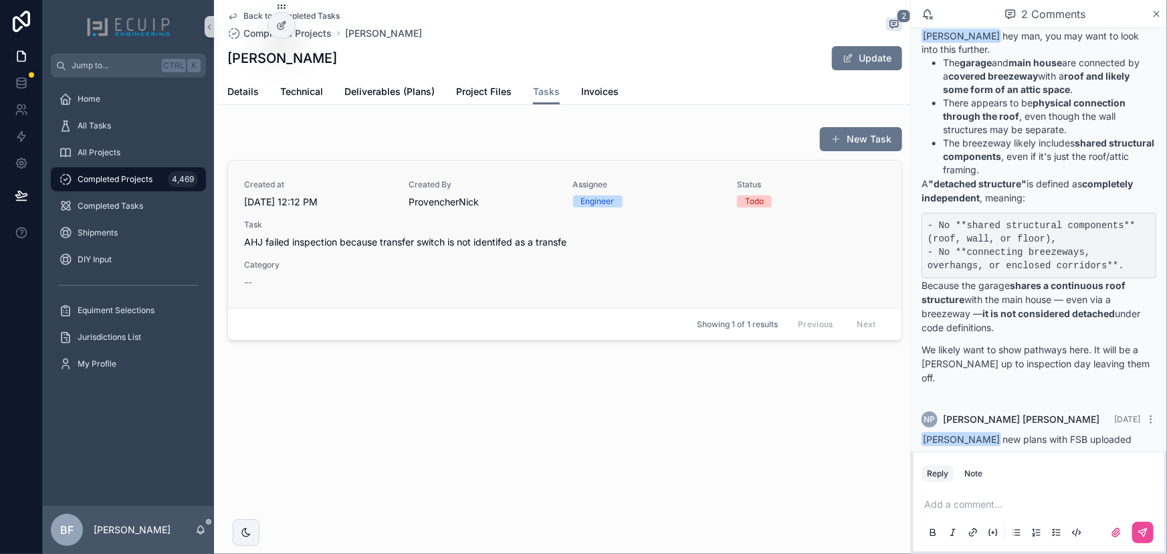
click at [508, 255] on div "Created at 9/29/2025 12:12 PM Created By ProvencherNick Assignee Engineer Statu…" at bounding box center [564, 234] width 641 height 110
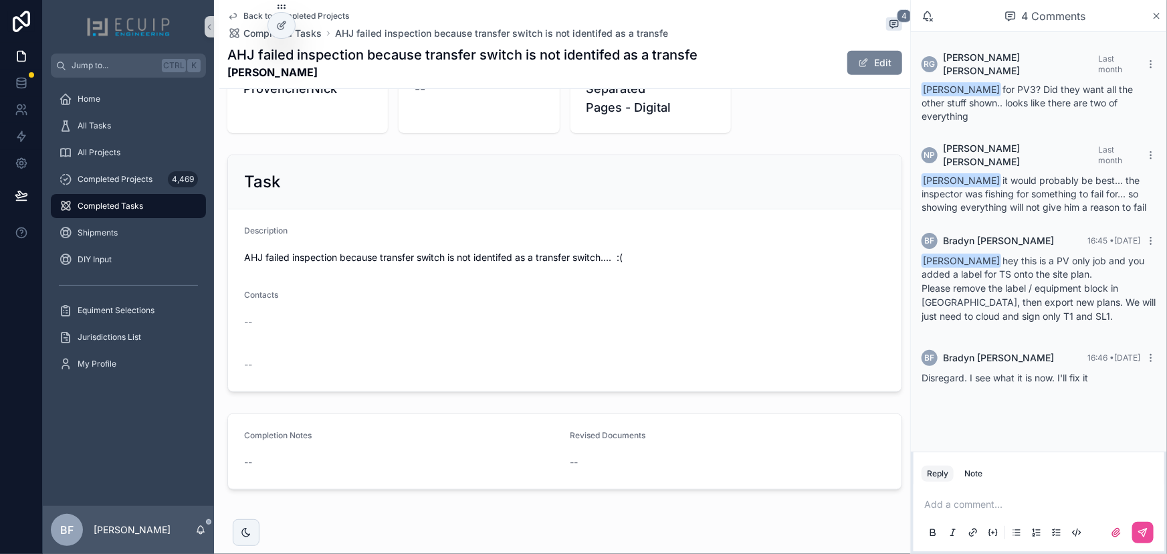
click at [890, 71] on button "Edit" at bounding box center [874, 63] width 55 height 24
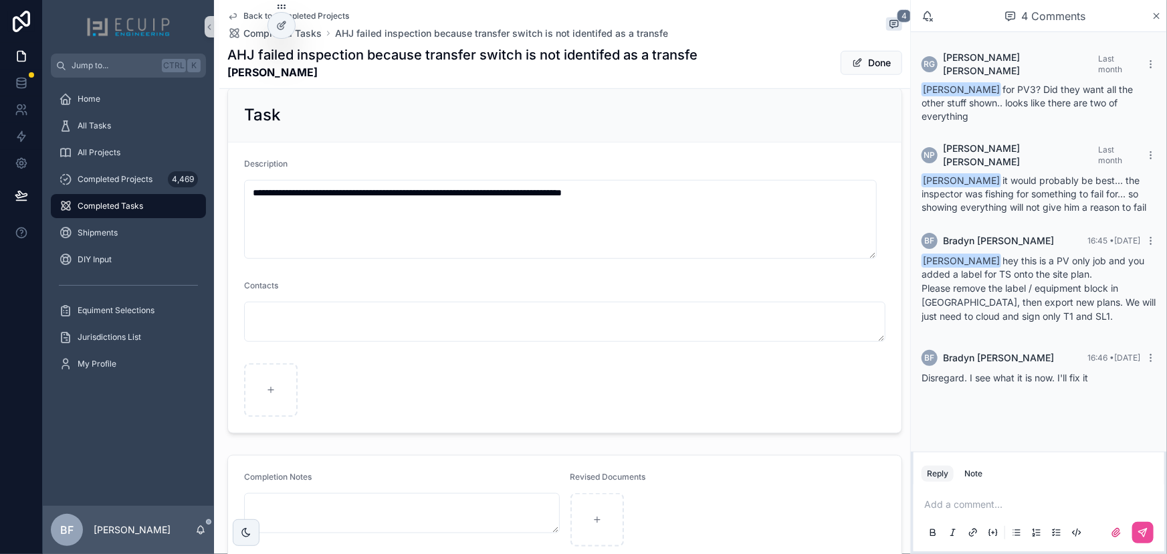
scroll to position [594, 0]
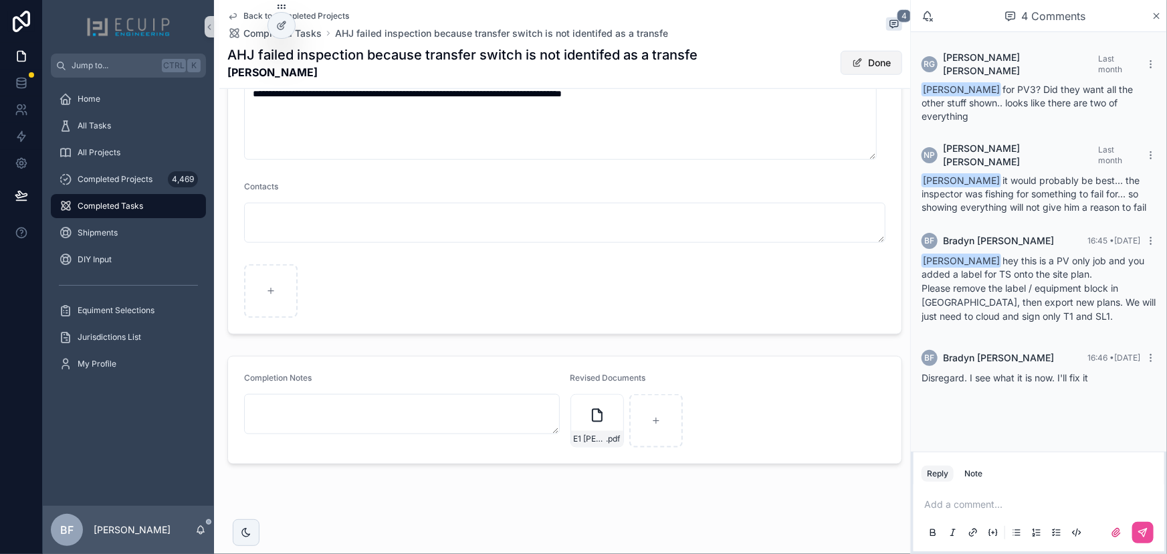
click at [859, 62] on button "Done" at bounding box center [871, 63] width 62 height 24
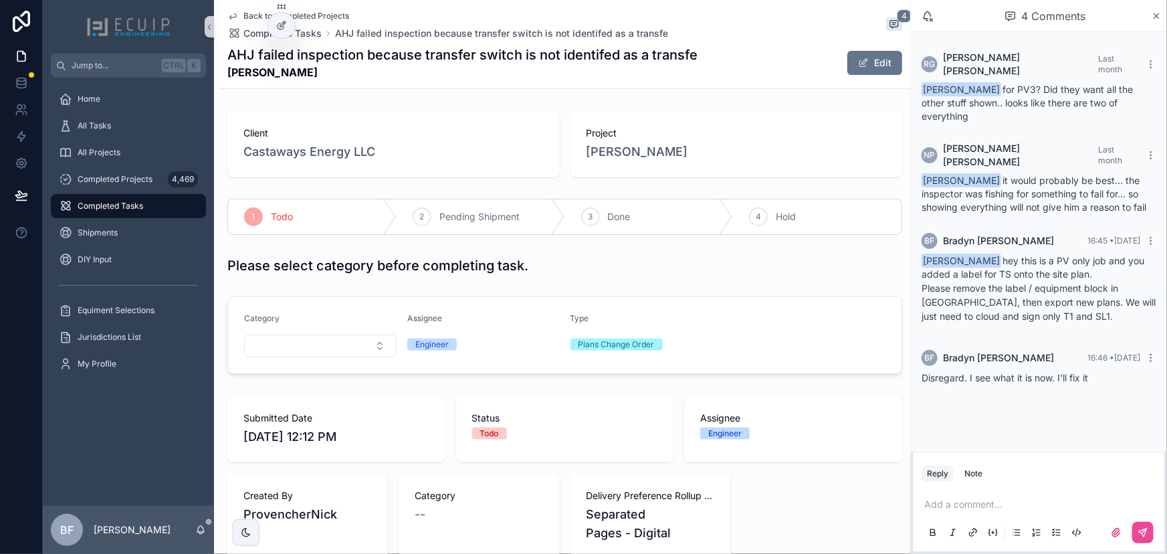
scroll to position [0, 0]
drag, startPoint x: 606, startPoint y: 220, endPoint x: 732, endPoint y: 369, distance: 195.4
click at [608, 220] on span "Done" at bounding box center [619, 216] width 23 height 13
click at [1048, 512] on div "Add a comment..." at bounding box center [1038, 517] width 235 height 56
click at [1057, 509] on p "scrollable content" at bounding box center [1041, 503] width 235 height 13
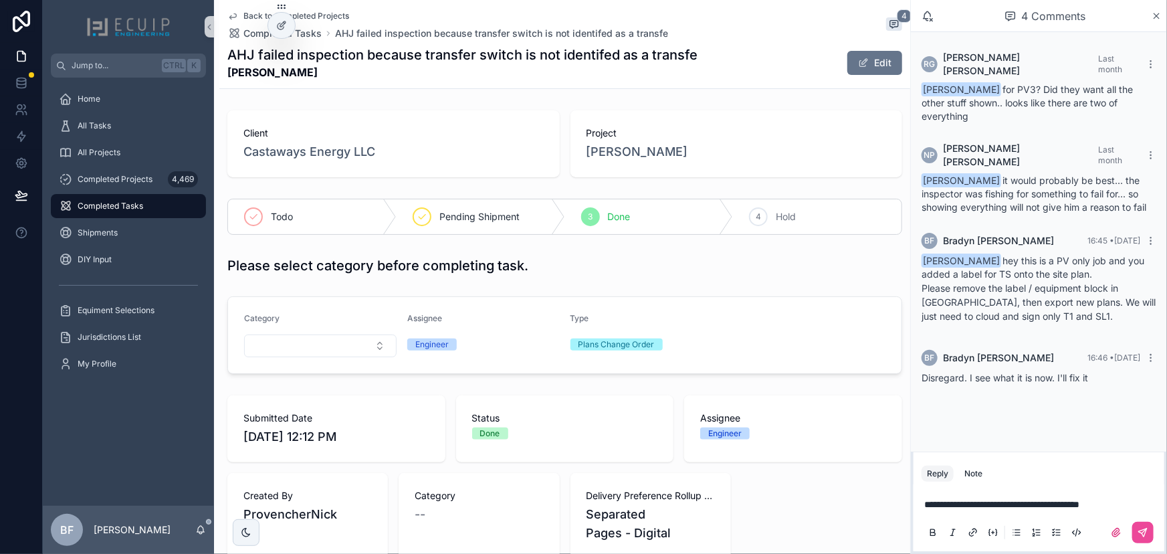
click at [1007, 503] on span "**********" at bounding box center [1001, 503] width 155 height 9
click at [1148, 534] on icon "scrollable content" at bounding box center [1142, 532] width 11 height 11
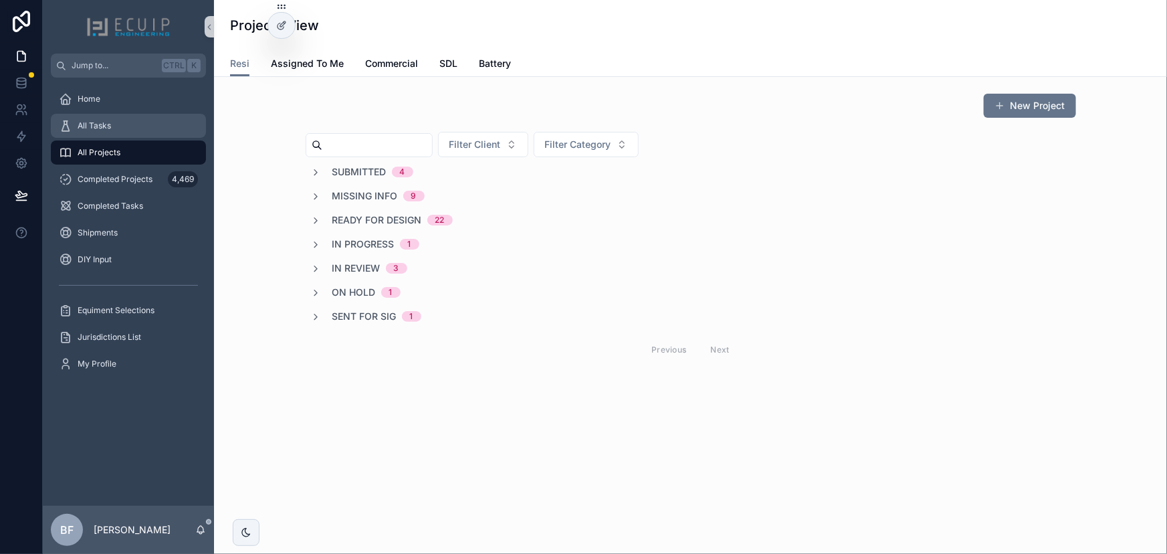
click at [140, 132] on div "All Tasks" at bounding box center [128, 125] width 139 height 21
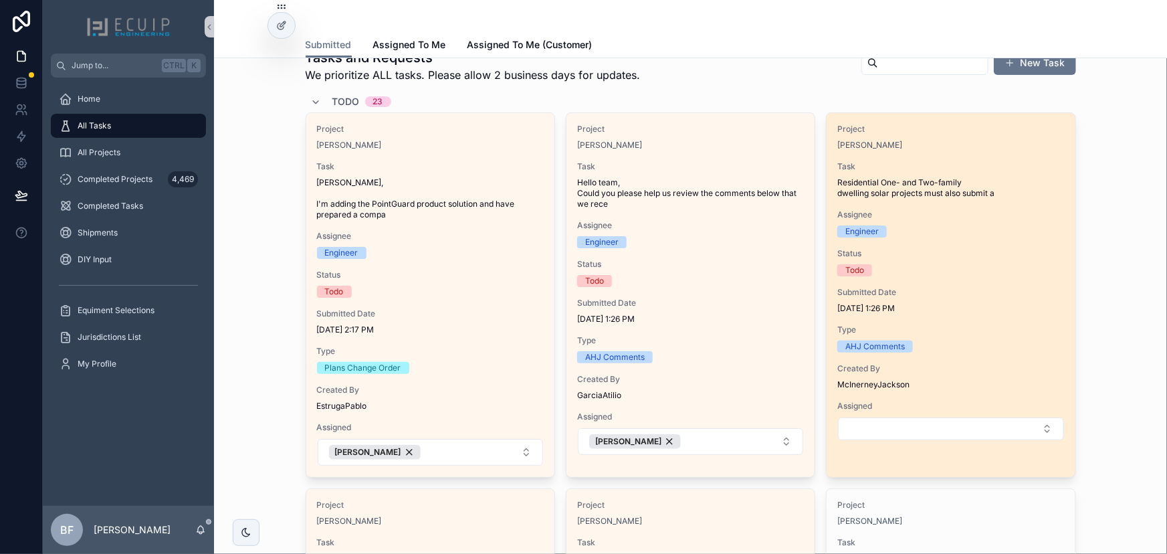
scroll to position [60, 0]
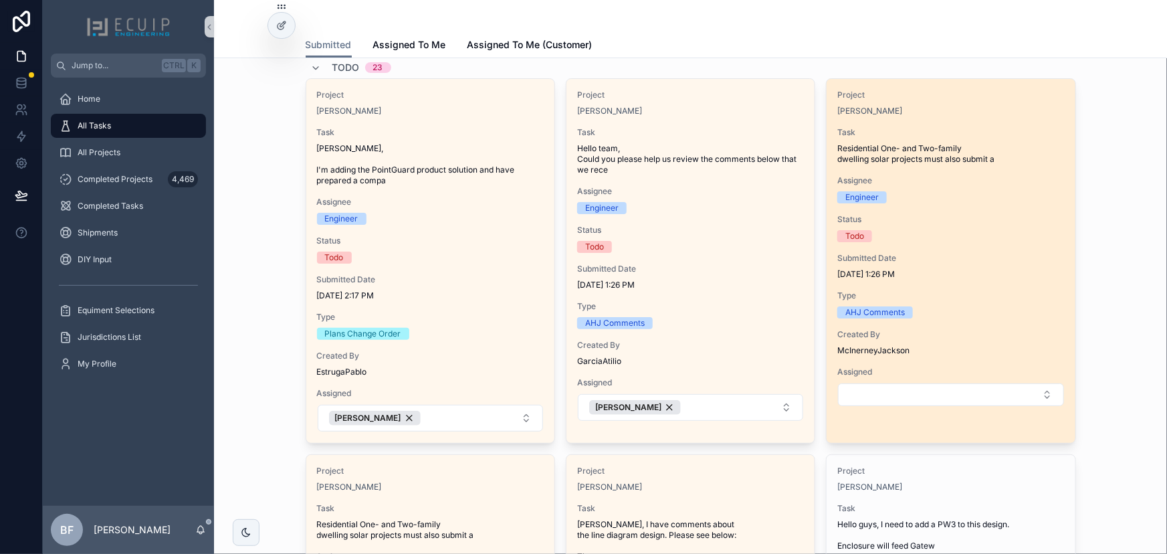
click at [1018, 199] on div "Engineer" at bounding box center [950, 197] width 227 height 12
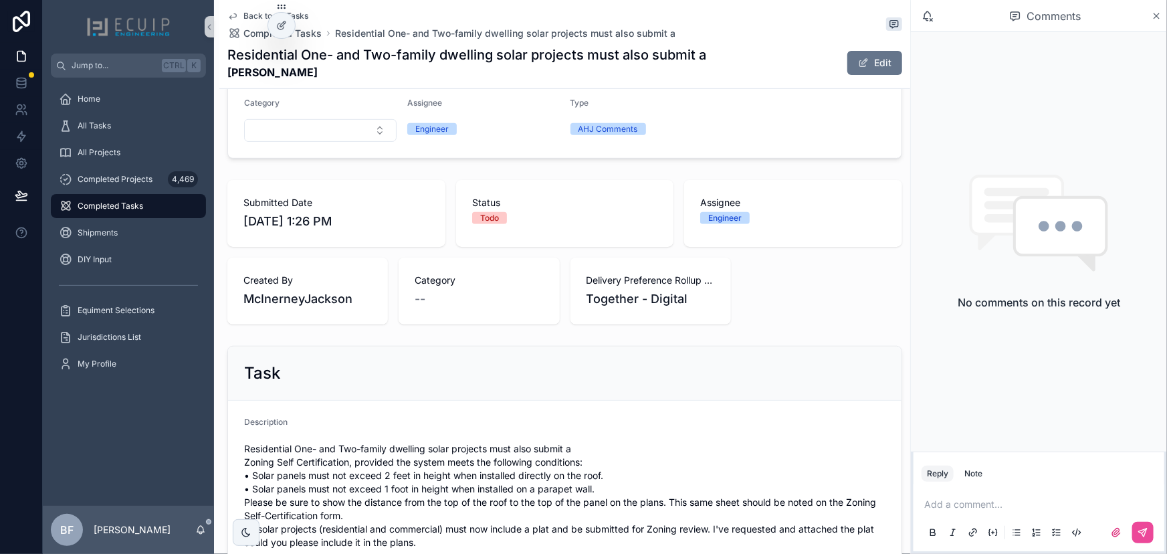
scroll to position [303, 0]
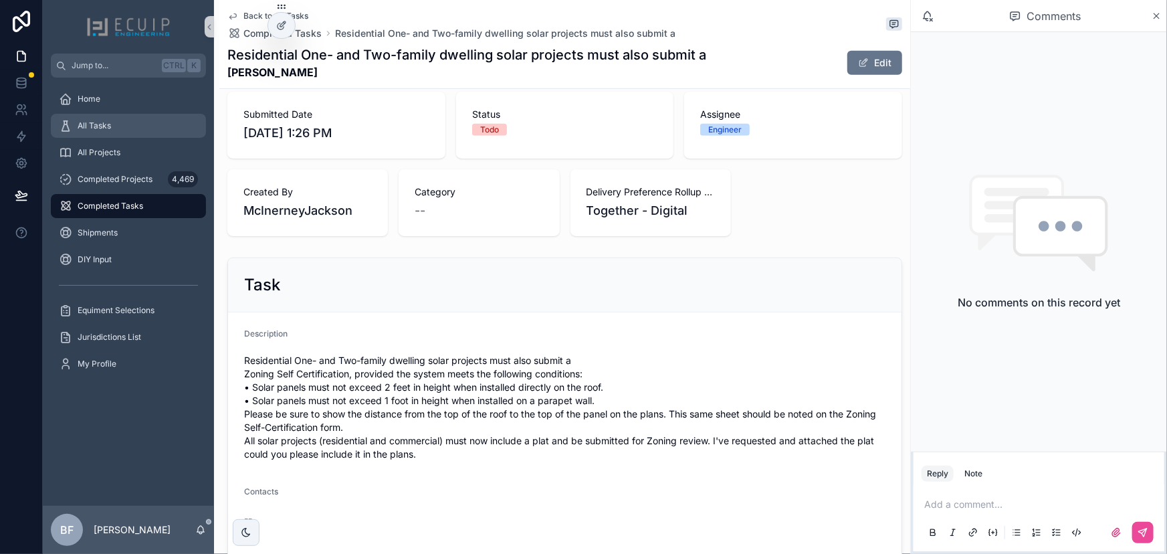
click at [147, 123] on div "All Tasks" at bounding box center [128, 125] width 139 height 21
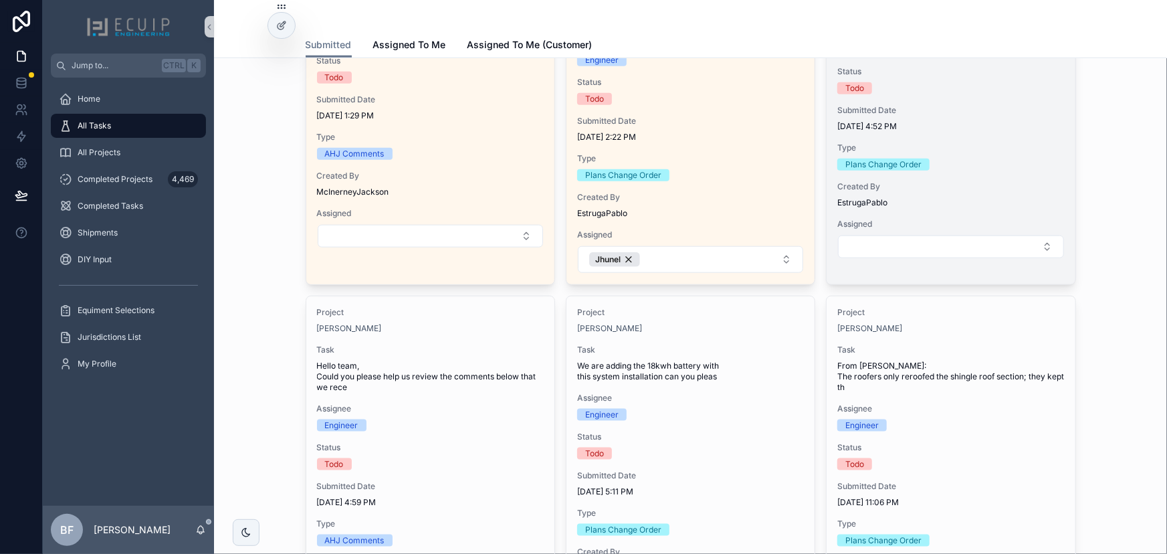
scroll to position [729, 0]
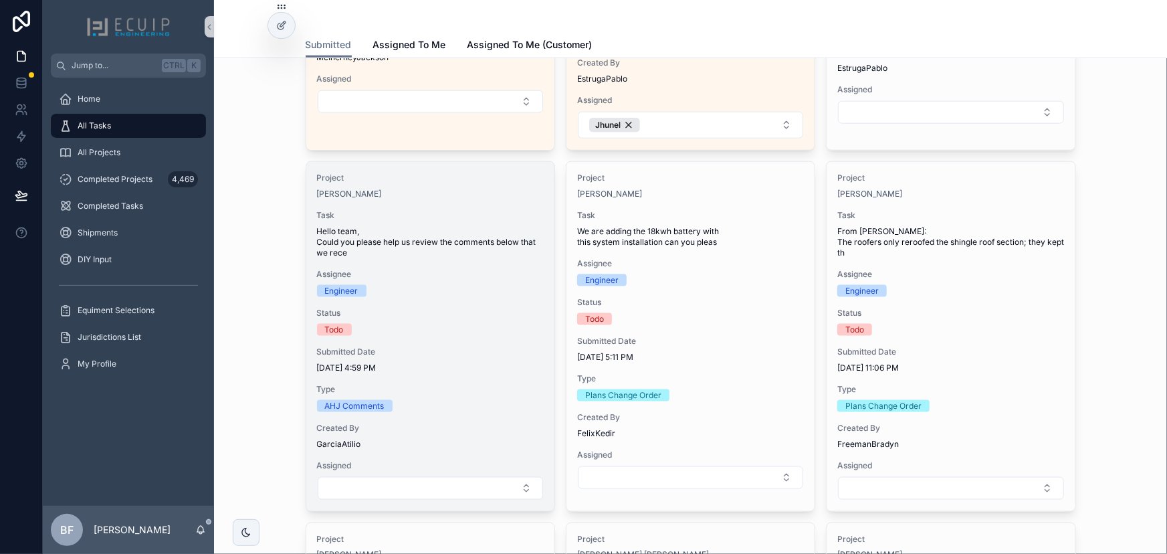
click at [488, 297] on div "Project [PERSON_NAME] Task Hello team, Could you please help us review the comm…" at bounding box center [430, 336] width 248 height 349
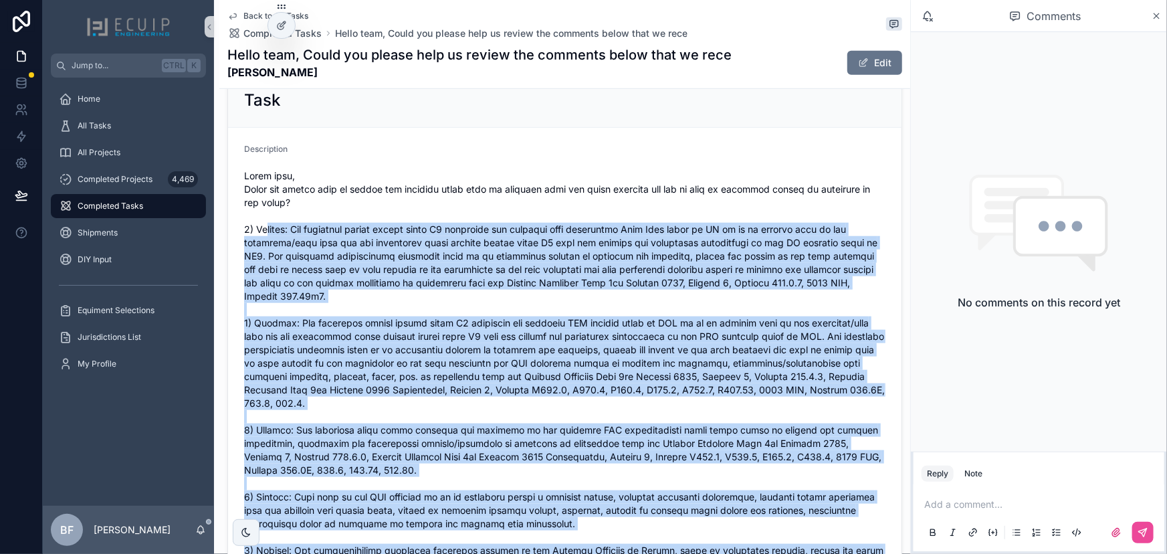
scroll to position [486, 0]
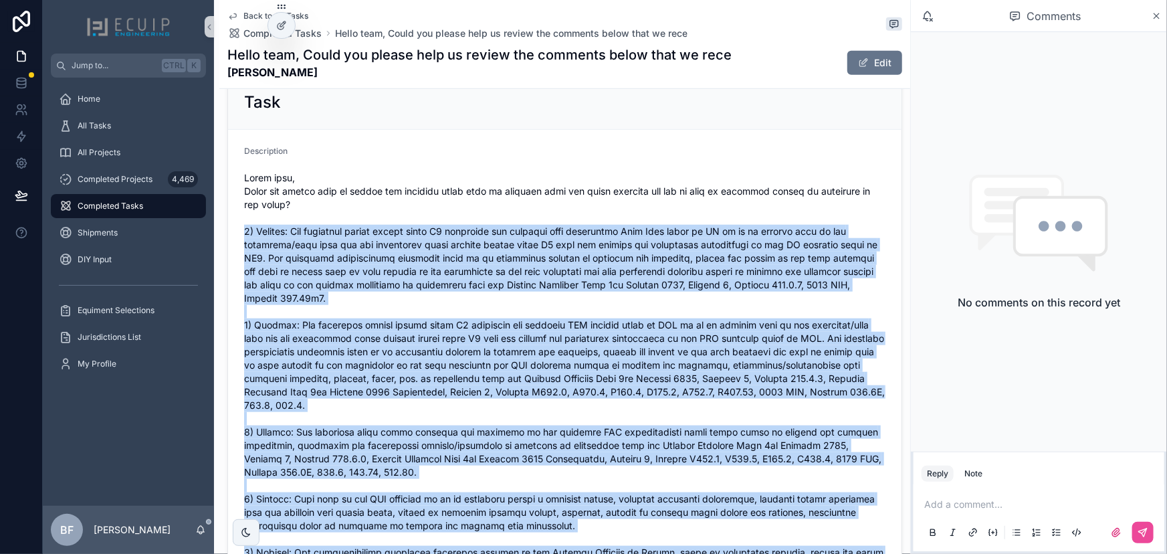
drag, startPoint x: 295, startPoint y: 467, endPoint x: 235, endPoint y: 234, distance: 241.1
click at [235, 234] on form "Description Contacts -- --" at bounding box center [564, 508] width 673 height 757
copy span "1) Comment: The equipment legend within sheet S1 indicates the proposed main di…"
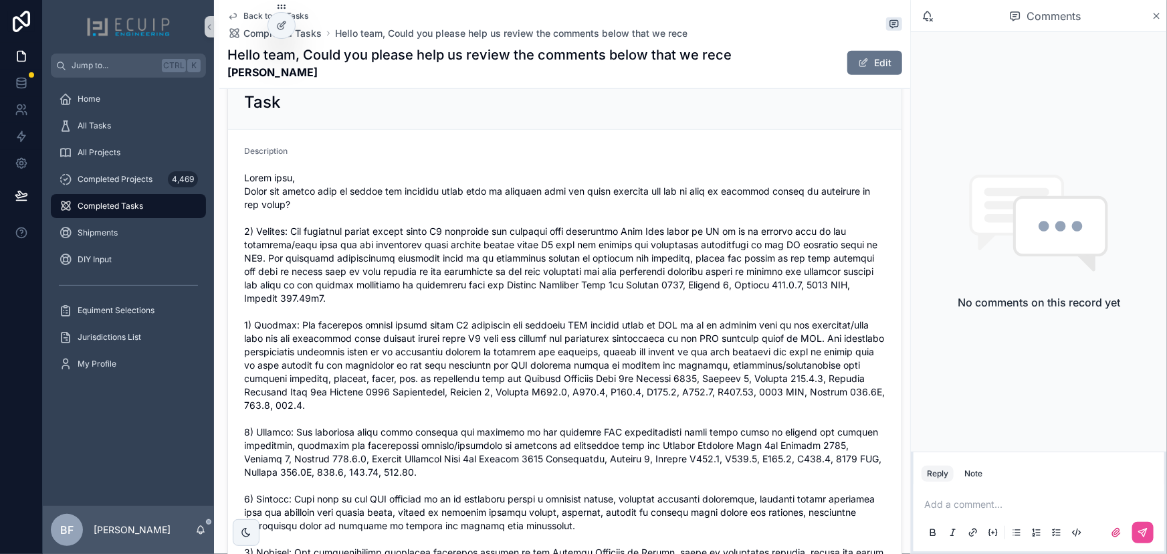
click at [363, 155] on div "Description" at bounding box center [564, 154] width 641 height 16
drag, startPoint x: 299, startPoint y: 81, endPoint x: 231, endPoint y: 77, distance: 68.3
click at [231, 77] on div "Back to All Tasks Completed Tasks Hello team, Could you please help us review t…" at bounding box center [564, 44] width 675 height 88
copy strong "[PERSON_NAME]"
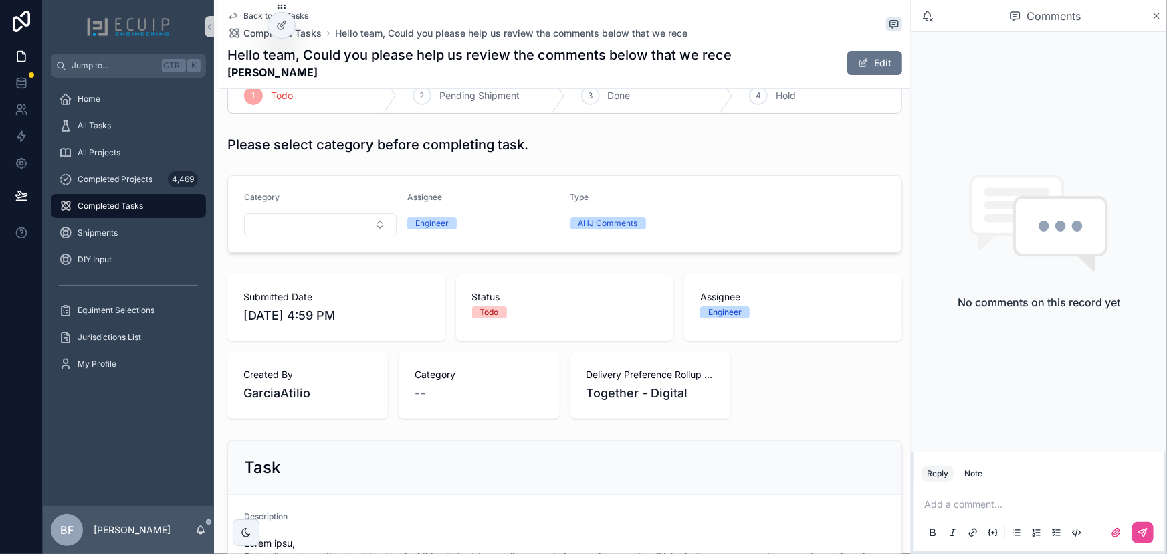
click at [660, 230] on div "AHJ Comments" at bounding box center [646, 223] width 152 height 20
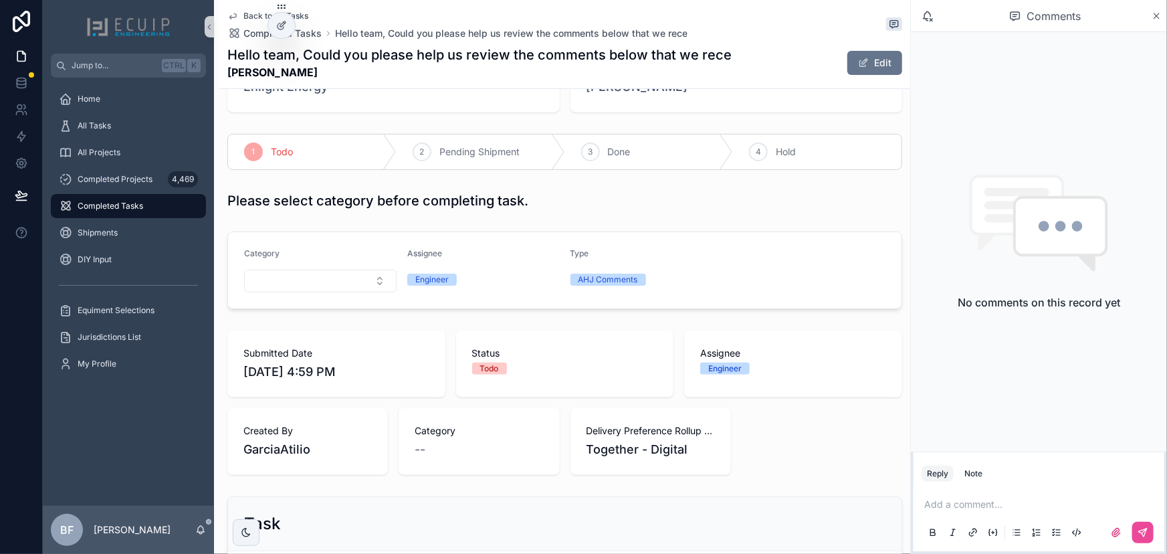
scroll to position [0, 0]
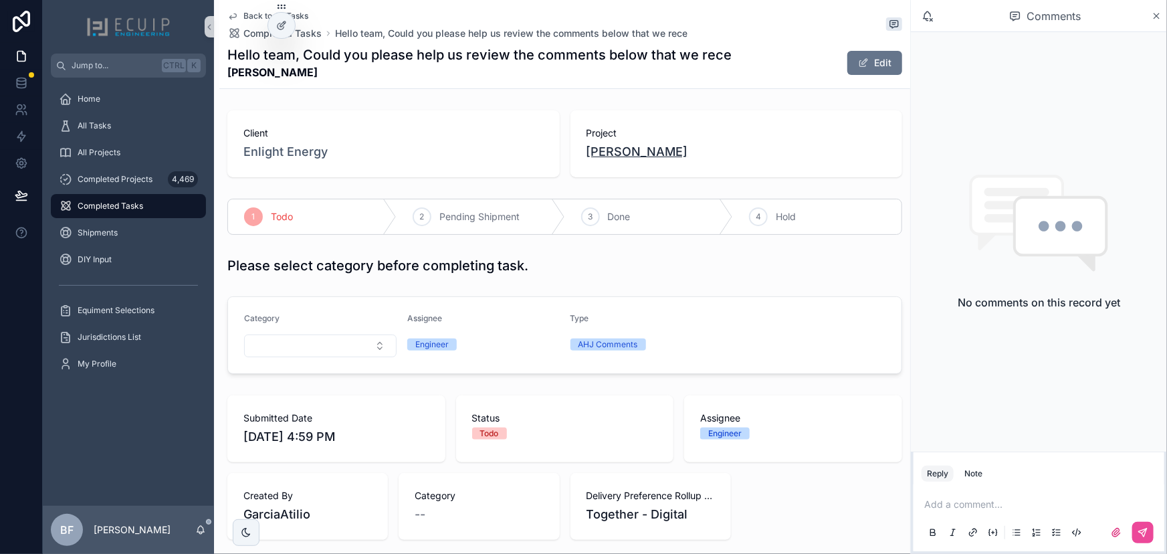
click at [644, 154] on span "[PERSON_NAME]" at bounding box center [637, 151] width 102 height 19
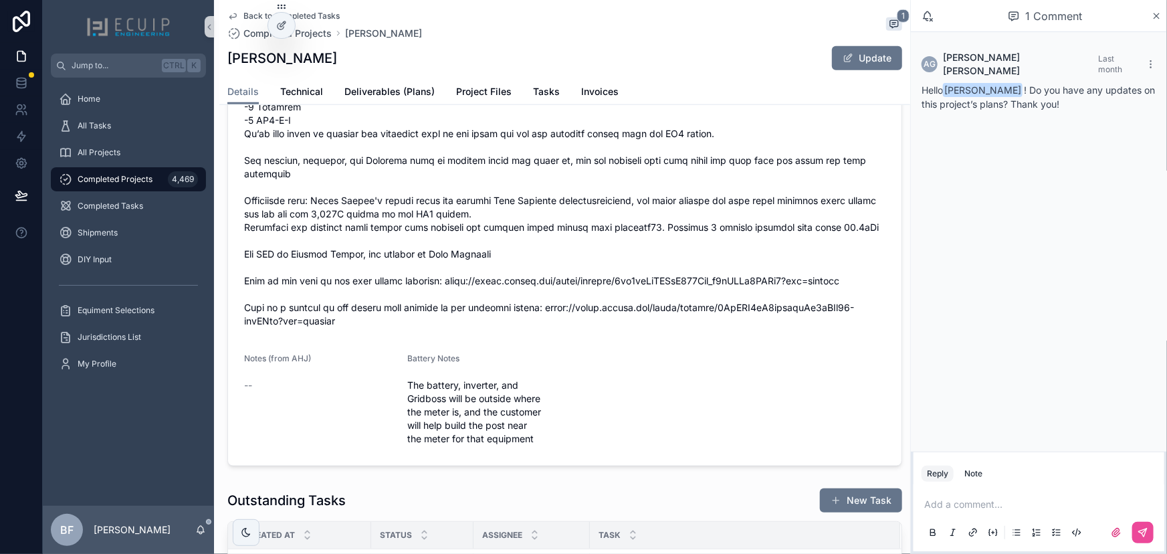
scroll to position [668, 0]
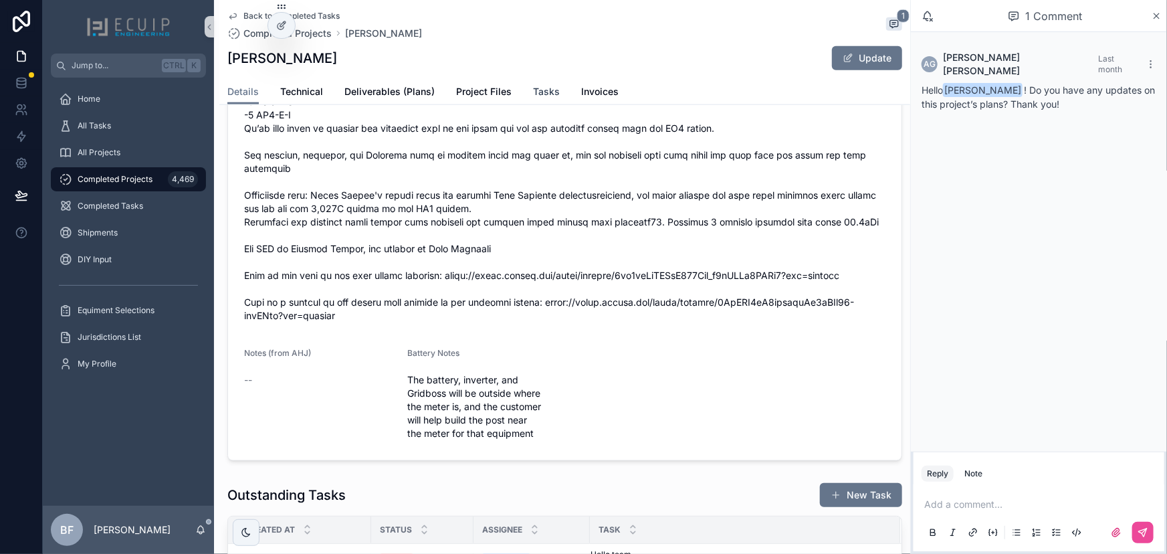
click at [533, 86] on span "Tasks" at bounding box center [546, 91] width 27 height 13
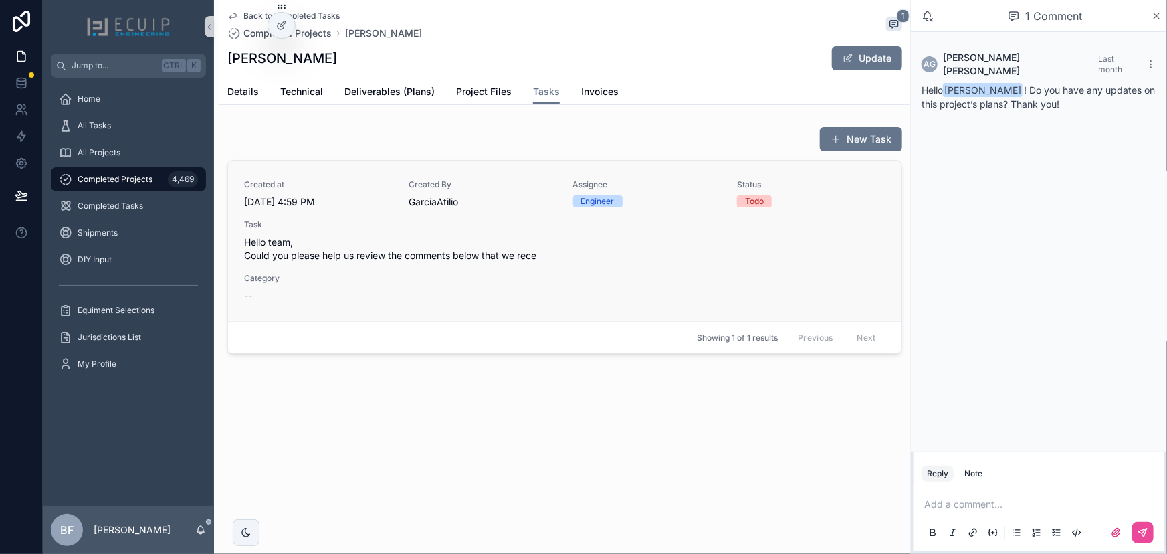
click at [515, 241] on span "Hello team, Could you please help us review the comments below that we rece" at bounding box center [564, 248] width 641 height 27
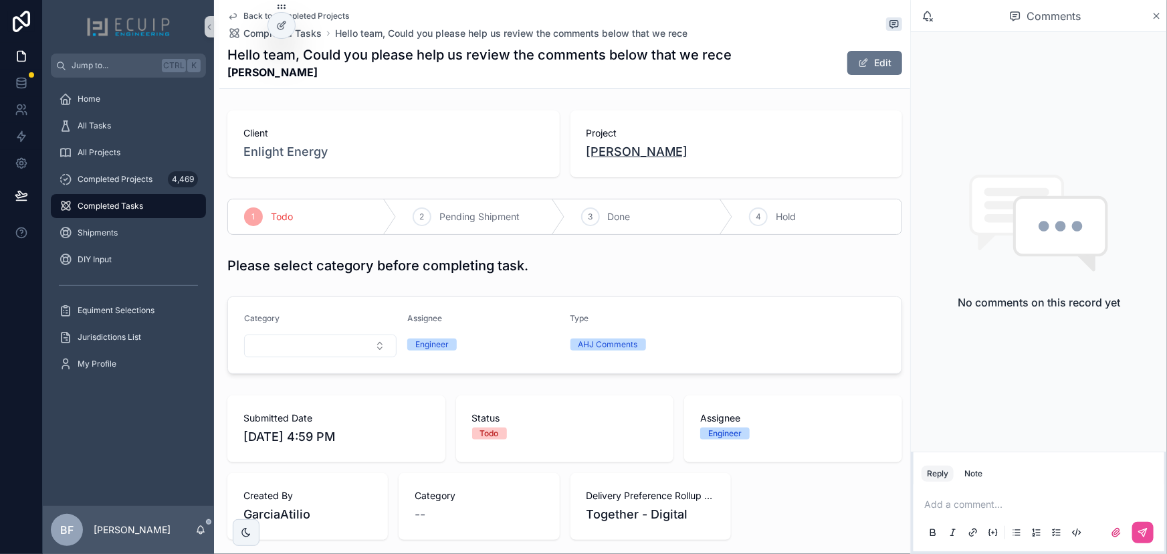
click at [608, 148] on span "[PERSON_NAME]" at bounding box center [637, 151] width 102 height 19
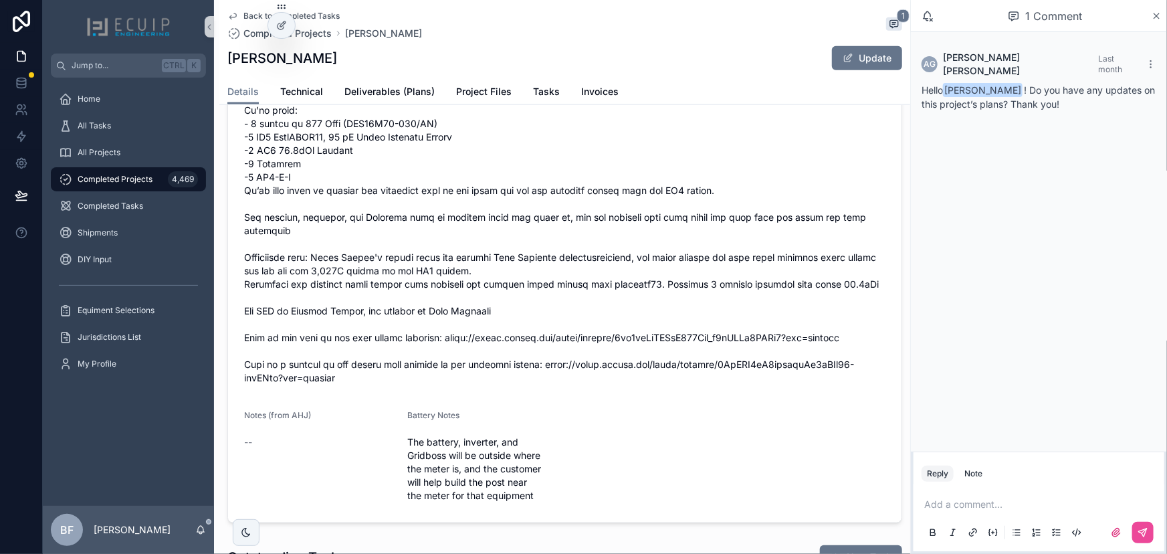
scroll to position [608, 0]
click at [499, 96] on span "Project Files" at bounding box center [483, 91] width 55 height 13
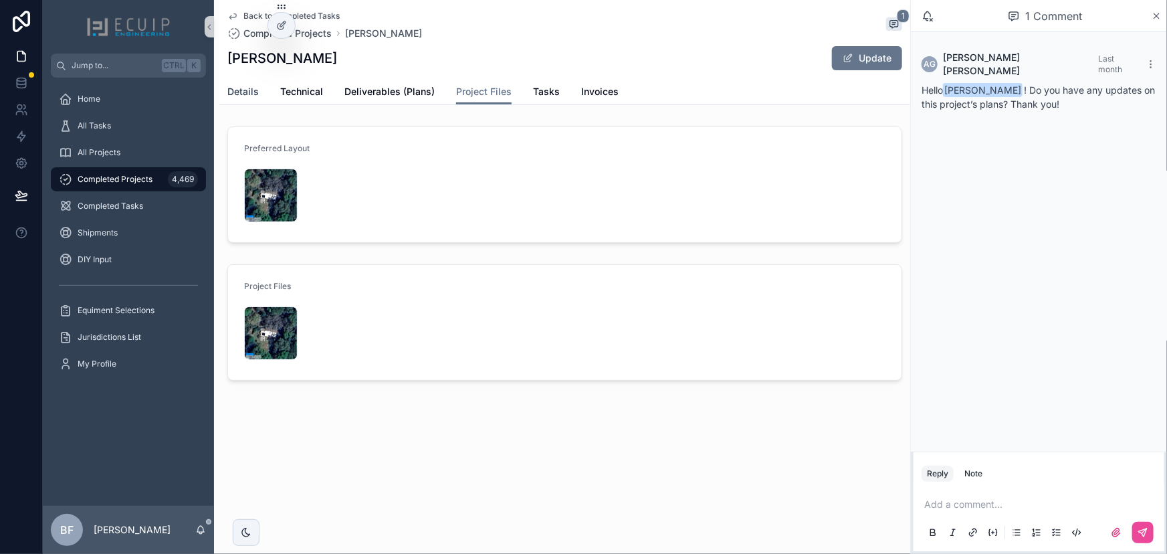
click at [254, 90] on span "Details" at bounding box center [242, 91] width 31 height 13
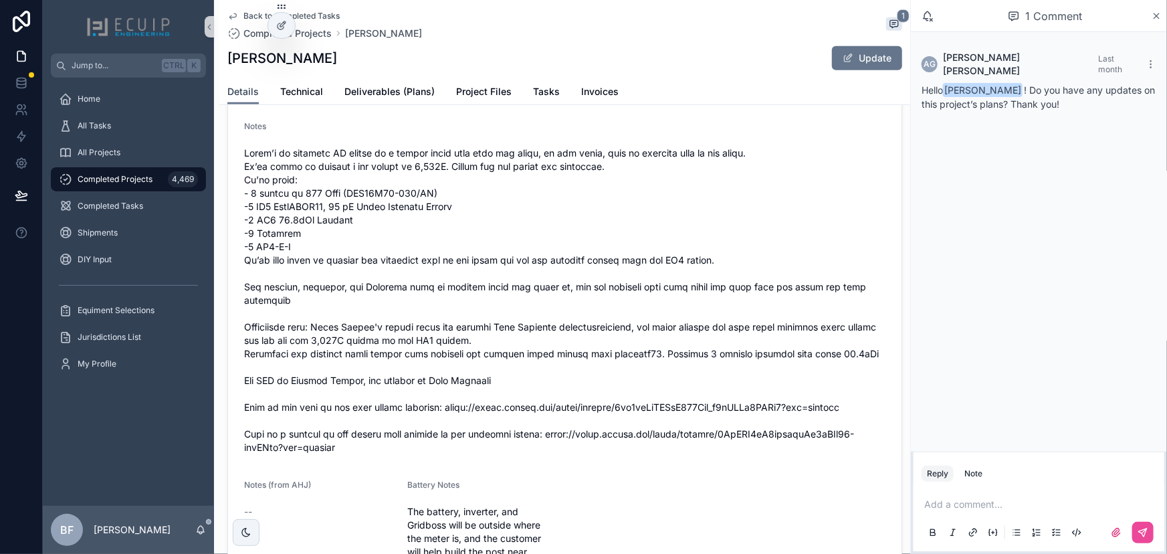
scroll to position [729, 0]
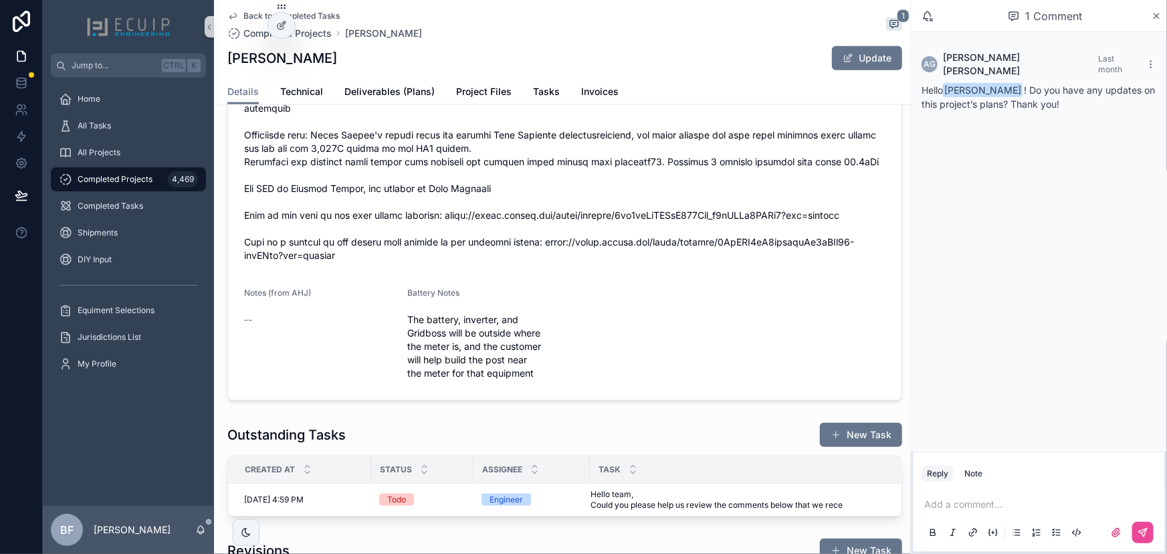
click at [842, 221] on span "scrollable content" at bounding box center [564, 109] width 641 height 308
drag, startPoint x: 858, startPoint y: 221, endPoint x: 434, endPoint y: 223, distance: 424.5
click at [434, 223] on span "scrollable content" at bounding box center [564, 109] width 641 height 308
copy span "[URL][DOMAIN_NAME]"
click at [456, 261] on span "scrollable content" at bounding box center [564, 109] width 641 height 308
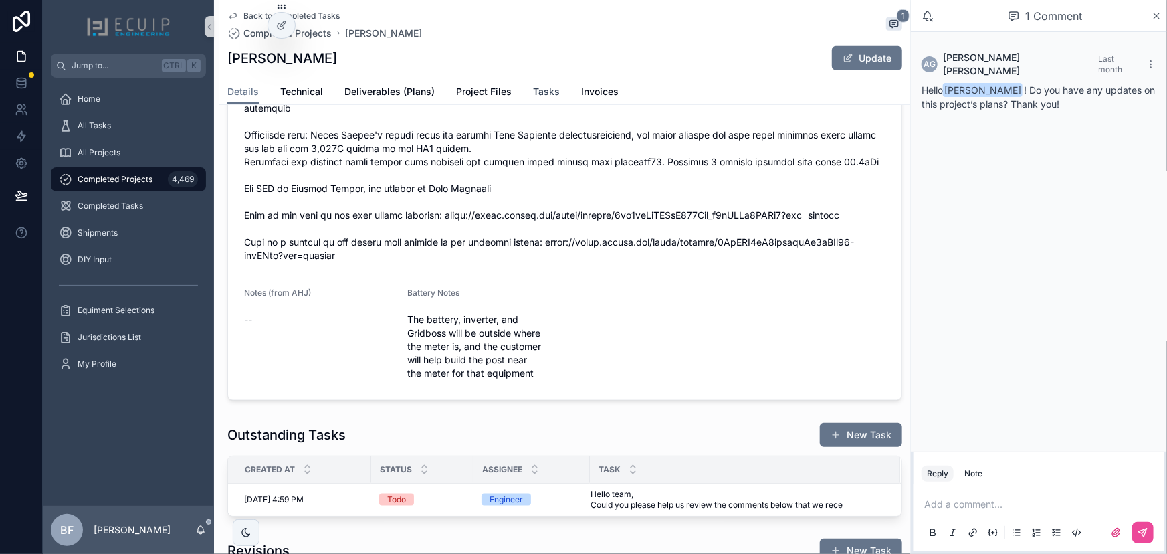
drag, startPoint x: 538, startPoint y: 97, endPoint x: 559, endPoint y: 113, distance: 26.2
click at [538, 97] on span "Tasks" at bounding box center [546, 91] width 27 height 13
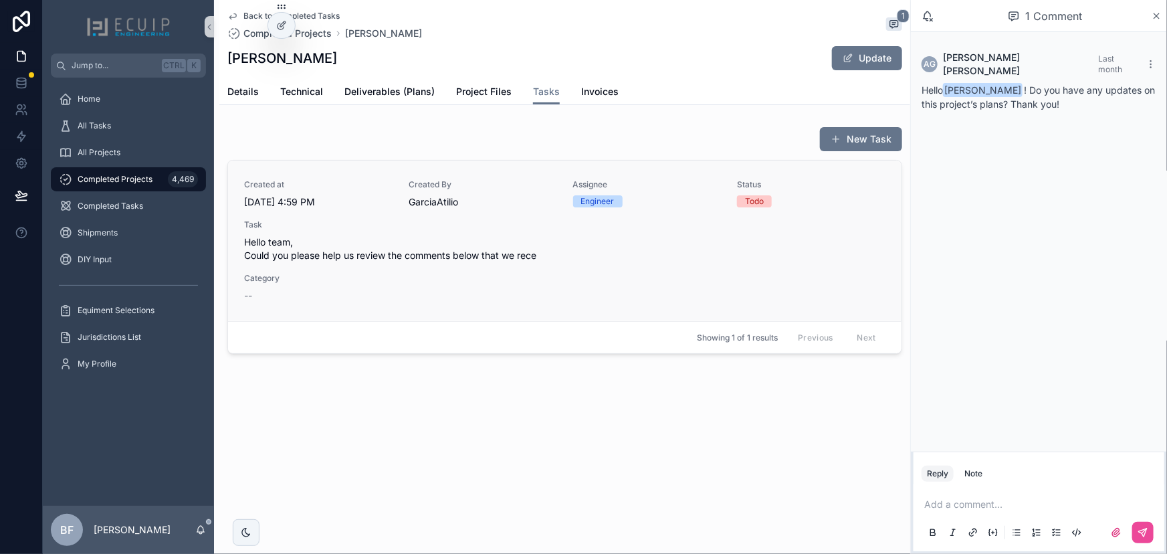
click at [552, 267] on div "Created at [DATE] 4:59 PM Created By [PERSON_NAME] Assignee Engineer Status Tod…" at bounding box center [564, 240] width 641 height 123
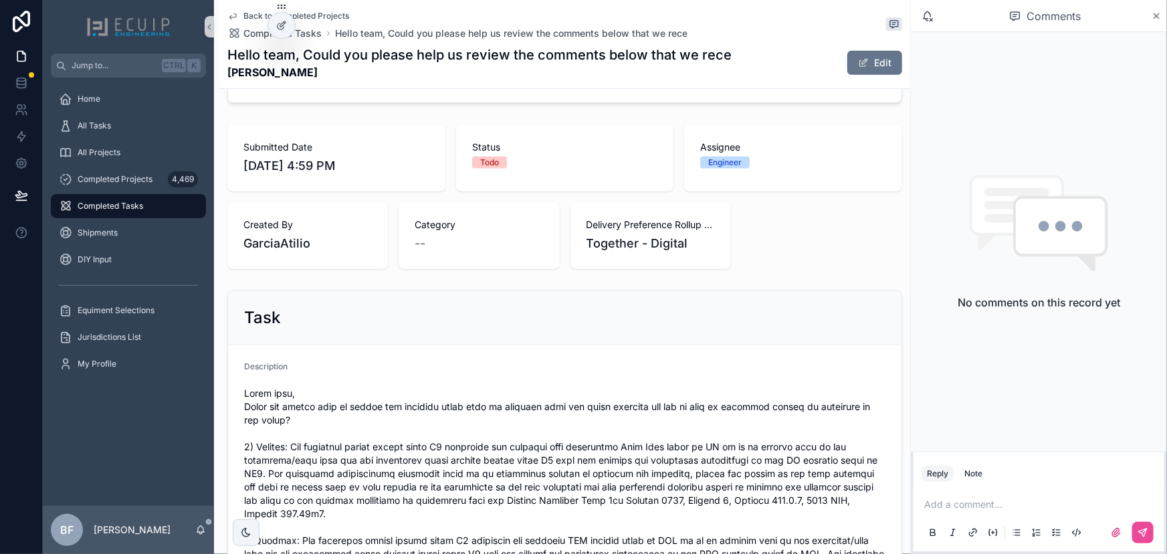
scroll to position [547, 0]
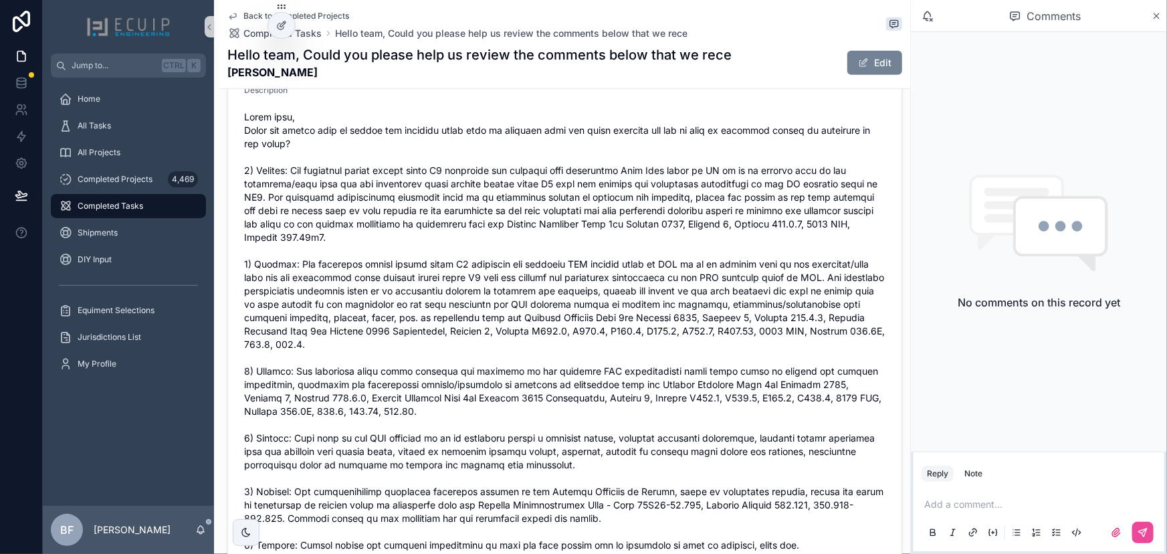
click at [873, 55] on button "Edit" at bounding box center [874, 63] width 55 height 24
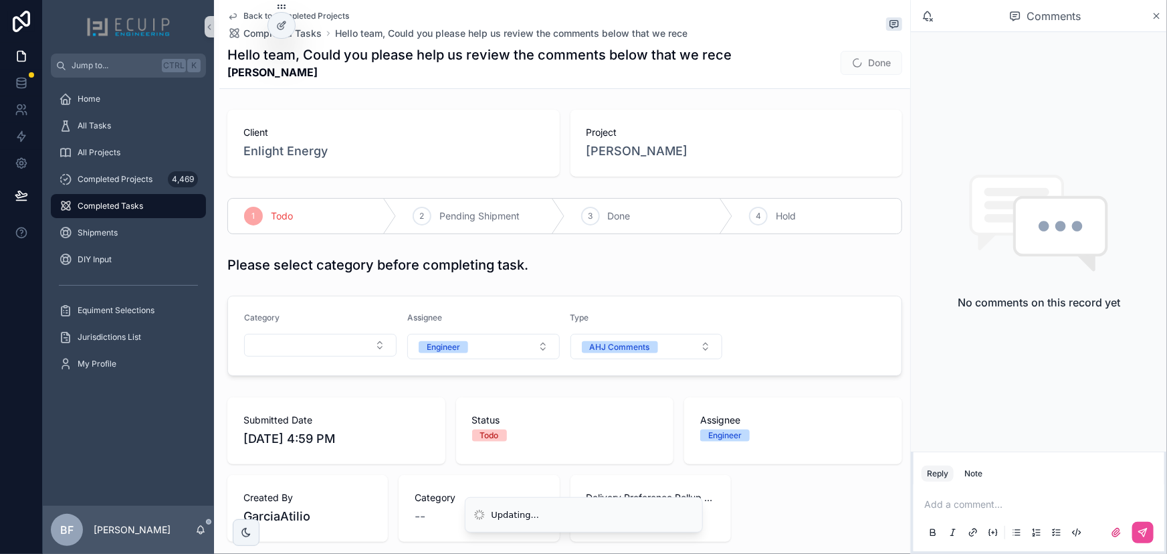
scroll to position [0, 0]
click at [878, 67] on button "Done" at bounding box center [871, 63] width 62 height 24
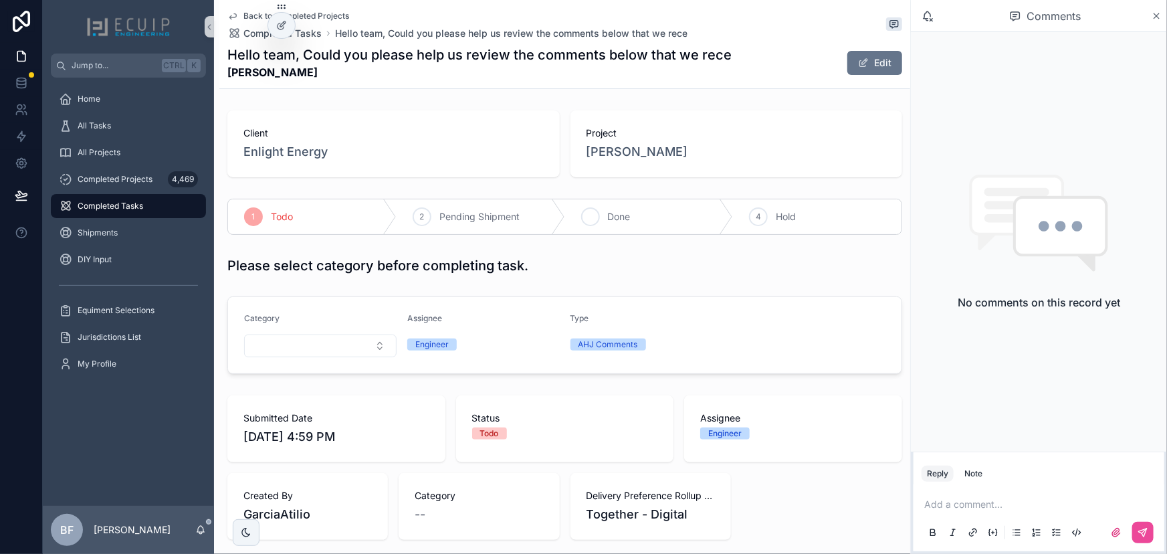
click at [650, 221] on div "3 Done" at bounding box center [649, 216] width 168 height 35
click at [86, 124] on span "All Tasks" at bounding box center [94, 125] width 33 height 11
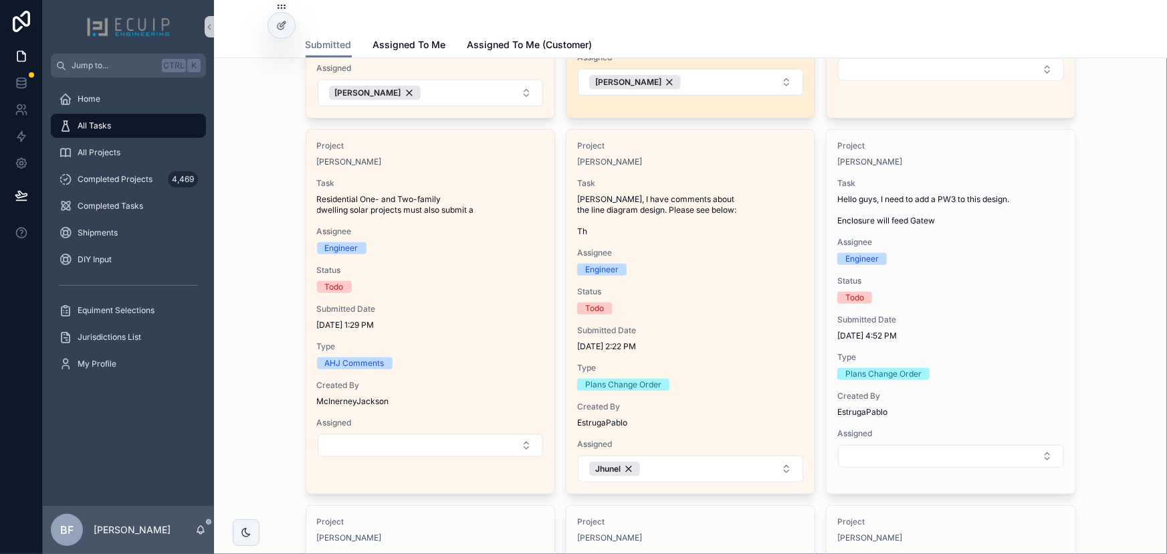
scroll to position [486, 0]
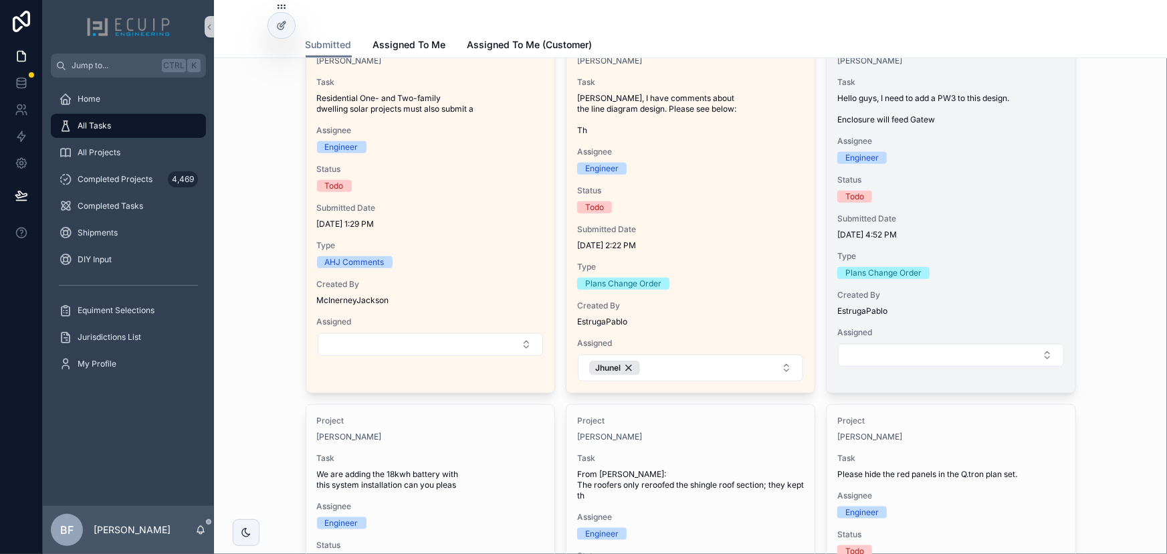
click at [976, 168] on div "Project [PERSON_NAME] Task Hello guys, I need to add a PW3 to this design. Encl…" at bounding box center [950, 203] width 248 height 349
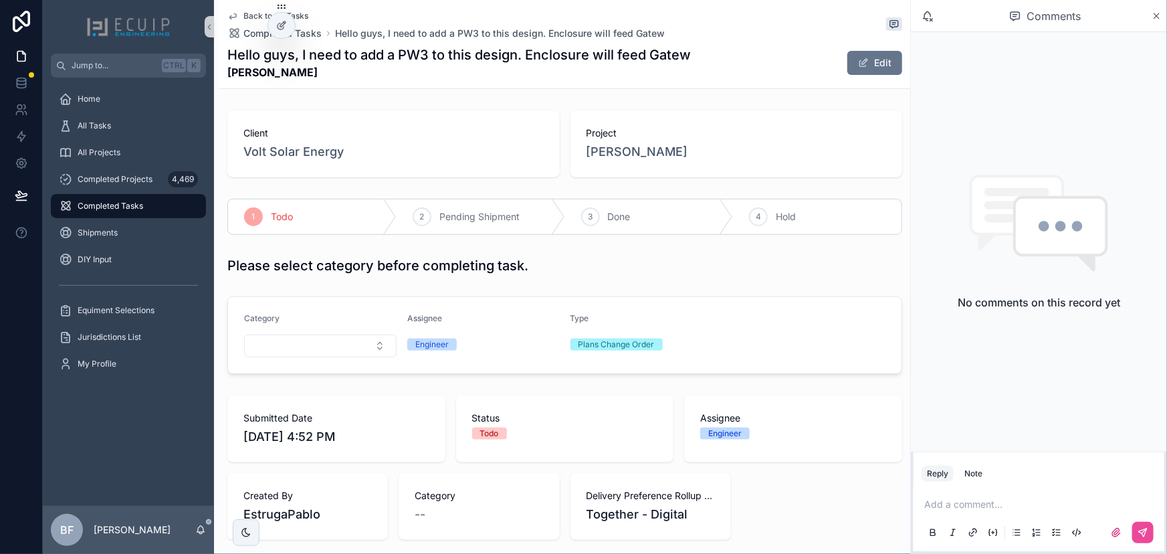
scroll to position [425, 0]
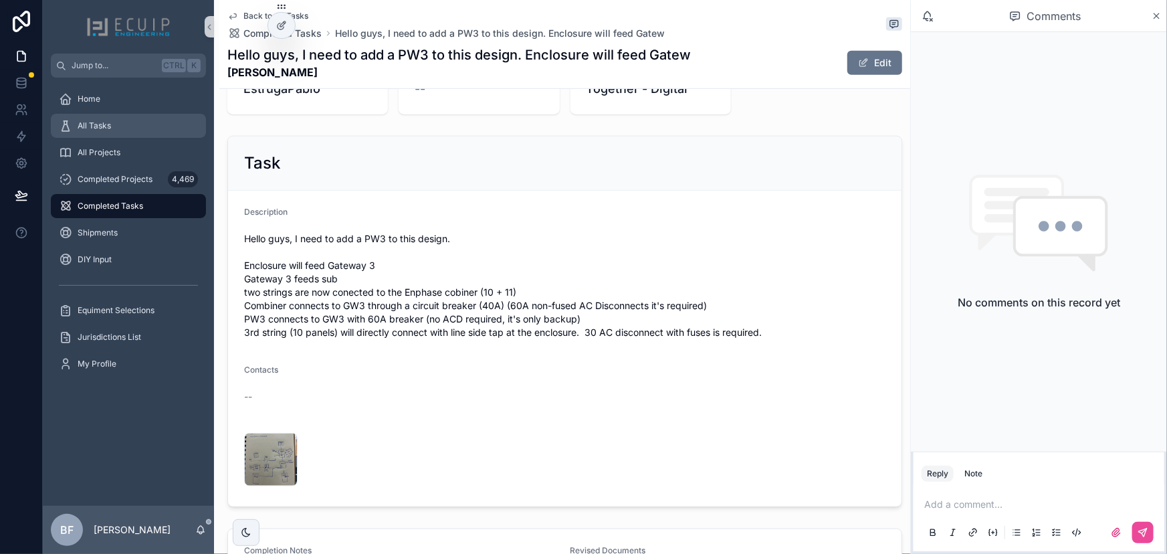
click at [138, 117] on div "All Tasks" at bounding box center [128, 125] width 139 height 21
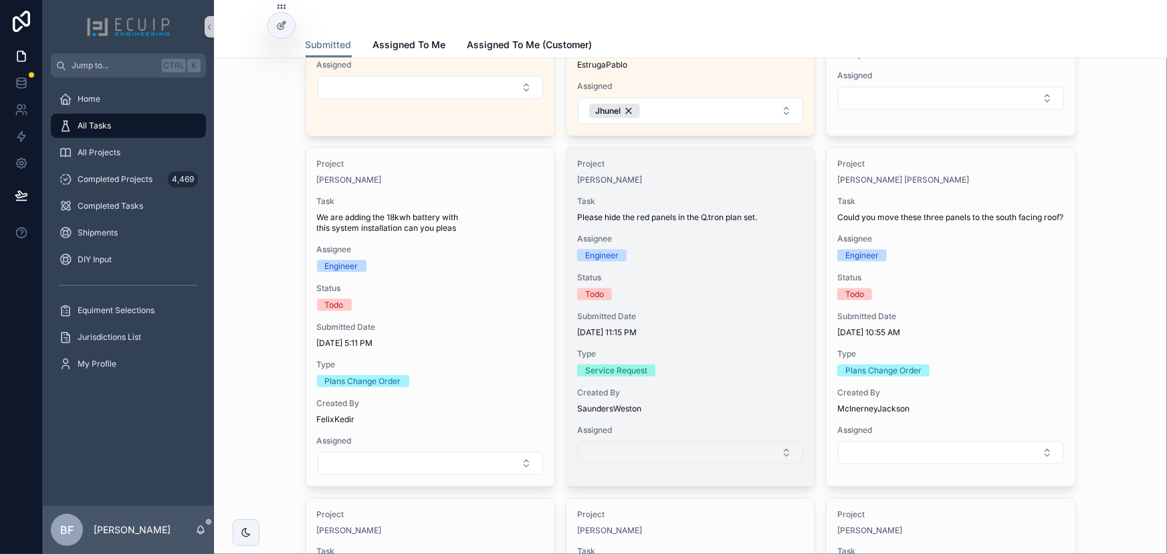
scroll to position [729, 0]
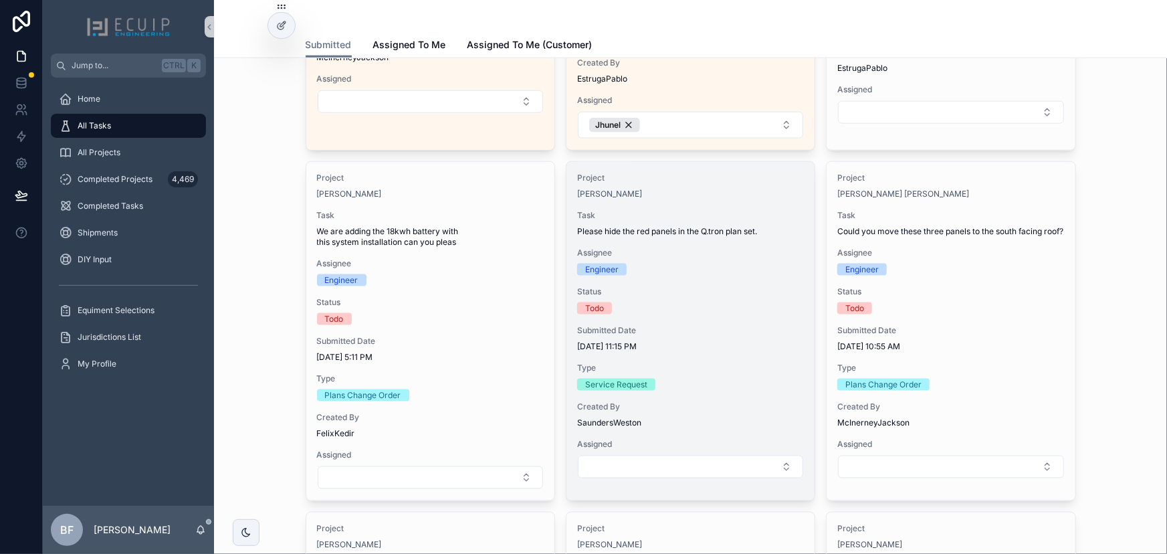
click at [705, 249] on span "Assignee" at bounding box center [690, 252] width 227 height 11
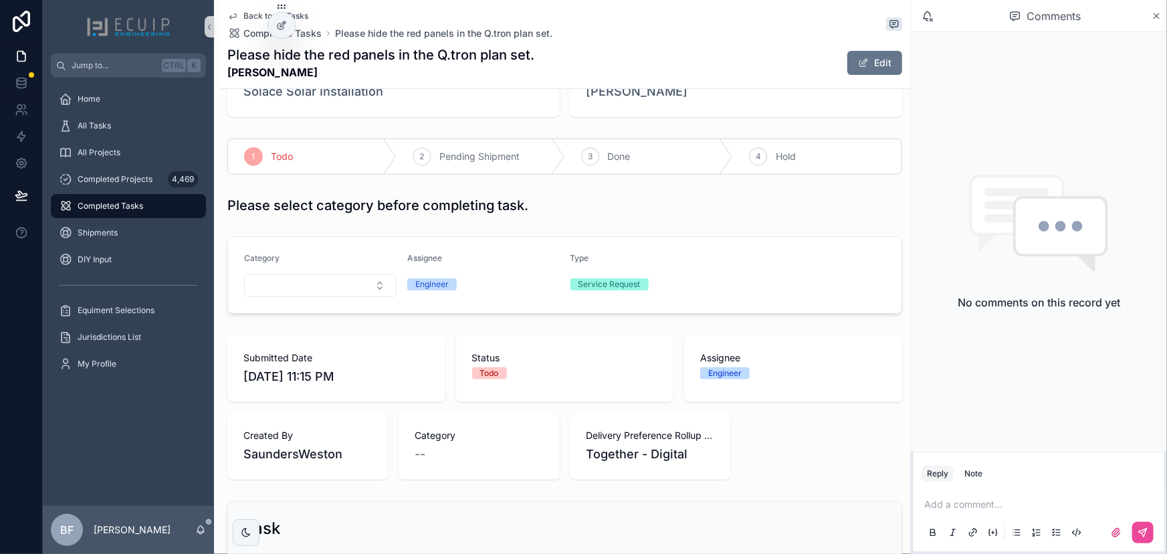
scroll to position [364, 0]
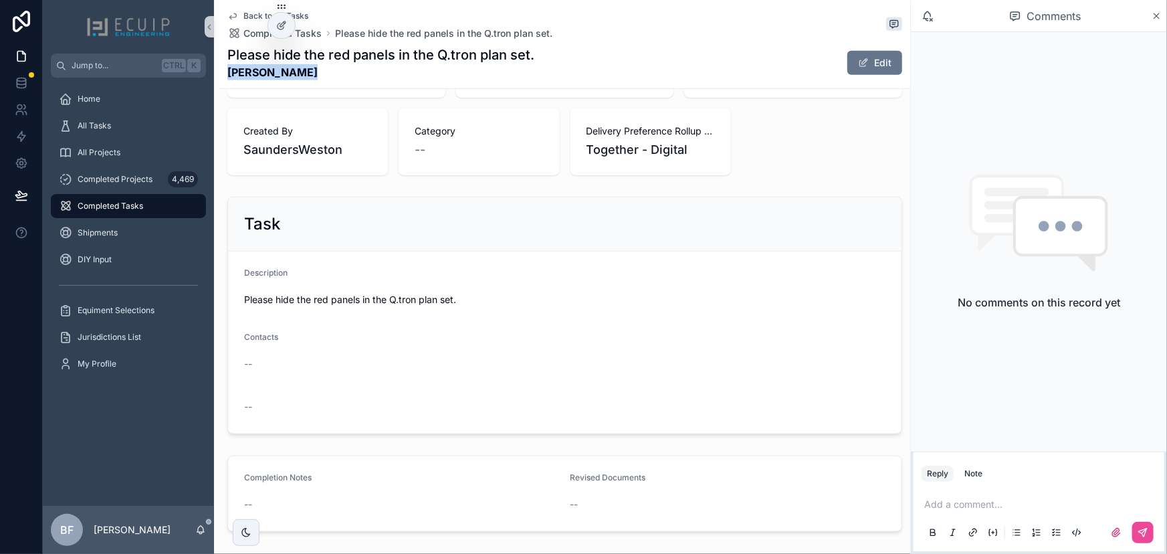
drag, startPoint x: 308, startPoint y: 74, endPoint x: 223, endPoint y: 77, distance: 84.3
click at [223, 77] on div "Back to All Tasks Completed Tasks Please hide the red panels in the Q.tron plan…" at bounding box center [564, 44] width 691 height 89
copy strong "[PERSON_NAME]"
click at [858, 60] on span "scrollable content" at bounding box center [863, 62] width 11 height 11
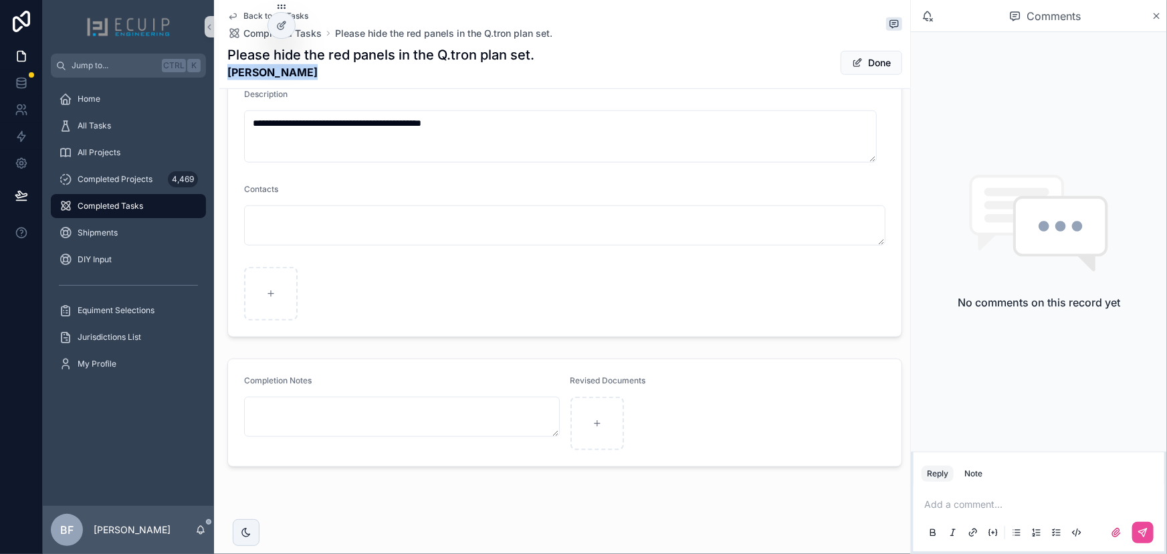
scroll to position [548, 0]
click at [840, 63] on button "Done" at bounding box center [871, 63] width 62 height 24
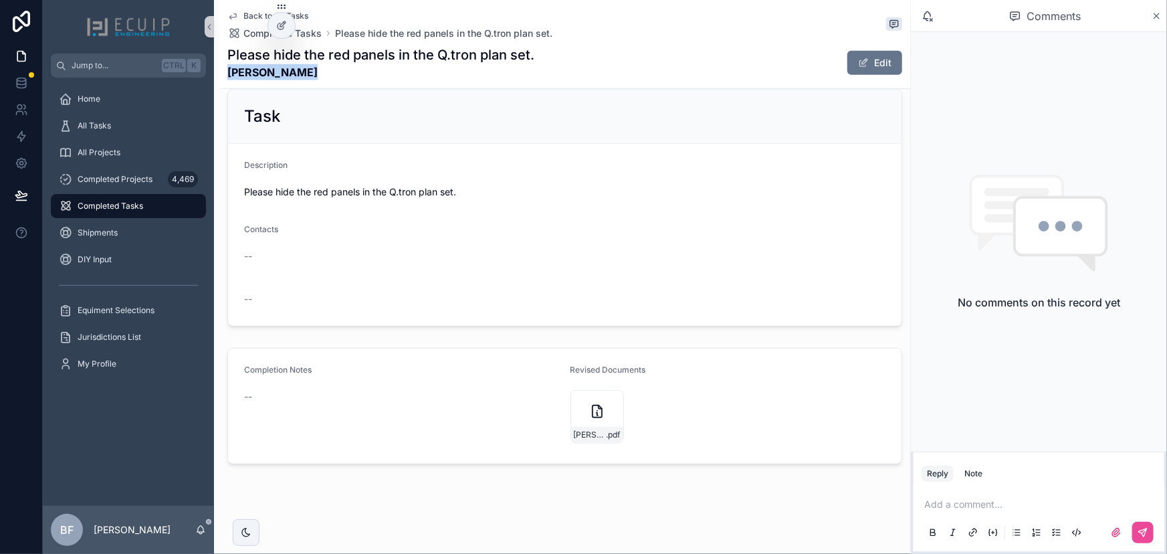
scroll to position [47, 0]
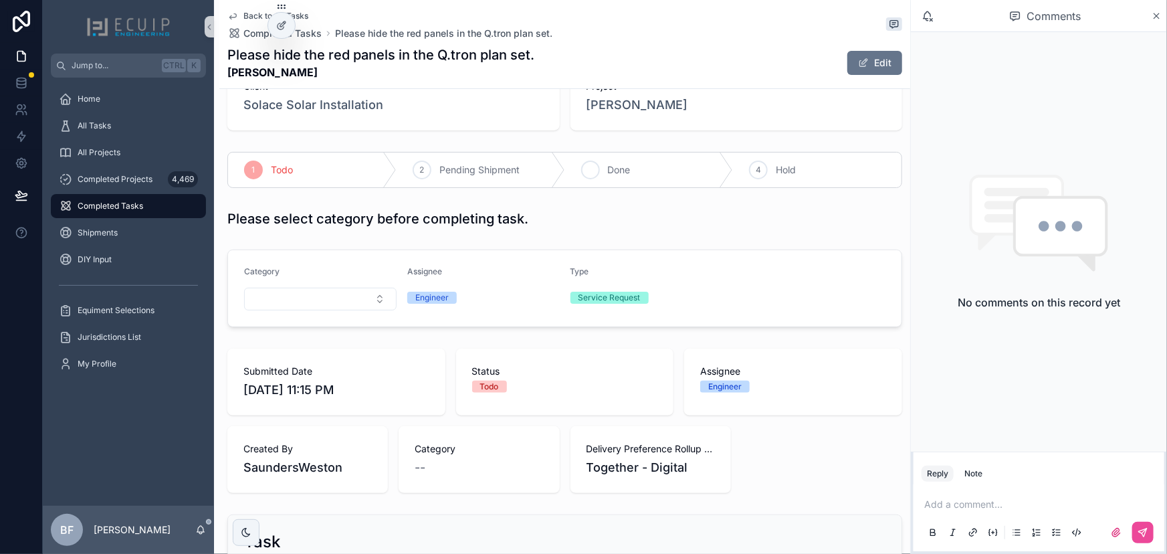
click at [641, 162] on div "3 Done" at bounding box center [649, 169] width 168 height 35
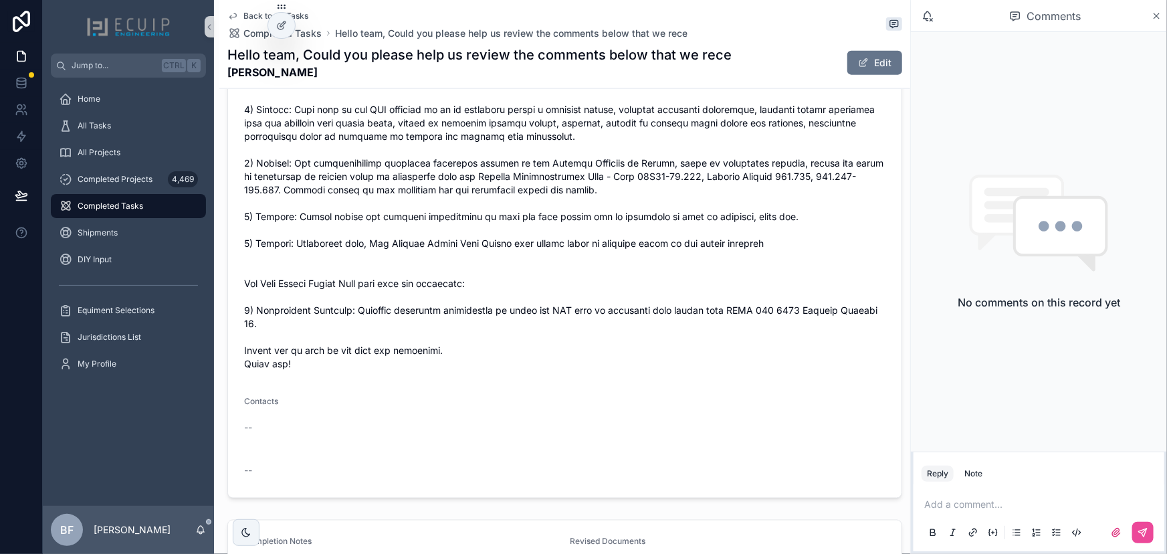
scroll to position [911, 0]
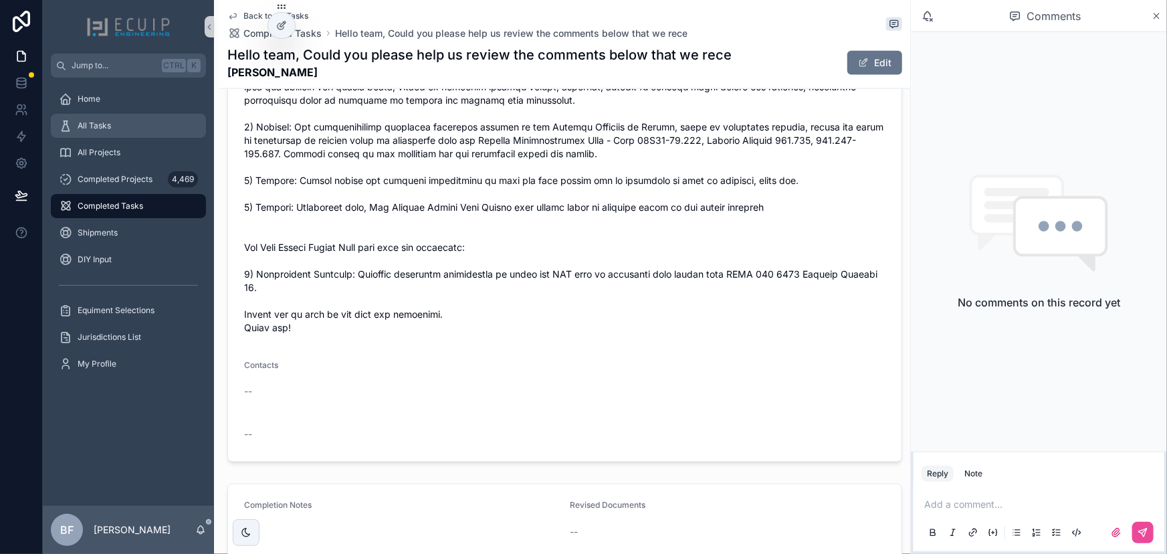
click at [114, 116] on div "All Tasks" at bounding box center [128, 125] width 139 height 21
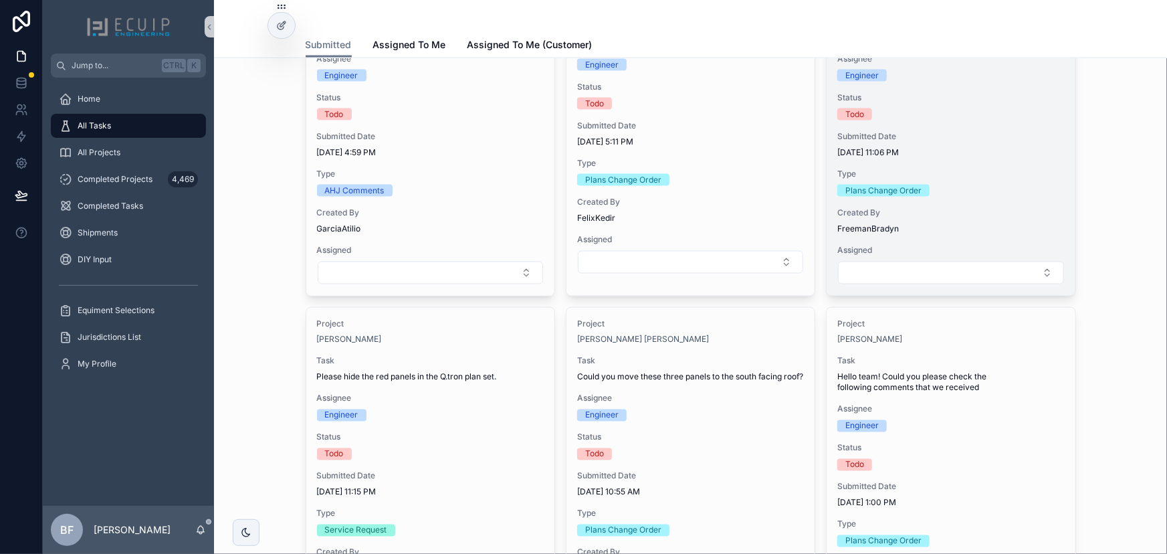
scroll to position [1033, 0]
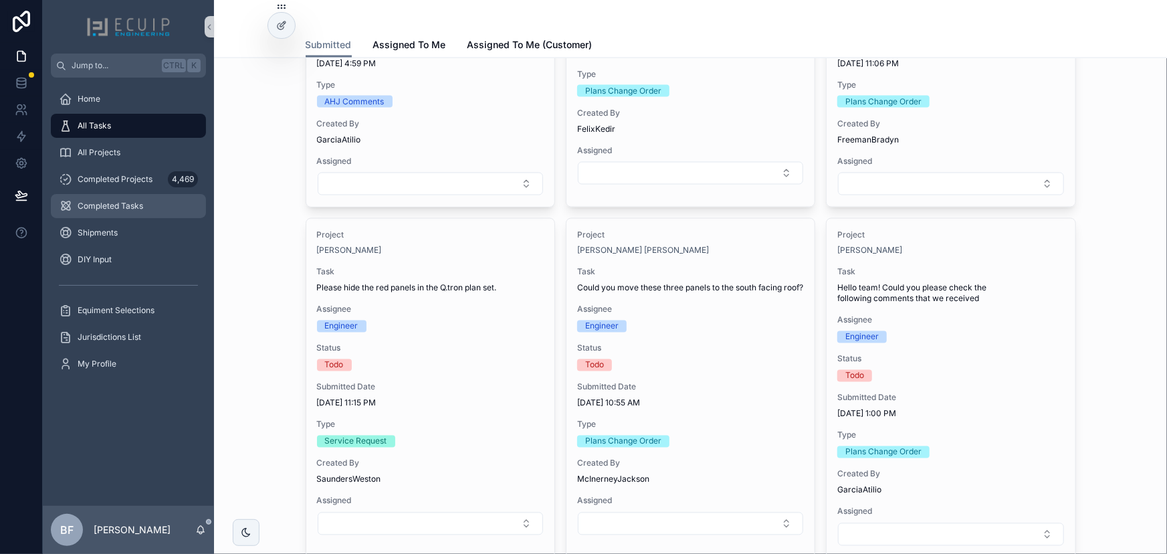
click at [139, 201] on span "Completed Tasks" at bounding box center [111, 206] width 66 height 11
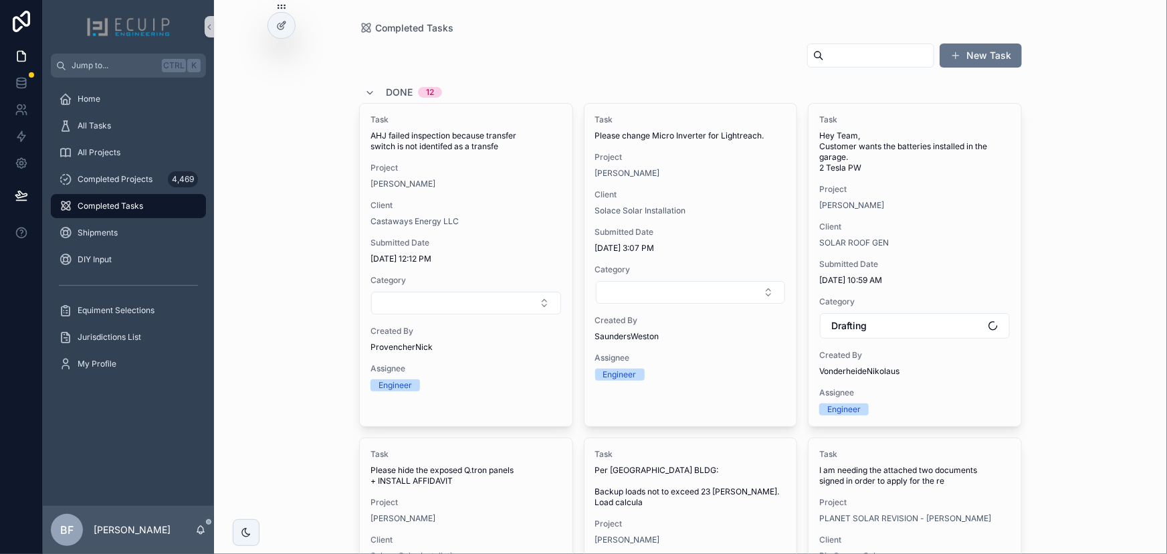
drag, startPoint x: 848, startPoint y: 45, endPoint x: 876, endPoint y: 57, distance: 30.5
click at [847, 45] on div "scrollable content" at bounding box center [870, 55] width 127 height 24
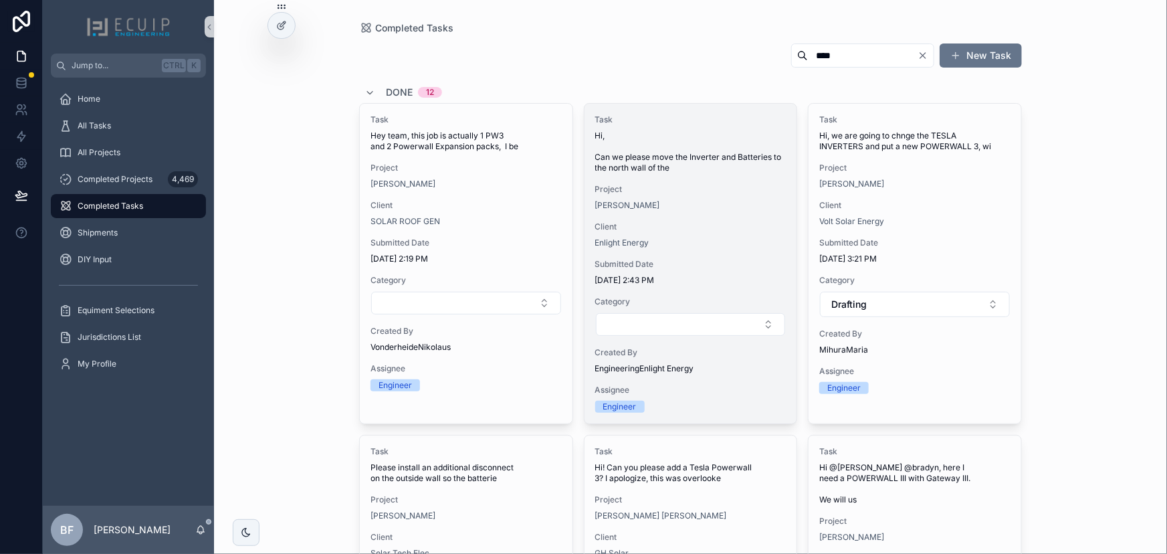
type input "****"
click at [720, 214] on div "Task Hi, Can we please move the Inverter and Batteries to the north wall of the…" at bounding box center [690, 264] width 213 height 320
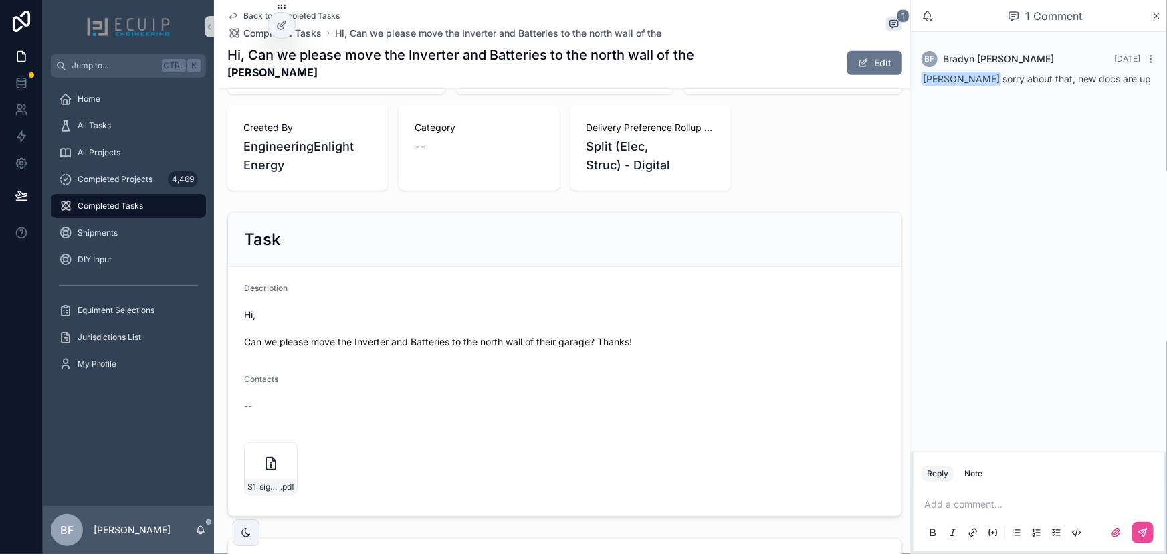
scroll to position [182, 0]
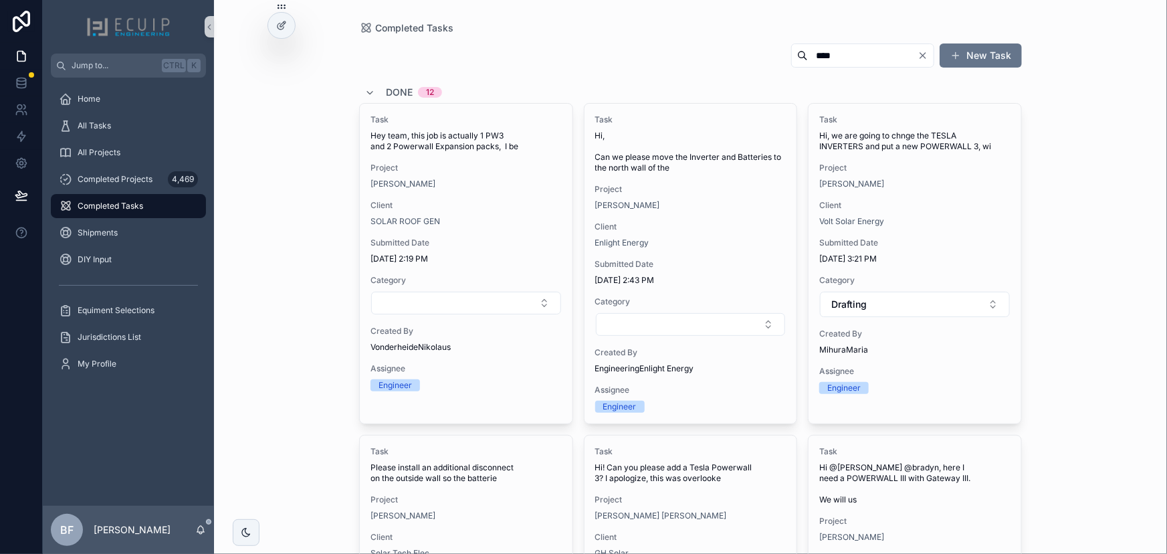
drag, startPoint x: 872, startPoint y: 51, endPoint x: 785, endPoint y: 37, distance: 88.7
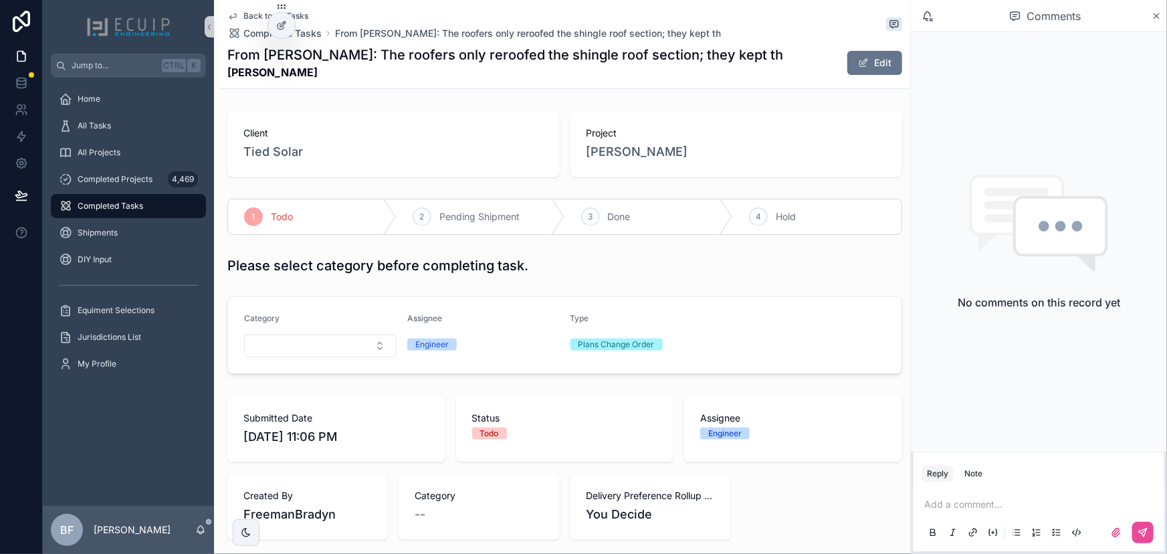
drag, startPoint x: 0, startPoint y: 0, endPoint x: 221, endPoint y: 80, distance: 234.7
click at [221, 80] on div "Back to All Tasks Completed Tasks From [PERSON_NAME]: The roofers only reroofed…" at bounding box center [564, 44] width 691 height 89
copy strong "[PERSON_NAME]"
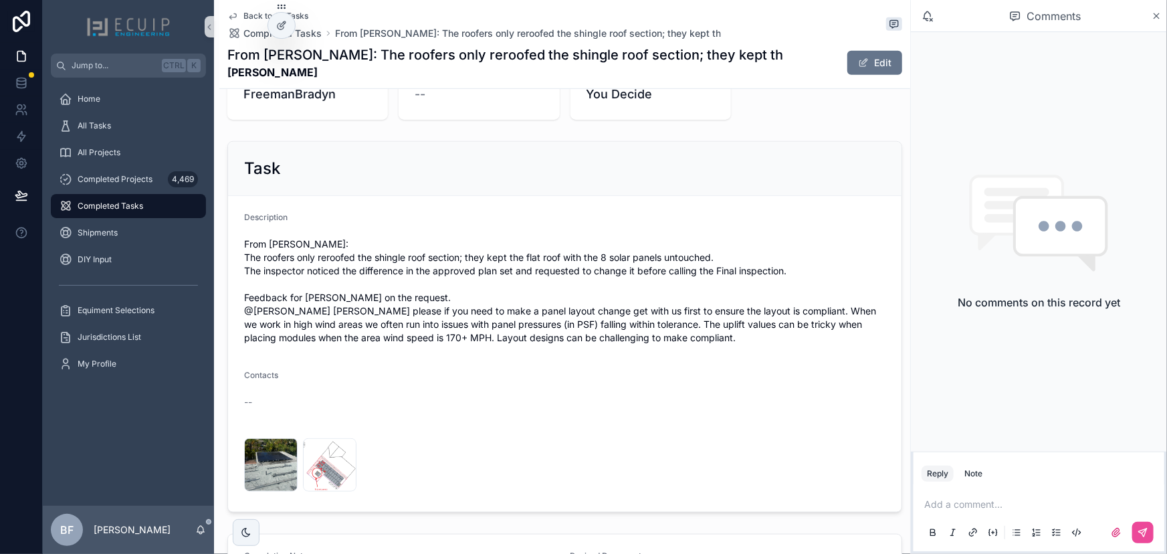
scroll to position [425, 0]
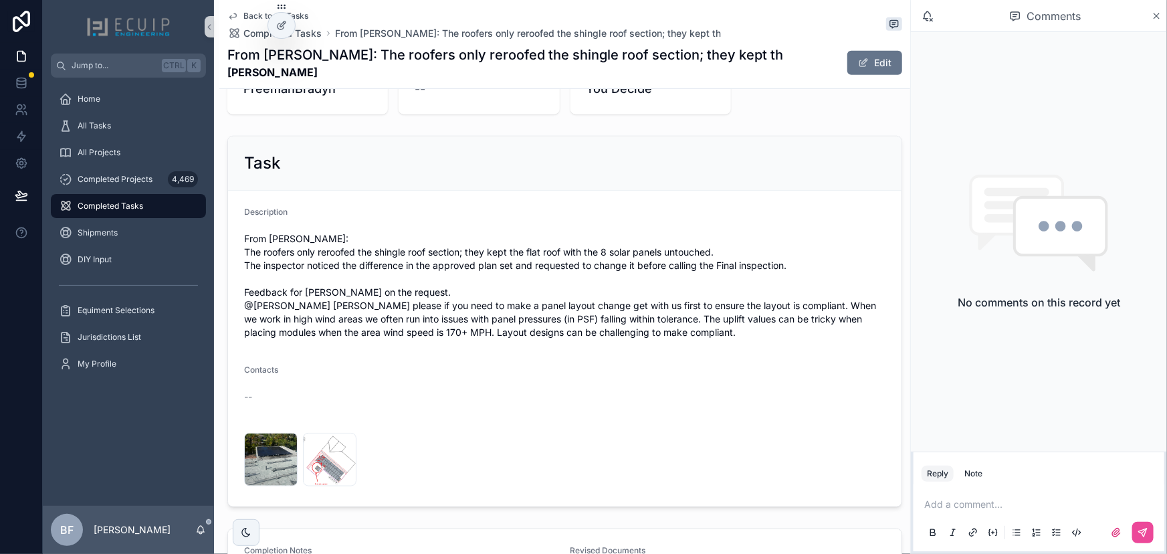
click at [398, 241] on span "From [PERSON_NAME]: The roofers only reroofed the shingle roof section; they ke…" at bounding box center [564, 285] width 641 height 107
click at [312, 475] on span "image" at bounding box center [317, 477] width 23 height 11
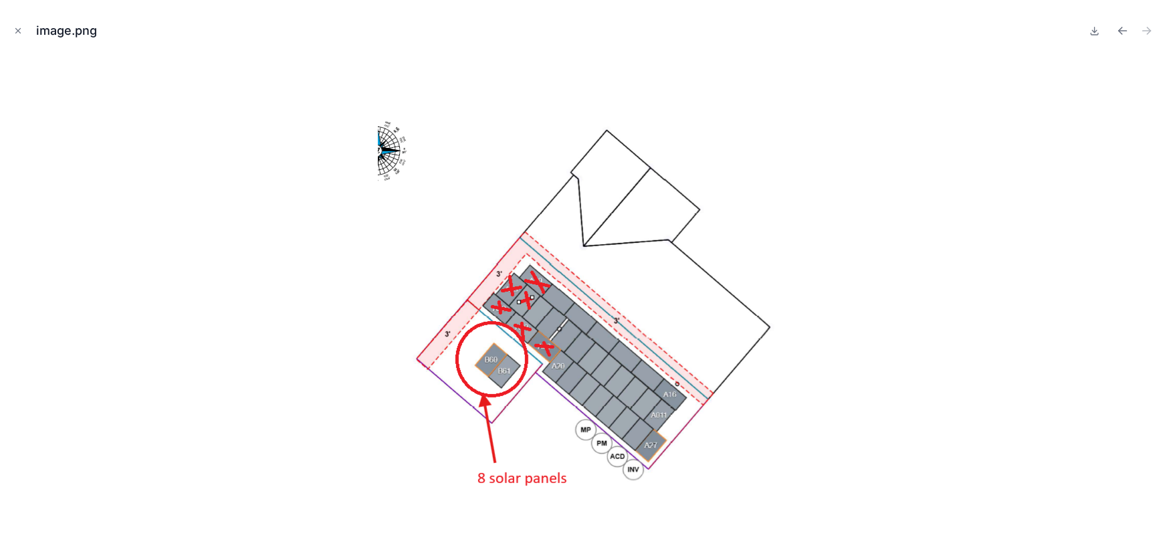
drag, startPoint x: 15, startPoint y: 31, endPoint x: 27, endPoint y: 37, distance: 12.6
click at [15, 31] on icon "Close modal" at bounding box center [17, 30] width 9 height 9
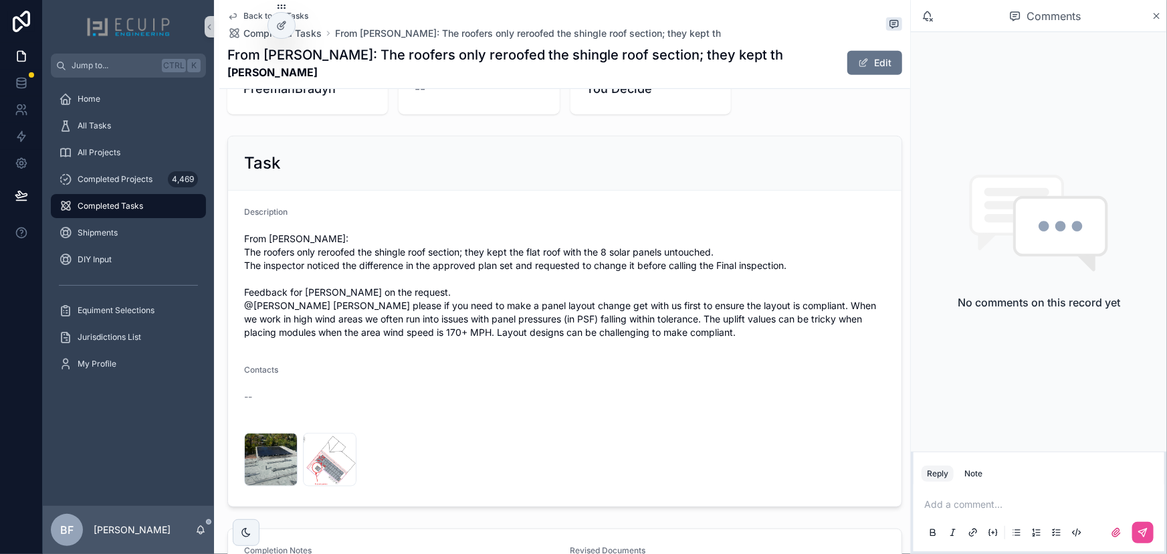
drag, startPoint x: 475, startPoint y: 178, endPoint x: 744, endPoint y: 83, distance: 285.9
click at [475, 179] on div "Task" at bounding box center [564, 163] width 673 height 54
click at [883, 65] on button "Edit" at bounding box center [874, 63] width 55 height 24
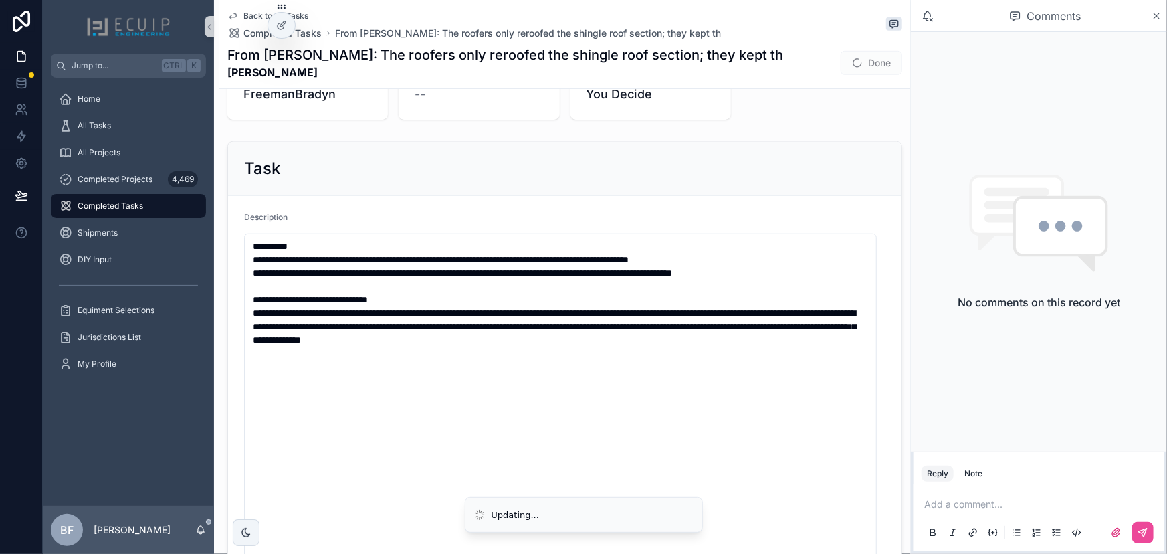
scroll to position [787, 0]
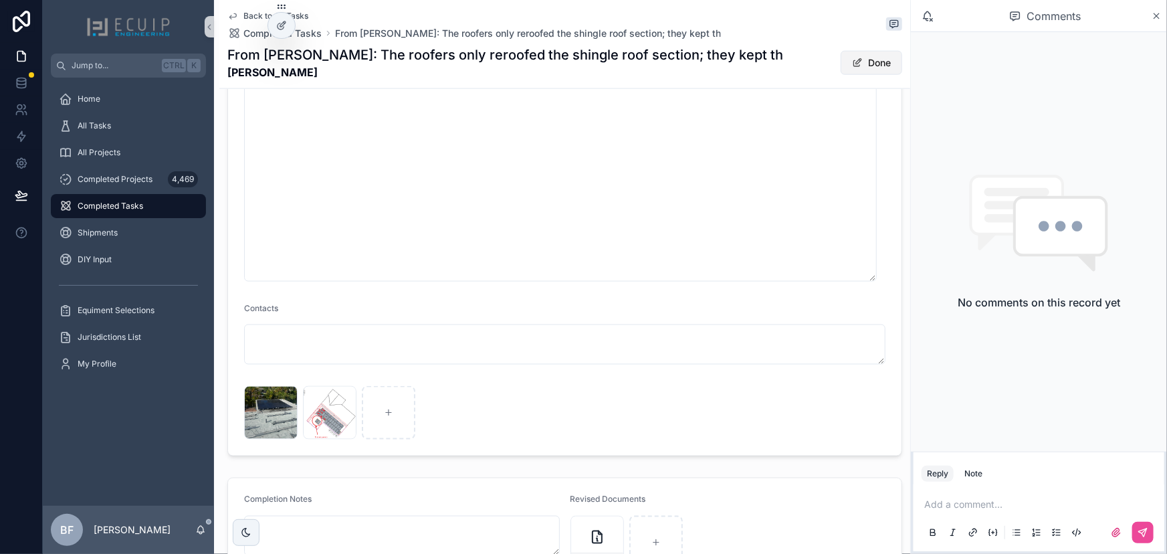
click at [871, 53] on button "Done" at bounding box center [871, 63] width 62 height 24
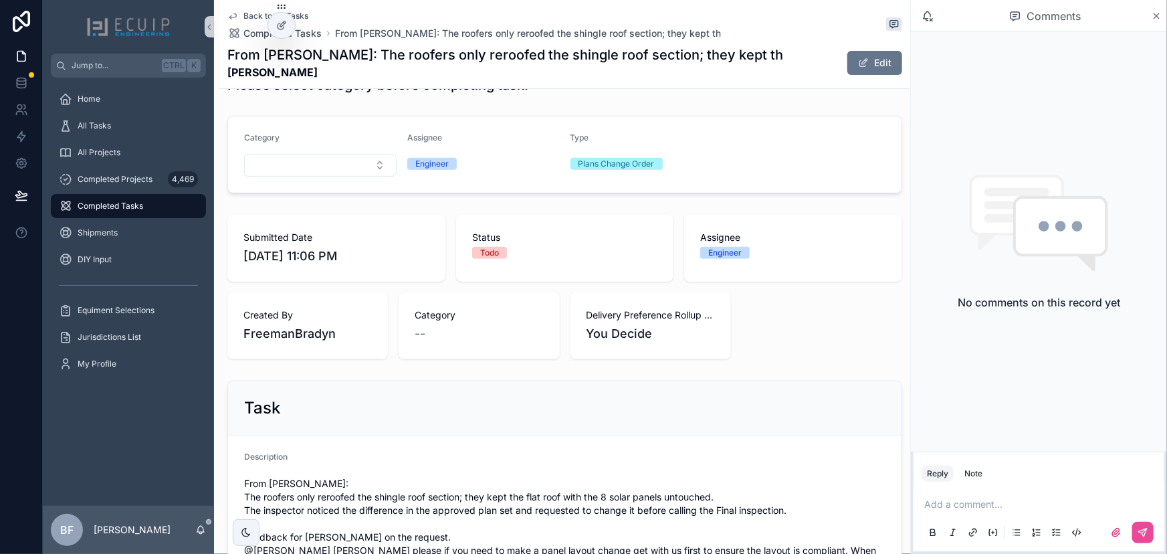
scroll to position [0, 0]
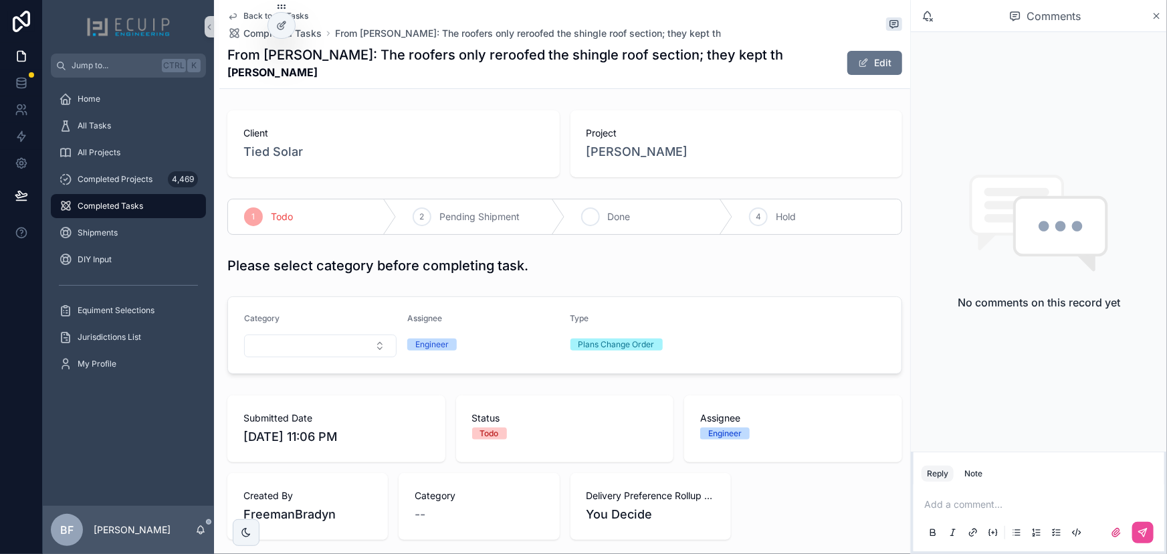
click at [597, 211] on div "3 Done" at bounding box center [649, 216] width 168 height 35
click at [88, 124] on span "All Tasks" at bounding box center [94, 125] width 33 height 11
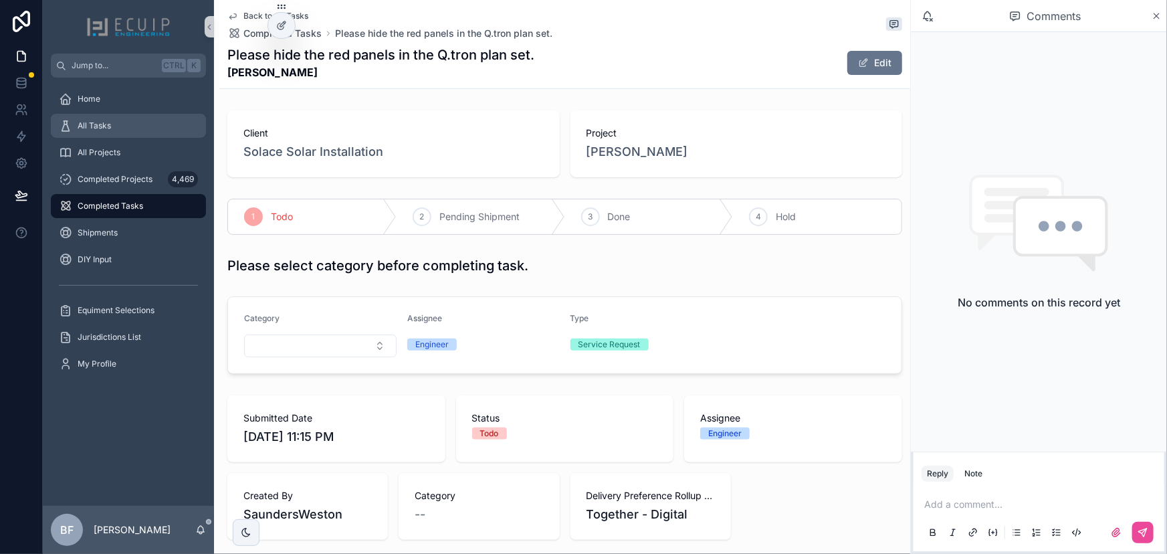
drag, startPoint x: 127, startPoint y: 128, endPoint x: 139, endPoint y: 130, distance: 12.2
click at [127, 128] on div "All Tasks" at bounding box center [128, 125] width 139 height 21
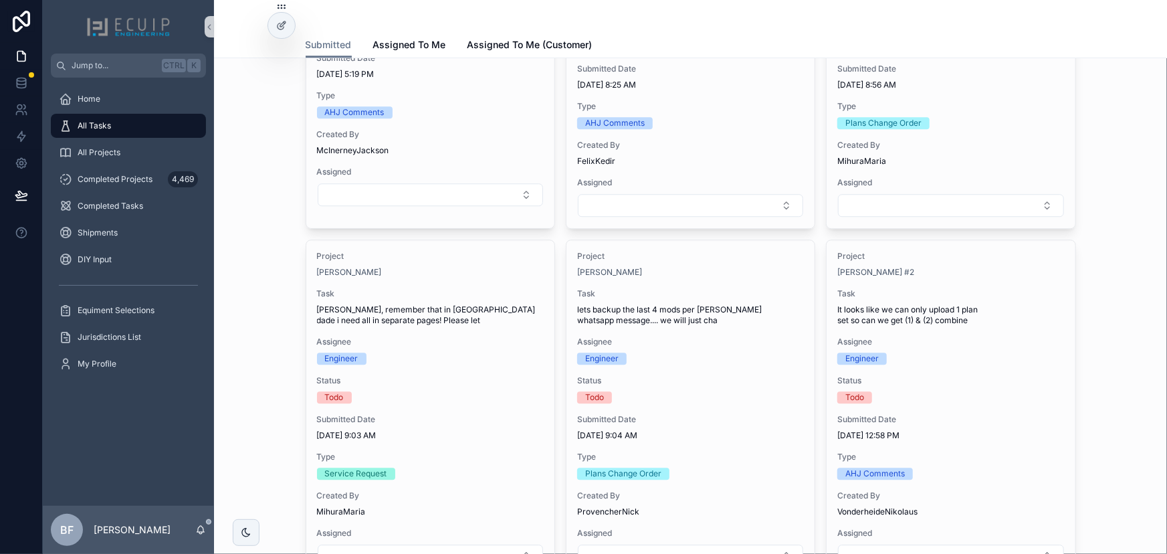
scroll to position [1352, 0]
